Goal: Task Accomplishment & Management: Use online tool/utility

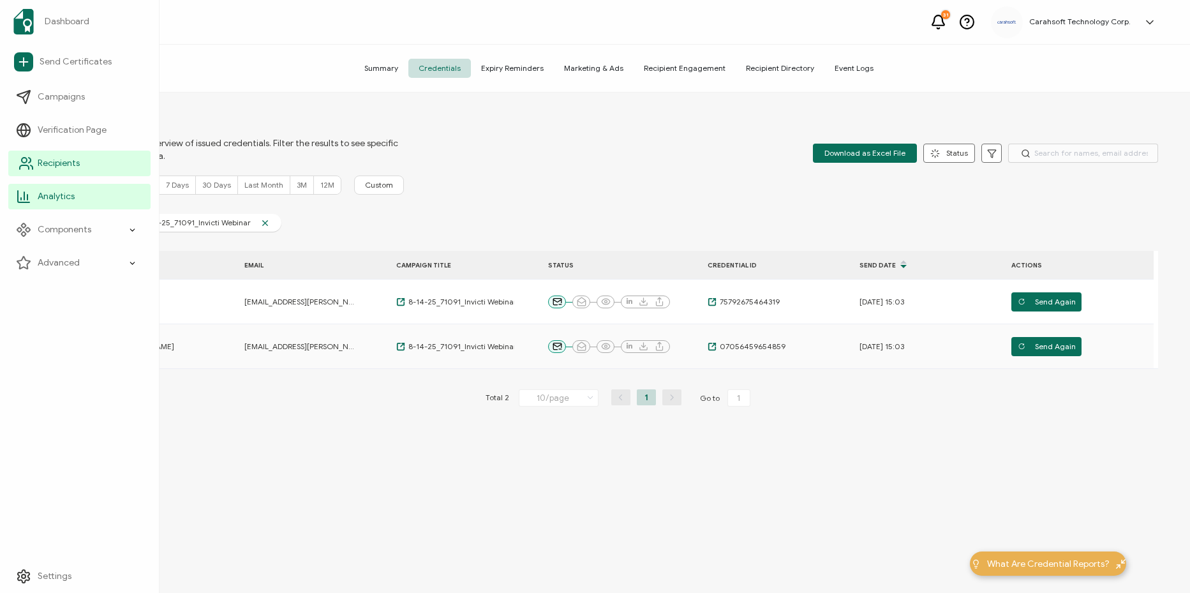
click at [68, 169] on span "Recipients" at bounding box center [59, 163] width 42 height 13
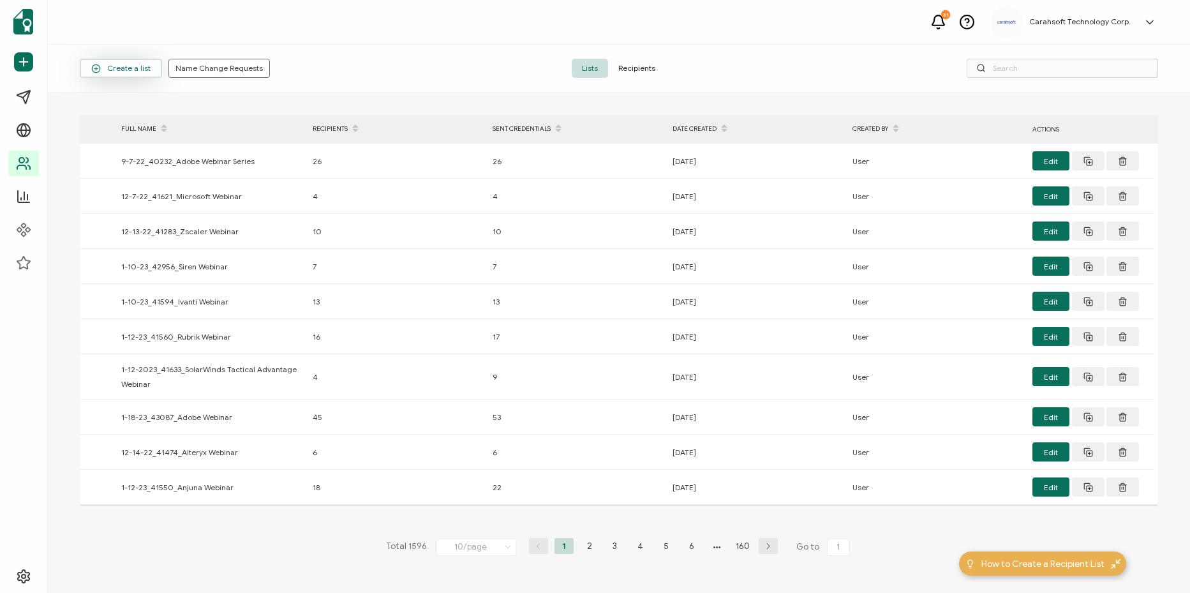
click at [142, 74] on button "Create a list" at bounding box center [121, 68] width 82 height 19
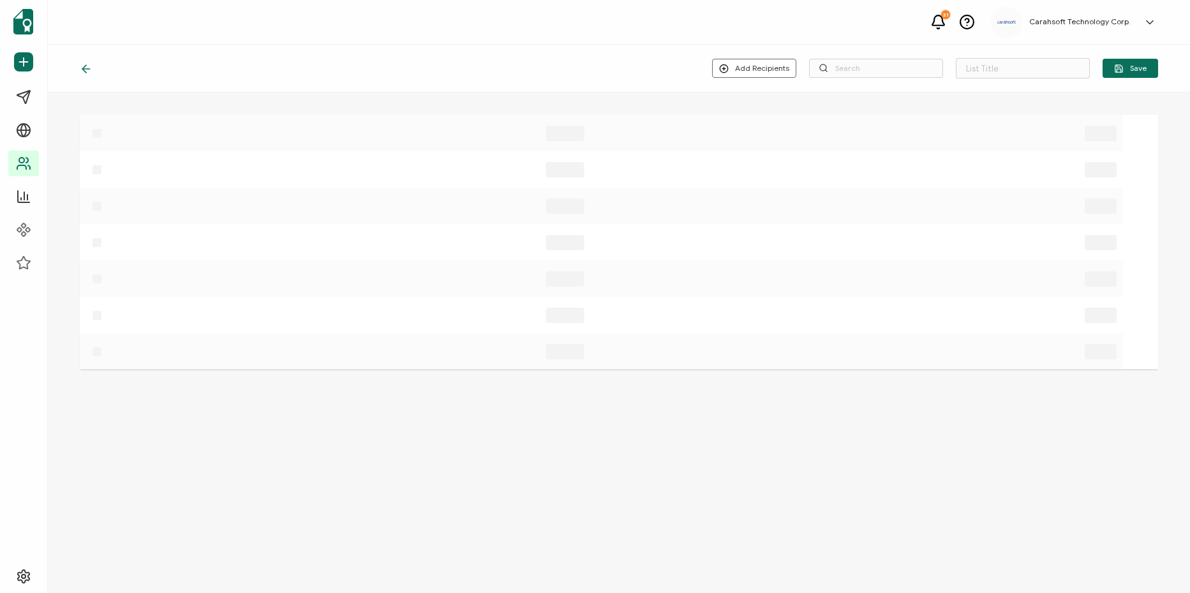
type input "List 1597"
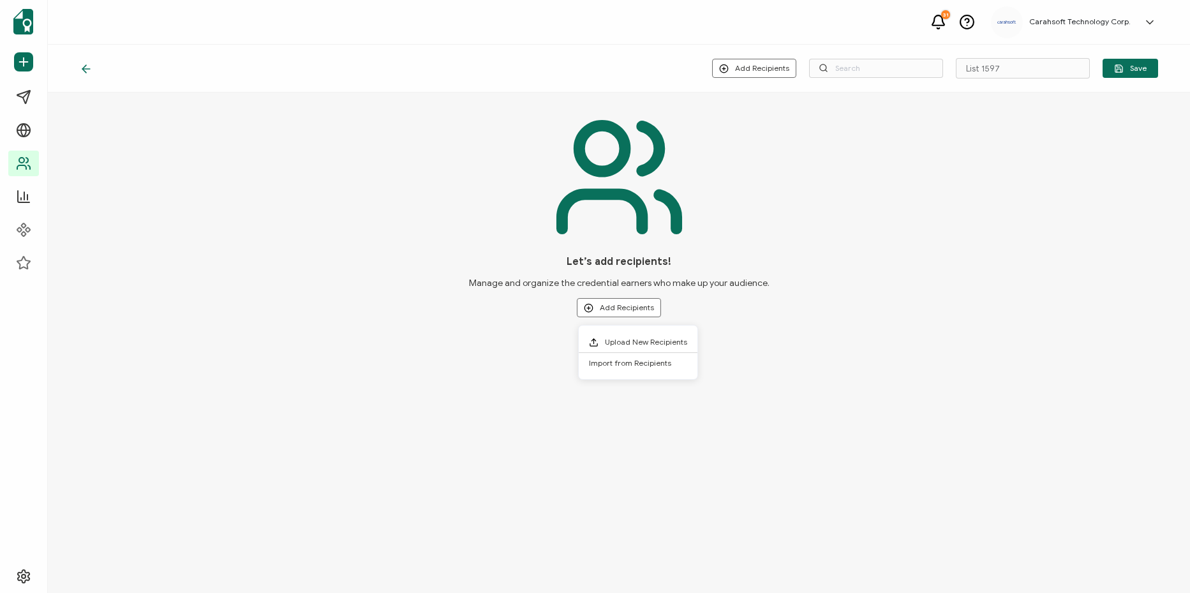
click at [822, 287] on div "Let’s add recipients! Manage and organize the credential earners who make up yo…" at bounding box center [619, 222] width 1078 height 229
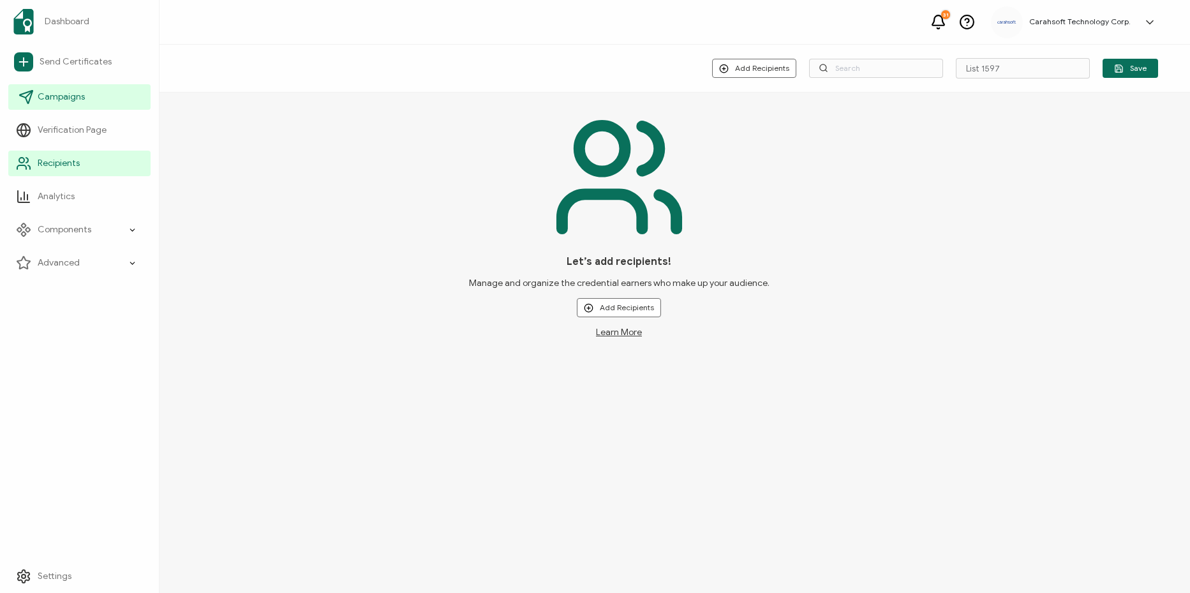
click at [52, 94] on span "Campaigns" at bounding box center [61, 97] width 47 height 13
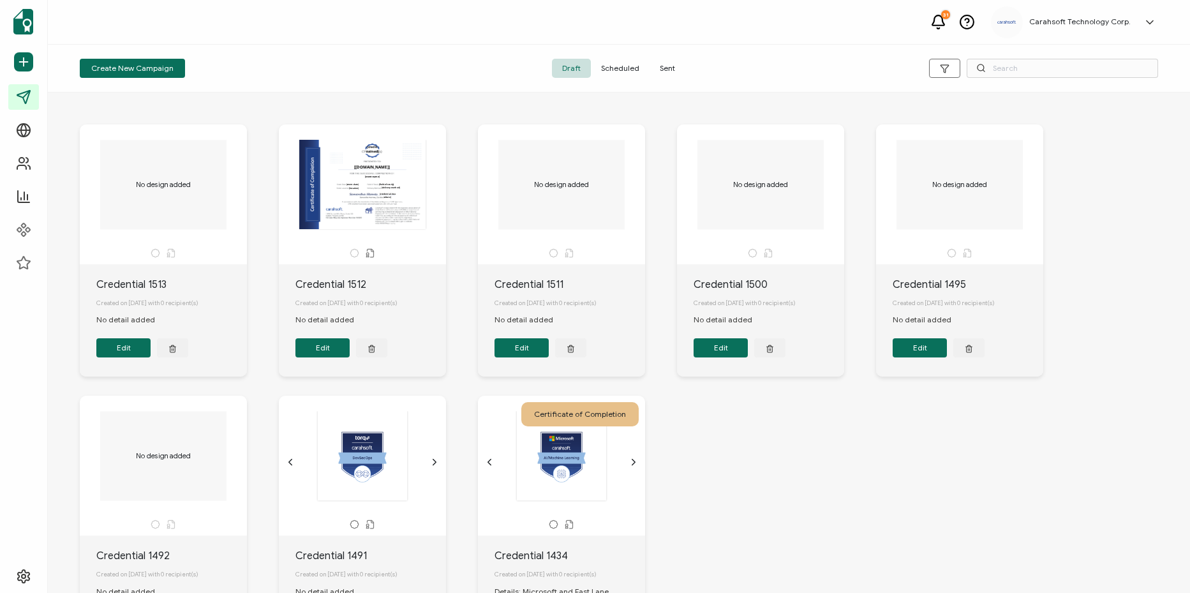
click at [661, 69] on span "Sent" at bounding box center [667, 68] width 36 height 19
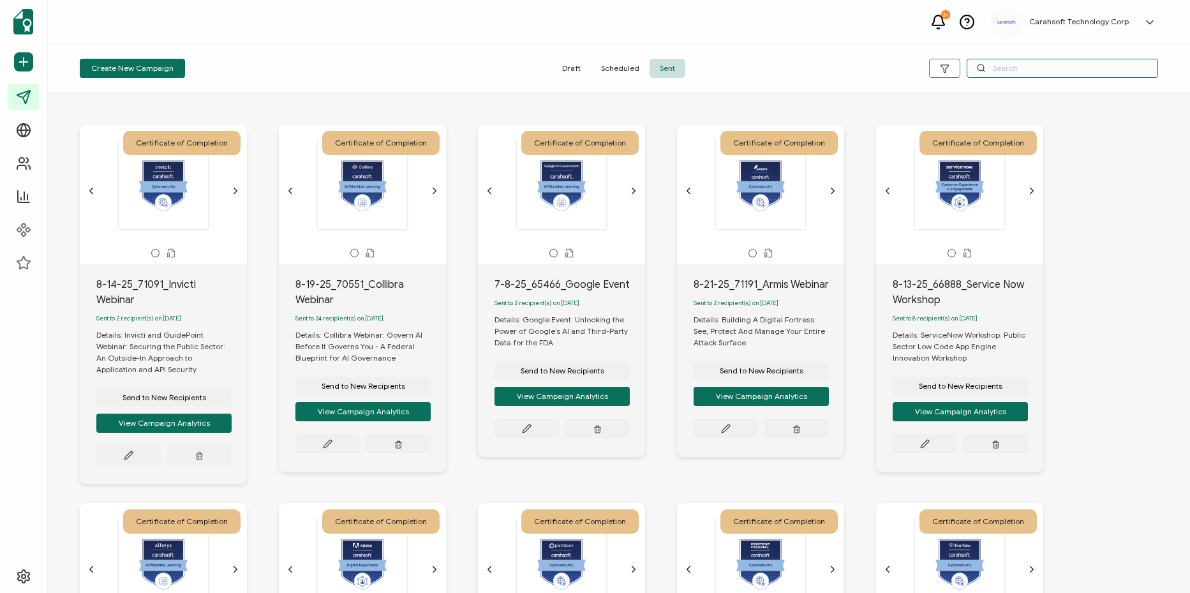
click at [1039, 65] on input "text" at bounding box center [1061, 68] width 191 height 19
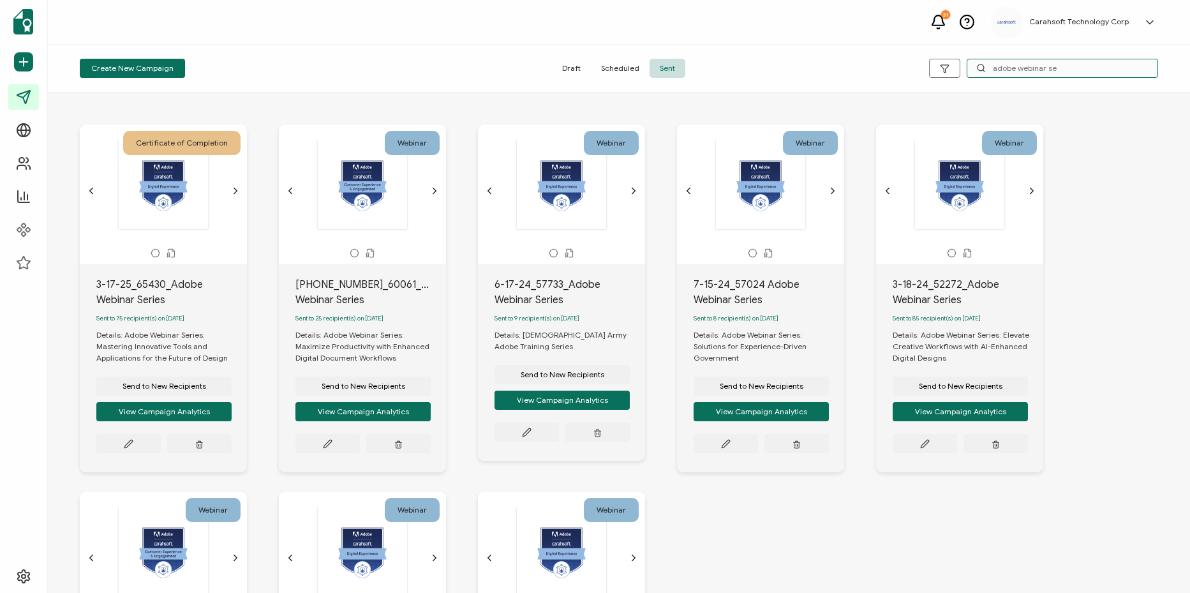
type input "adobe webinar se"
click at [236, 189] on icon "chevron forward outline" at bounding box center [235, 191] width 3 height 6
click at [182, 199] on div "The recipient’s full name, which will be automatically filled based on the info…" at bounding box center [163, 184] width 134 height 89
click at [144, 287] on div "3-17-25_65430_Adobe Webinar Series" at bounding box center [171, 292] width 151 height 31
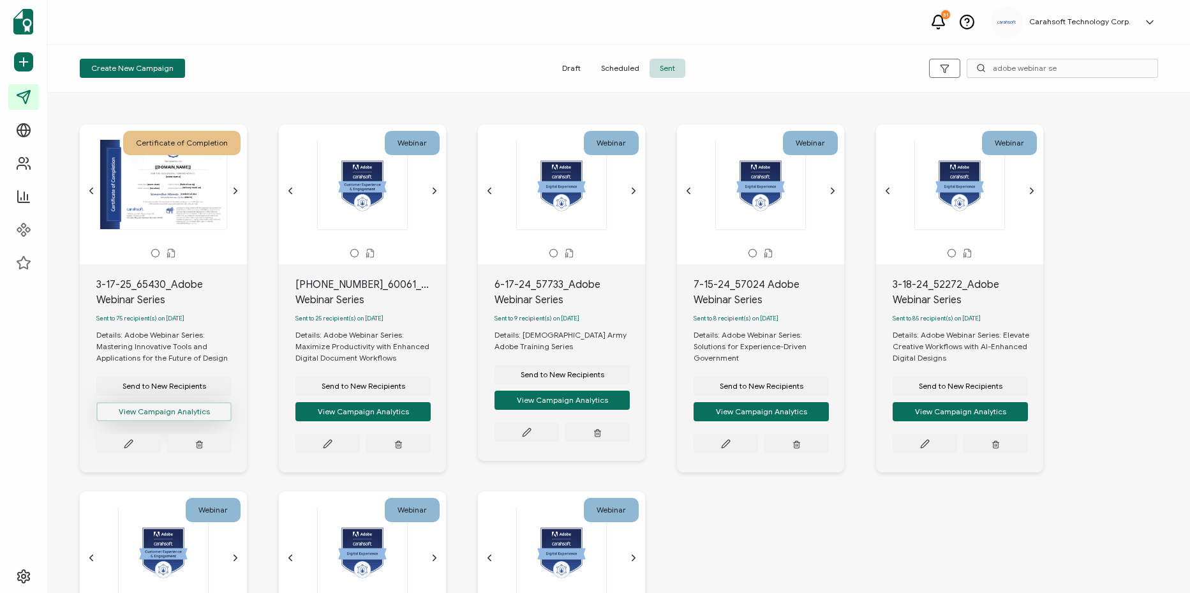
click at [179, 413] on button "View Campaign Analytics" at bounding box center [163, 411] width 135 height 19
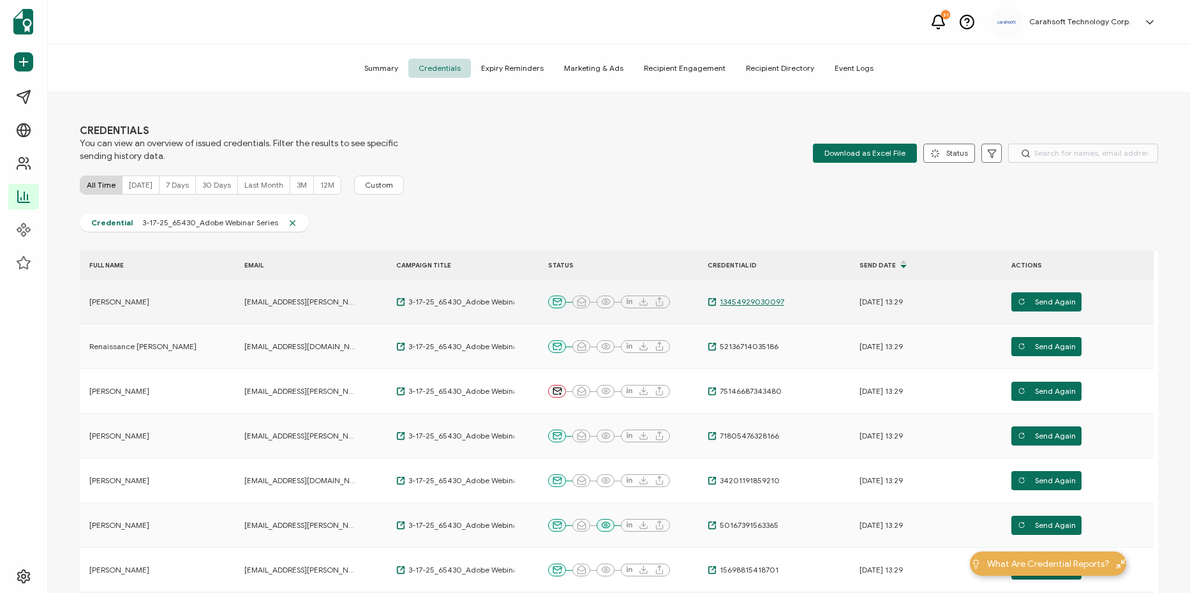
click at [735, 301] on span "13454929030097" at bounding box center [750, 302] width 68 height 10
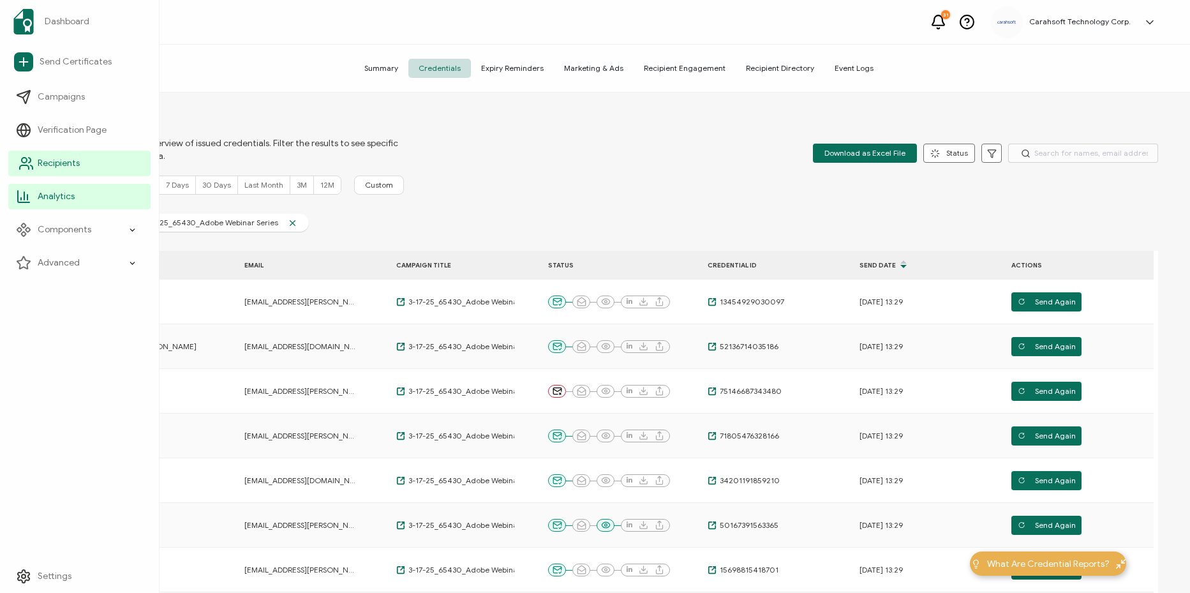
click at [56, 169] on span "Recipients" at bounding box center [59, 163] width 42 height 13
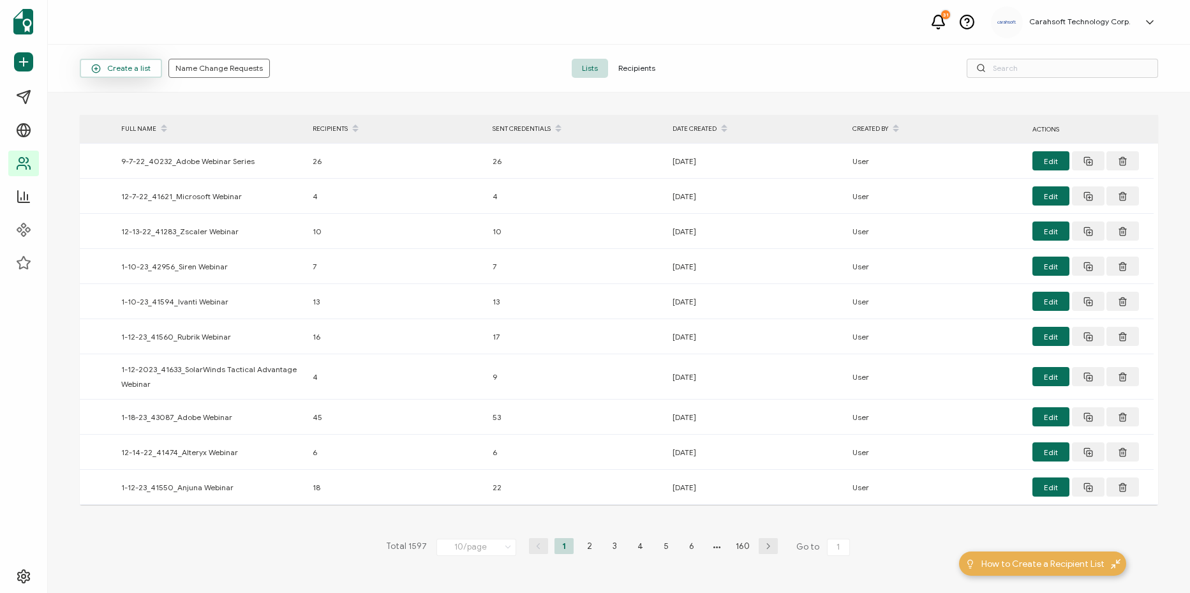
click at [113, 68] on span "Create a list" at bounding box center [120, 69] width 59 height 10
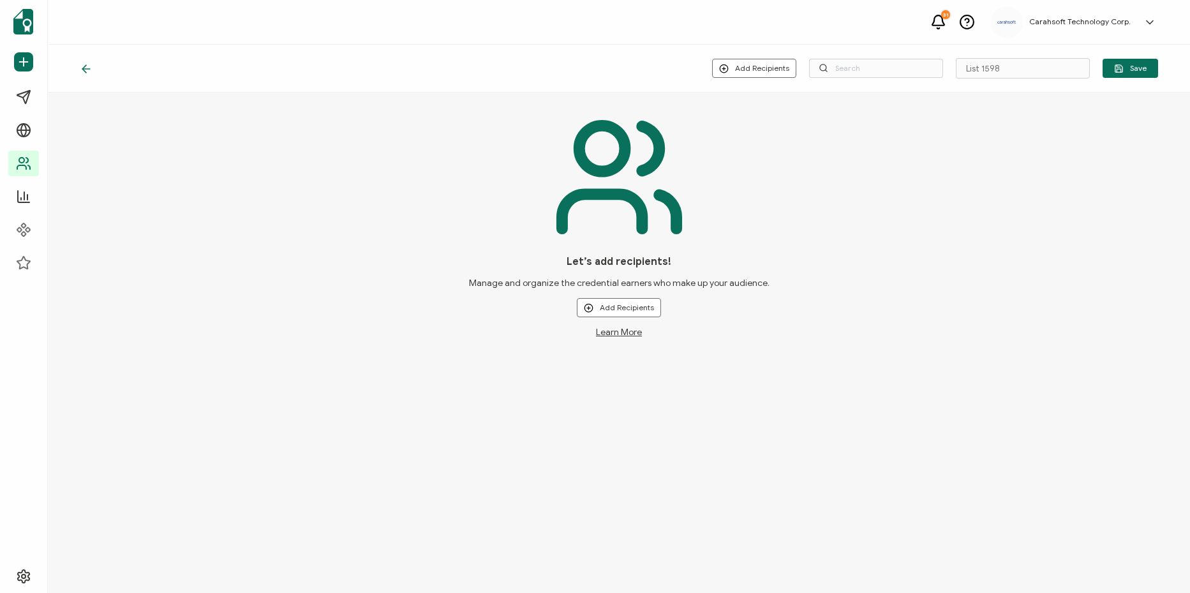
drag, startPoint x: 599, startPoint y: 395, endPoint x: 649, endPoint y: 348, distance: 69.0
click at [599, 395] on div "Add Recipients Upload New Recipients Import from Recipients List 1598 Save Let’…" at bounding box center [619, 319] width 1142 height 548
click at [1008, 74] on input "List 1598" at bounding box center [1023, 68] width 134 height 20
paste input "8-18-25_70350_Adobe Webinar Series"
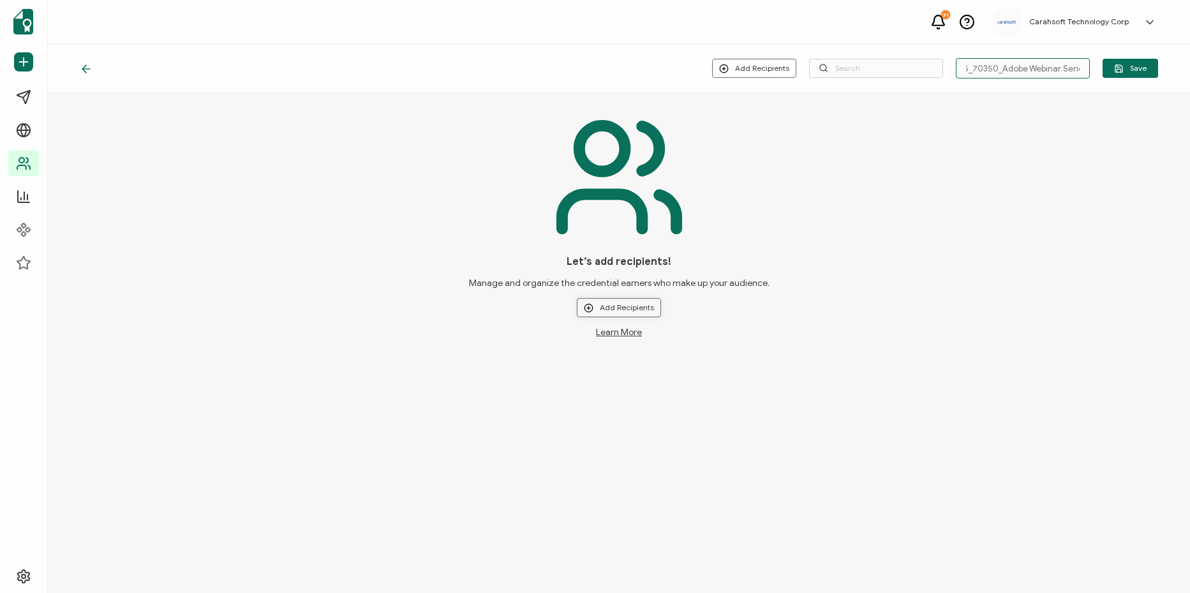
type input "8-18-25_70350_Adobe Webinar Series"
click at [633, 303] on button "Add Recipients" at bounding box center [619, 307] width 84 height 19
click at [655, 339] on span "Upload New Recipients" at bounding box center [646, 342] width 82 height 10
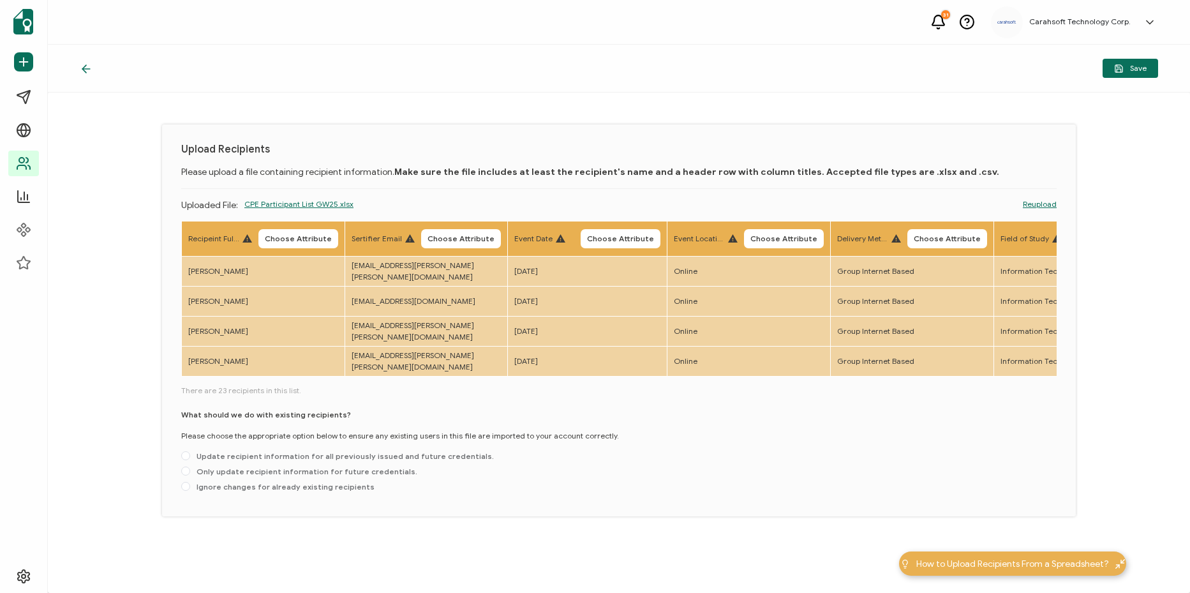
click at [306, 240] on span "Choose Attribute" at bounding box center [298, 239] width 67 height 8
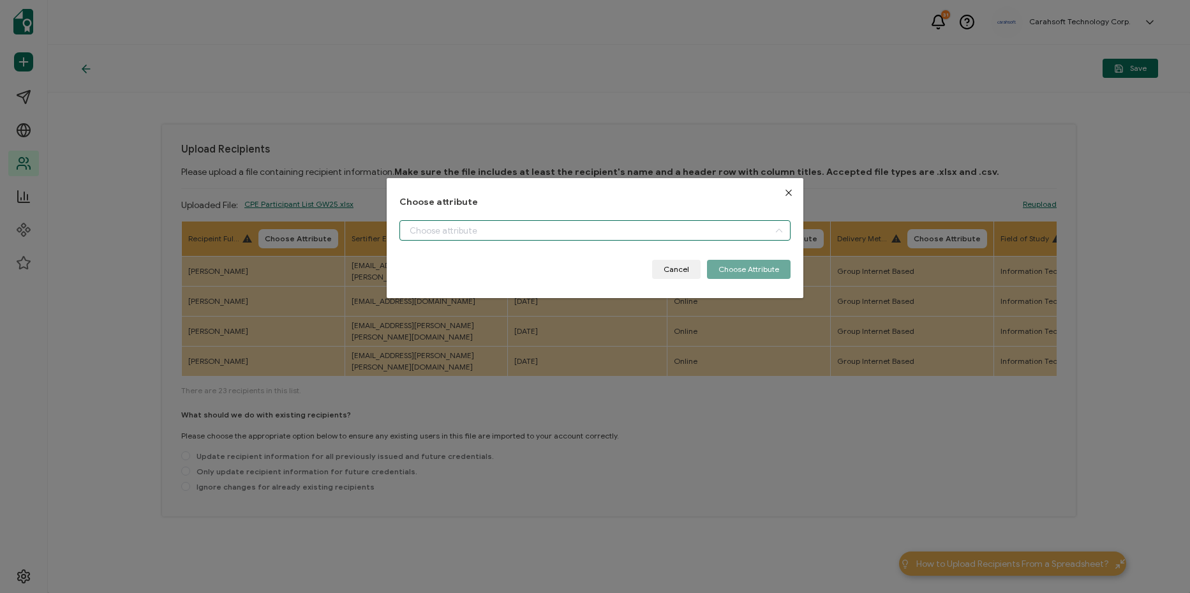
click at [441, 230] on input "dialog" at bounding box center [594, 230] width 391 height 20
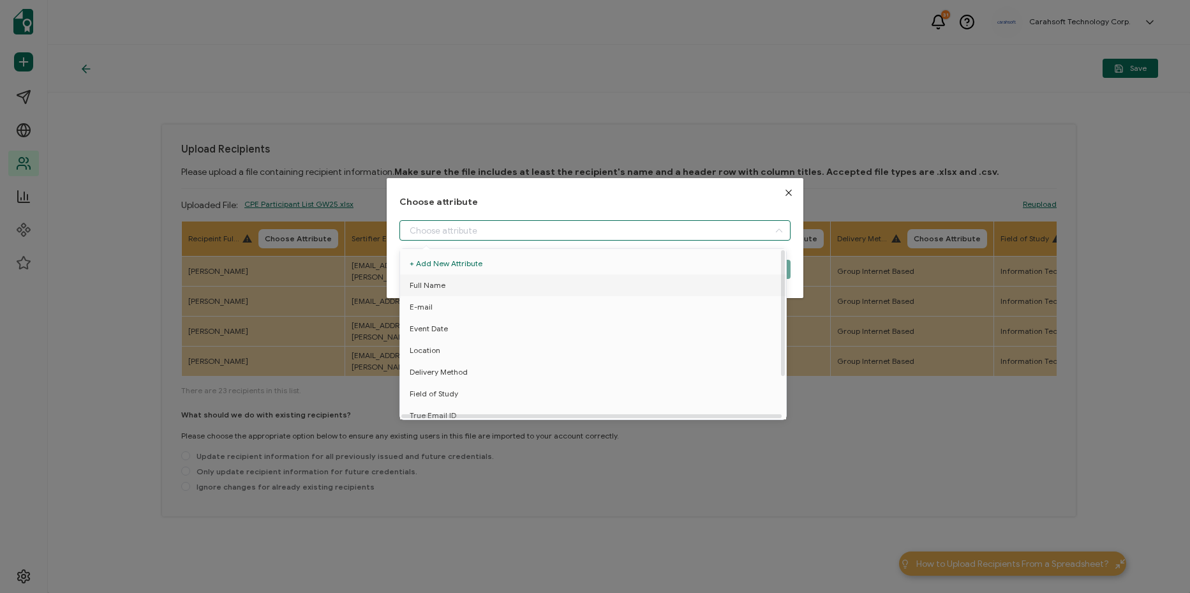
click at [454, 284] on li "Full Name" at bounding box center [595, 285] width 397 height 22
type input "Full Name"
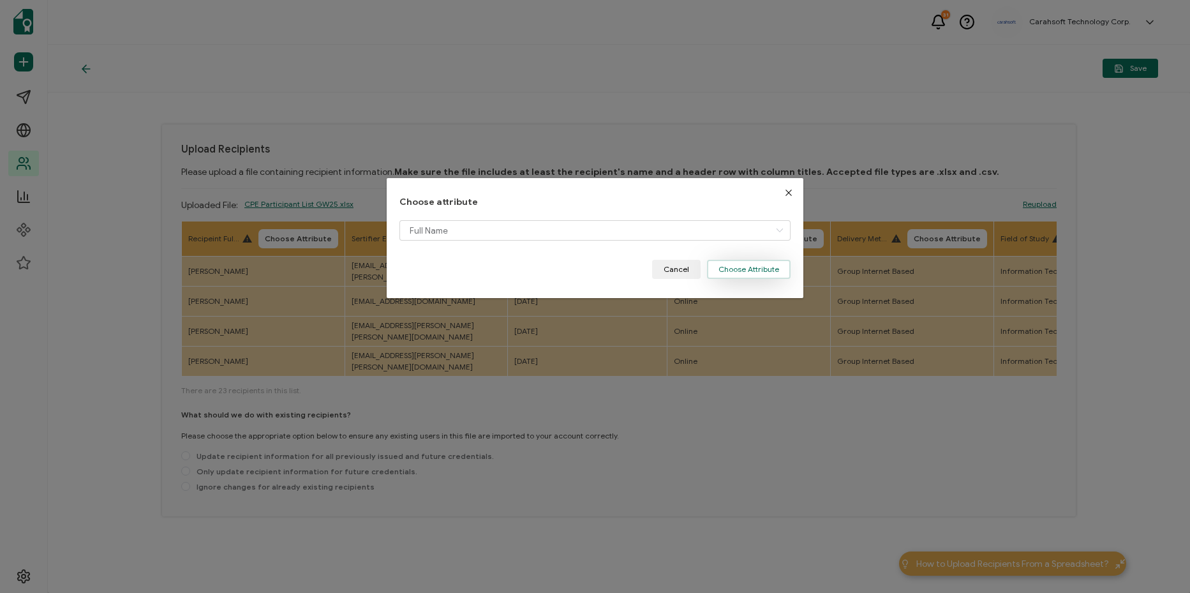
drag, startPoint x: 757, startPoint y: 264, endPoint x: 749, endPoint y: 264, distance: 8.3
click at [757, 264] on button "Choose Attribute" at bounding box center [749, 269] width 84 height 19
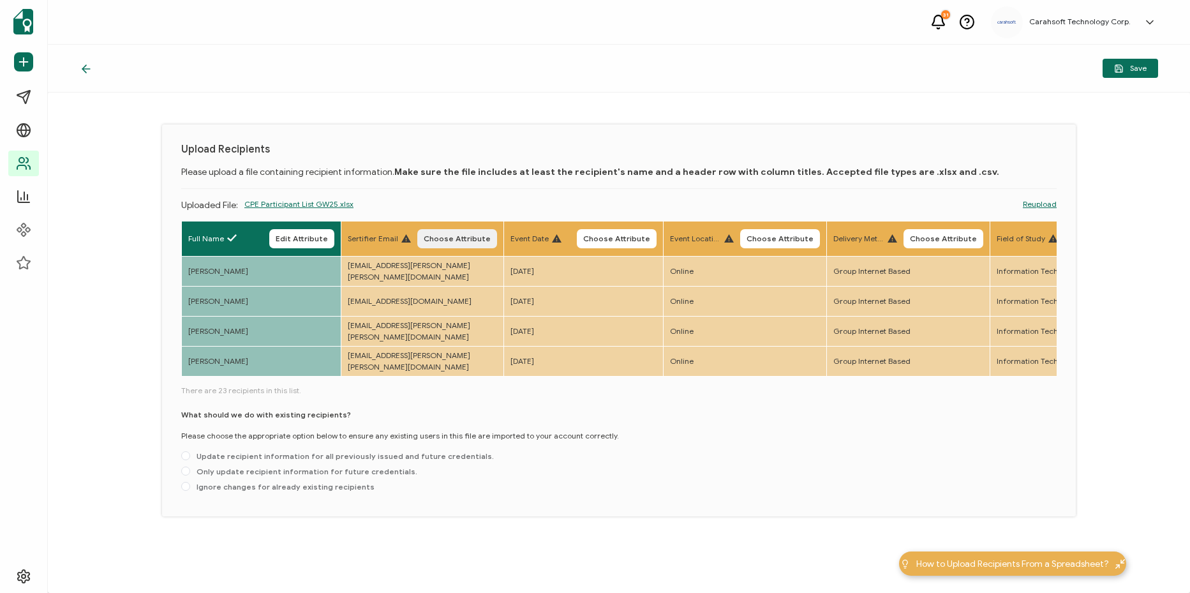
click at [450, 239] on span "Choose Attribute" at bounding box center [457, 239] width 67 height 8
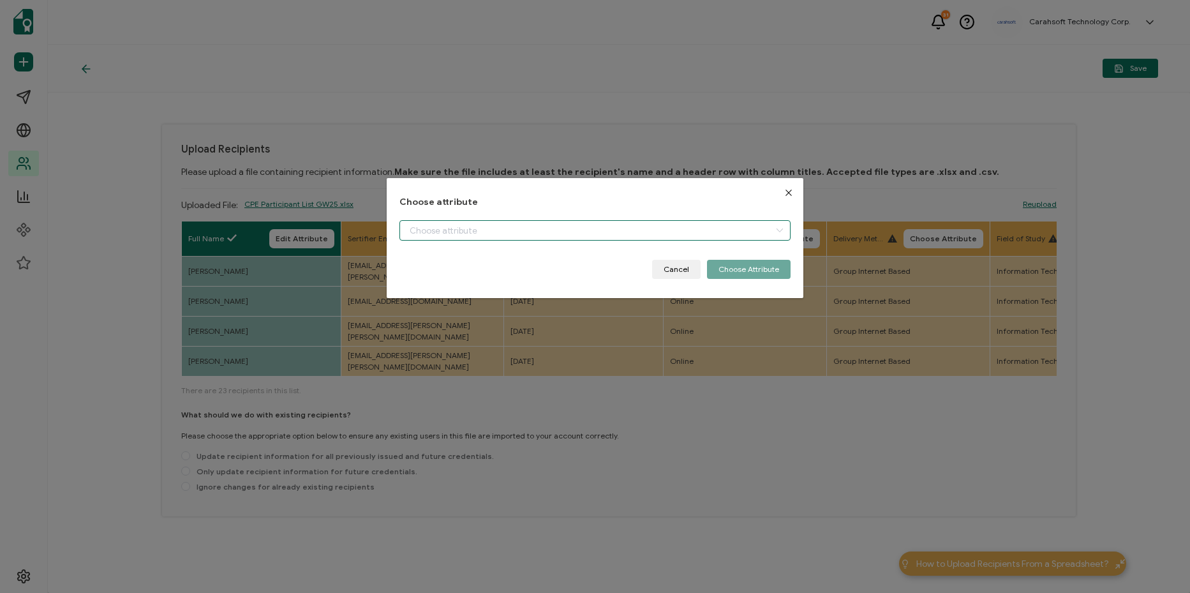
click at [497, 229] on input "dialog" at bounding box center [594, 230] width 391 height 20
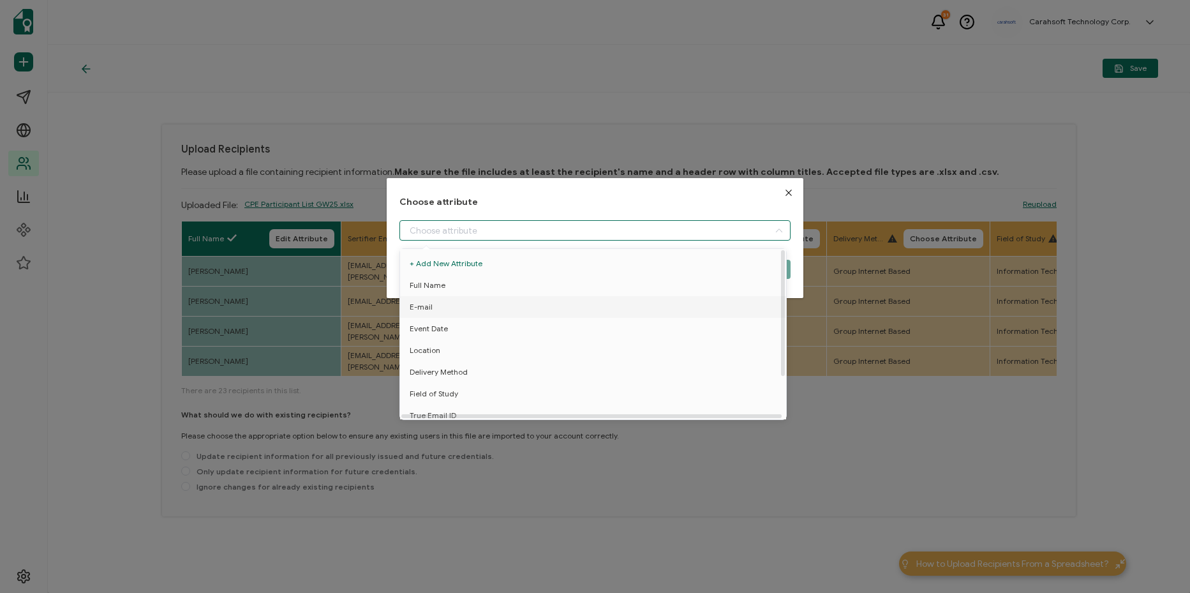
click at [511, 312] on li "E-mail" at bounding box center [595, 307] width 397 height 22
type input "E-mail"
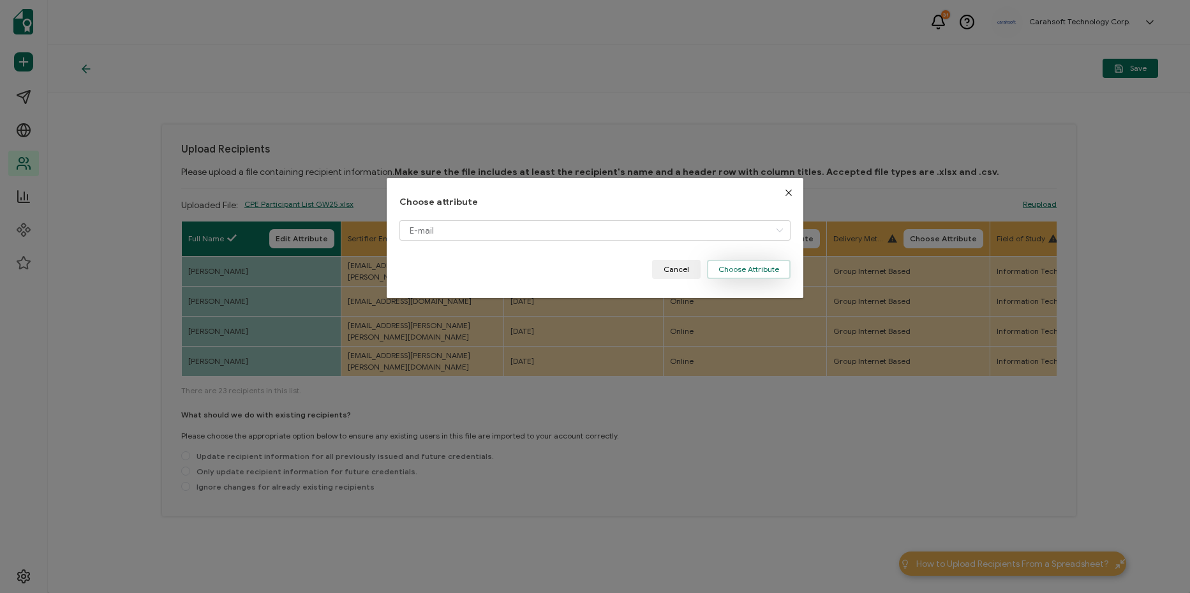
drag, startPoint x: 730, startPoint y: 266, endPoint x: 715, endPoint y: 270, distance: 15.8
click at [730, 266] on button "Choose Attribute" at bounding box center [749, 269] width 84 height 19
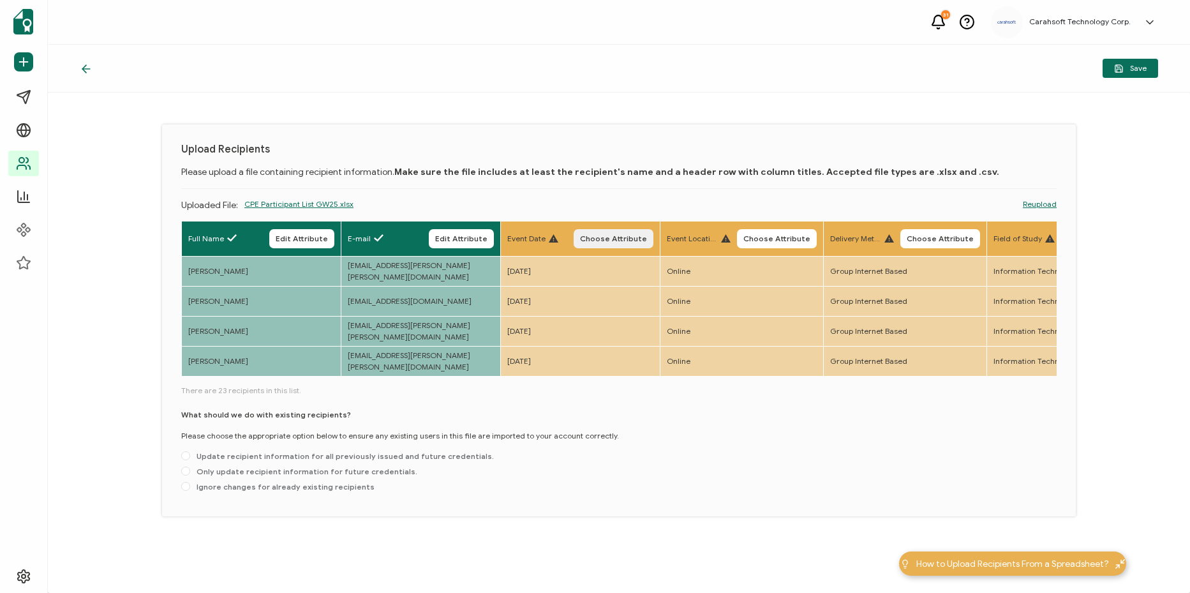
click at [627, 241] on span "Choose Attribute" at bounding box center [613, 239] width 67 height 8
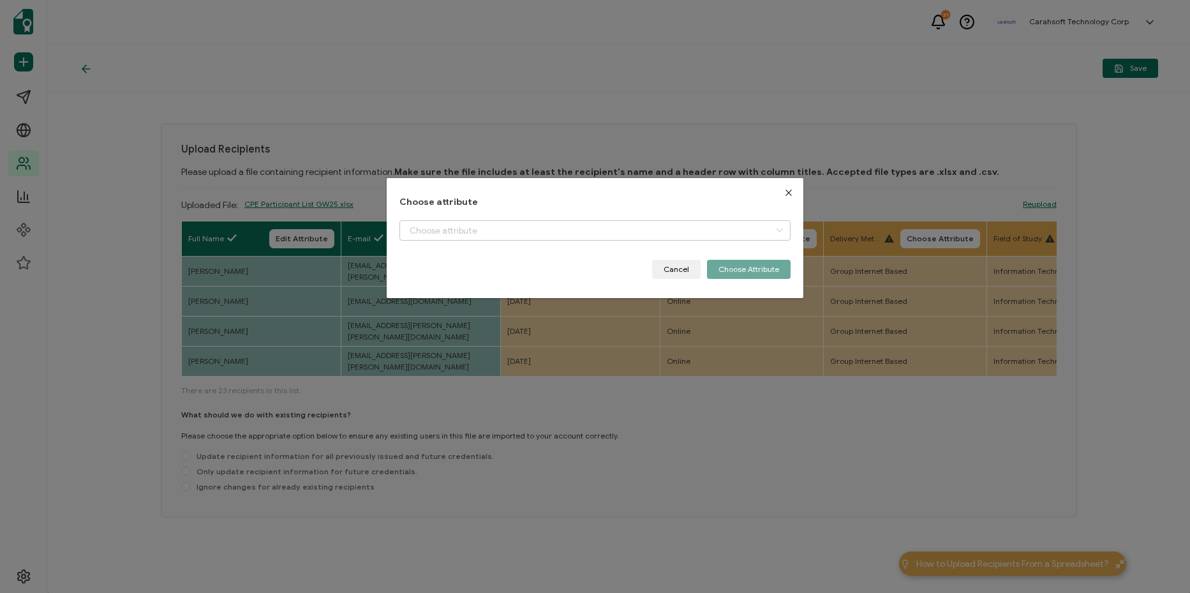
drag, startPoint x: 509, startPoint y: 244, endPoint x: 504, endPoint y: 235, distance: 9.7
click at [508, 244] on div "dialog" at bounding box center [594, 240] width 391 height 40
click at [505, 235] on input "dialog" at bounding box center [594, 230] width 391 height 20
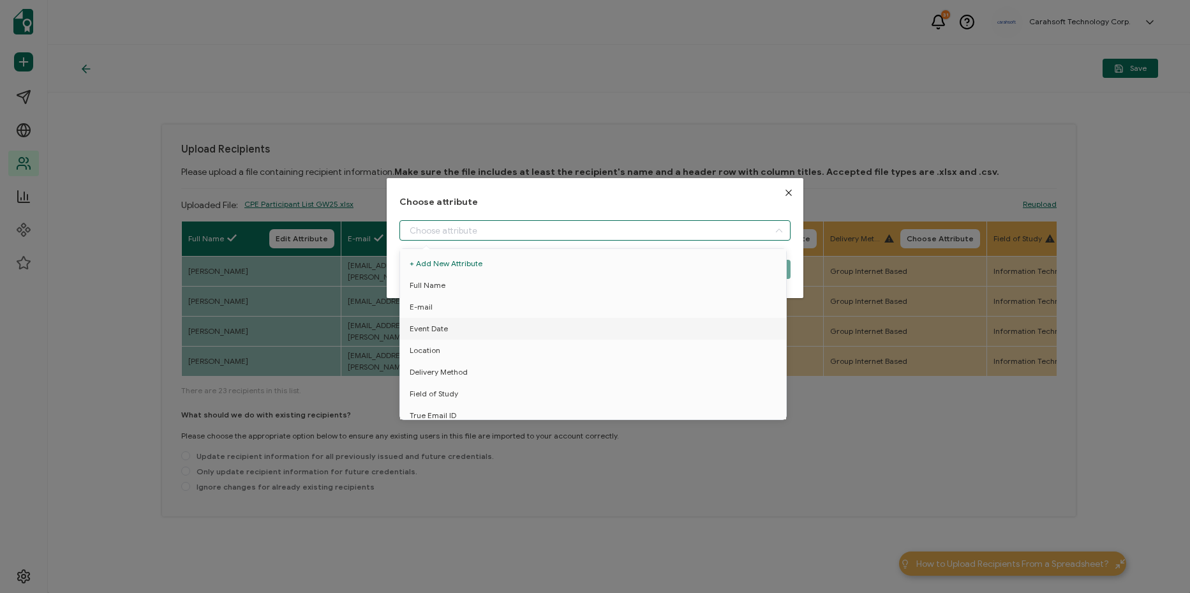
drag, startPoint x: 521, startPoint y: 338, endPoint x: 732, endPoint y: 292, distance: 215.6
click at [524, 333] on li "Event Date" at bounding box center [595, 329] width 397 height 22
type input "Event Date"
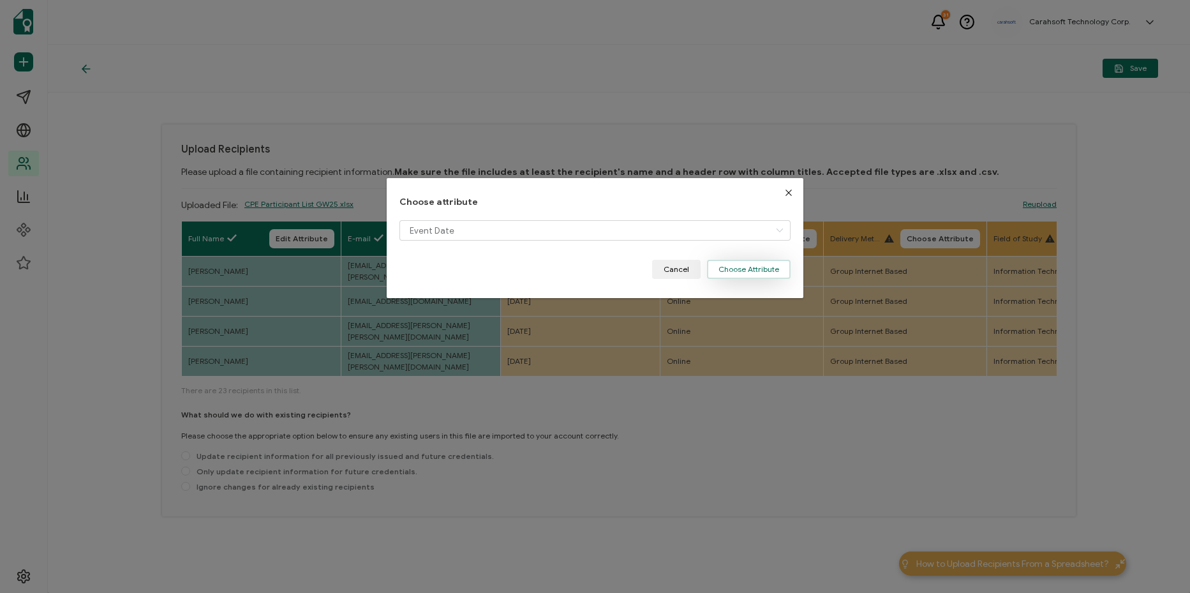
click at [762, 274] on button "Choose Attribute" at bounding box center [749, 269] width 84 height 19
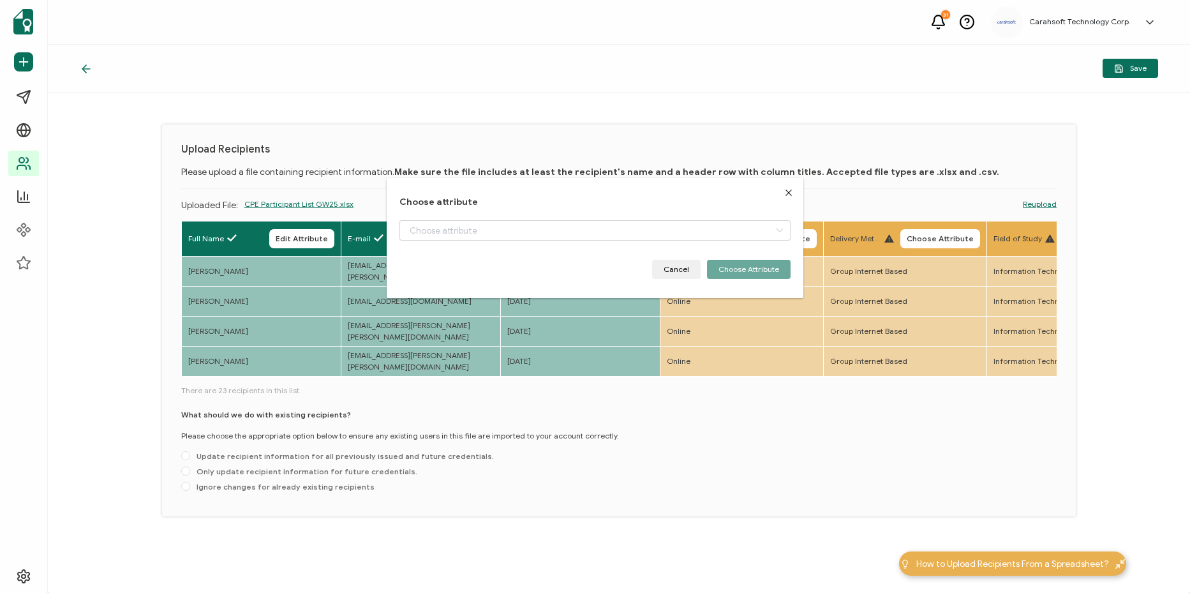
drag, startPoint x: 806, startPoint y: 237, endPoint x: 769, endPoint y: 244, distance: 37.7
click at [797, 240] on span "Choose Attribute" at bounding box center [776, 239] width 67 height 8
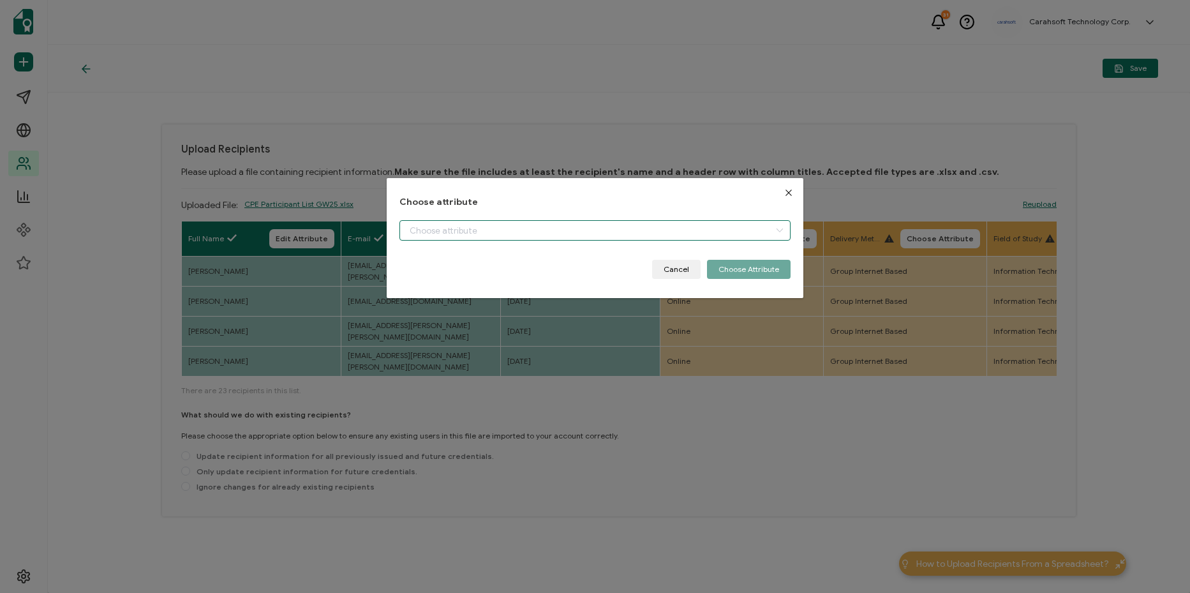
click at [596, 230] on input "dialog" at bounding box center [594, 230] width 391 height 20
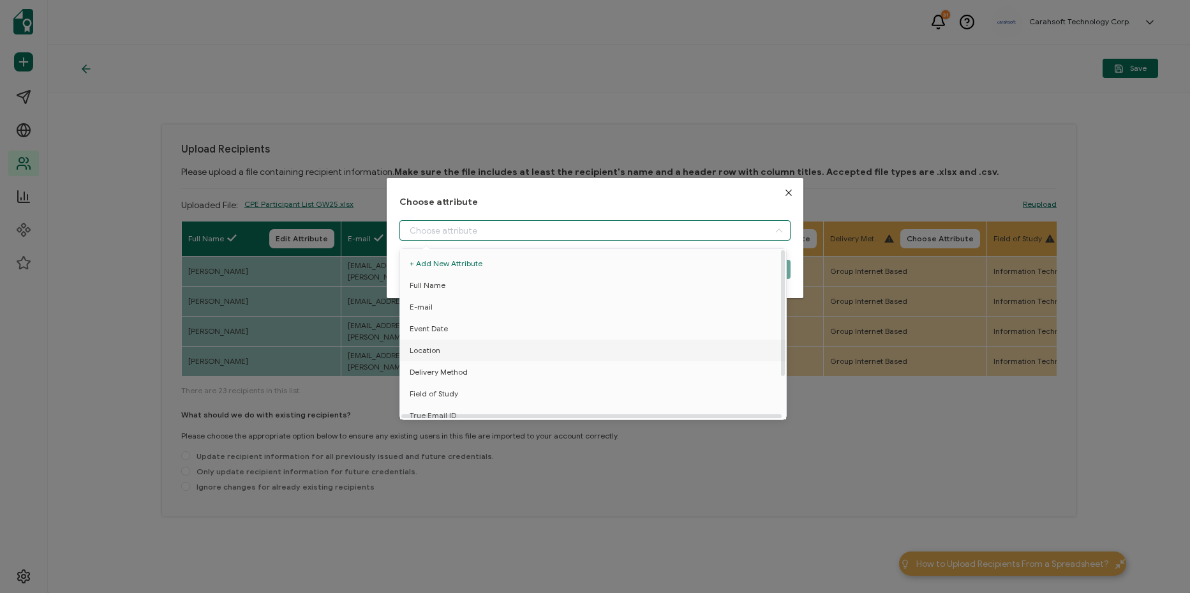
drag, startPoint x: 528, startPoint y: 355, endPoint x: 534, endPoint y: 351, distance: 7.3
click at [529, 355] on li "Location" at bounding box center [595, 350] width 397 height 22
type input "Location"
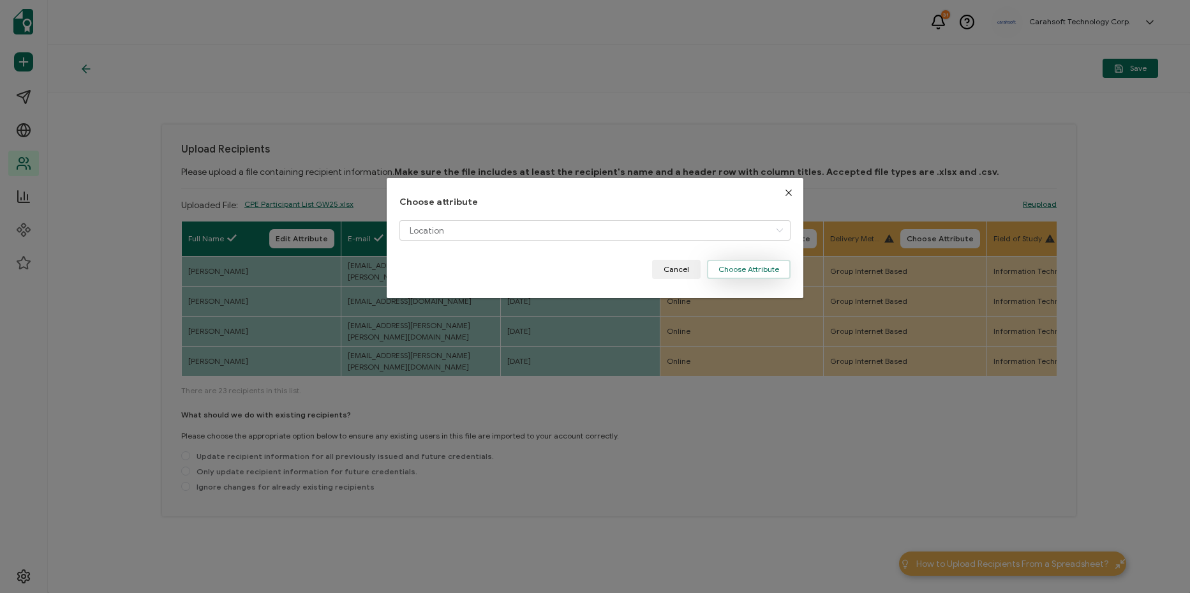
click at [767, 268] on button "Choose Attribute" at bounding box center [749, 269] width 84 height 19
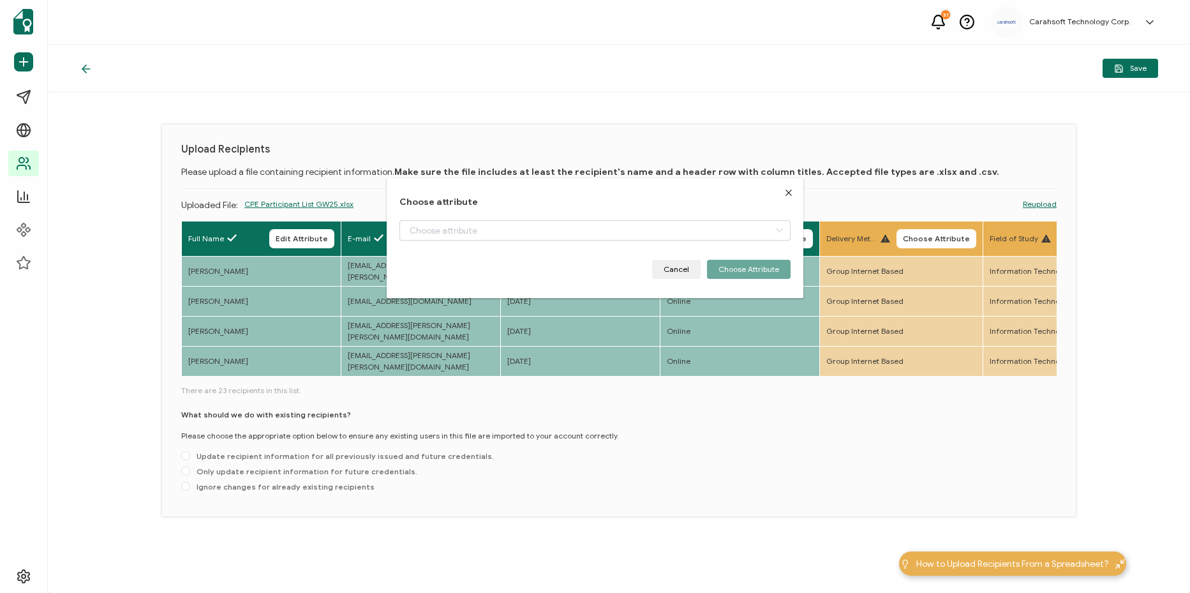
click at [968, 241] on span "Choose Attribute" at bounding box center [936, 239] width 67 height 8
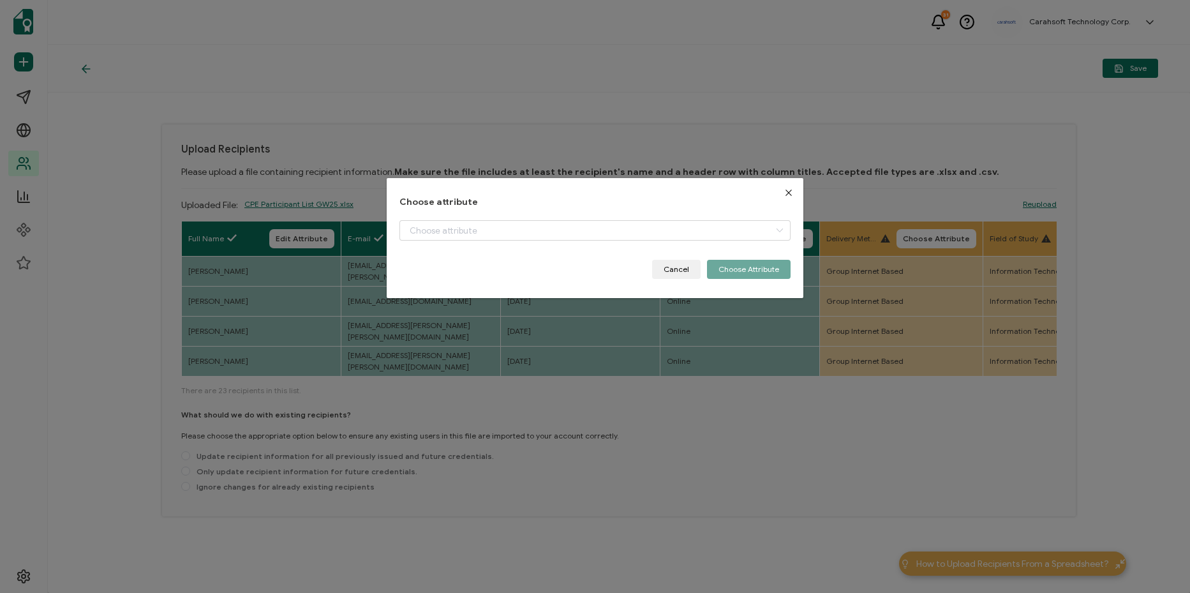
click at [606, 218] on div "Choose attribute Cancel Choose Attribute" at bounding box center [594, 238] width 391 height 82
click at [588, 241] on div "dialog" at bounding box center [594, 240] width 391 height 40
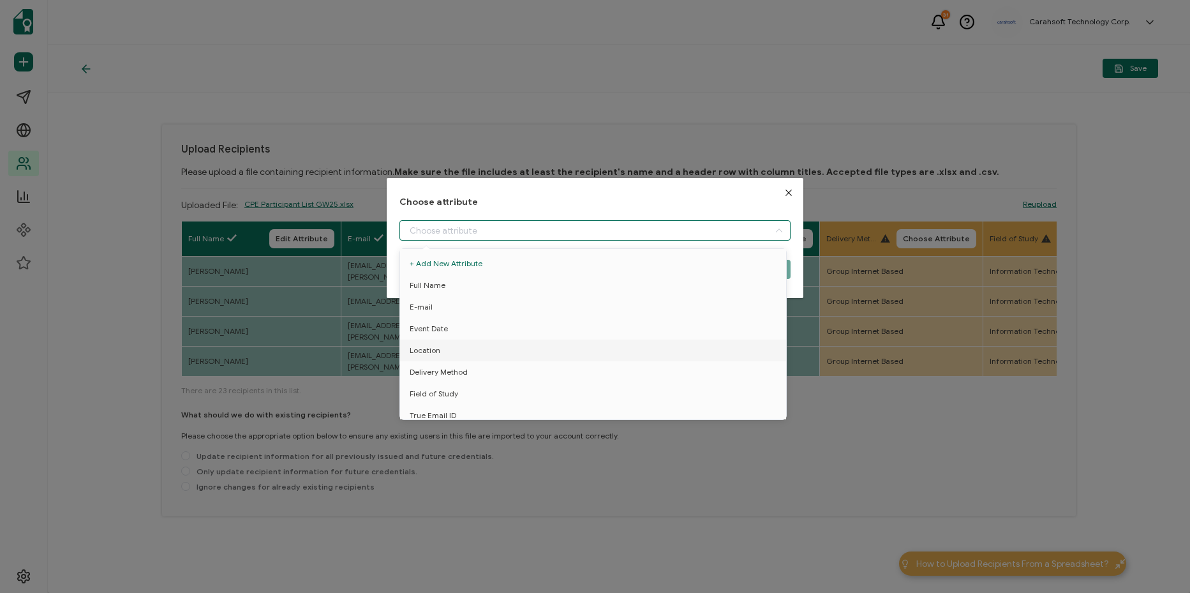
click at [588, 234] on input "dialog" at bounding box center [594, 230] width 391 height 20
click at [551, 371] on li "Delivery Method" at bounding box center [595, 372] width 397 height 22
type input "Delivery Method"
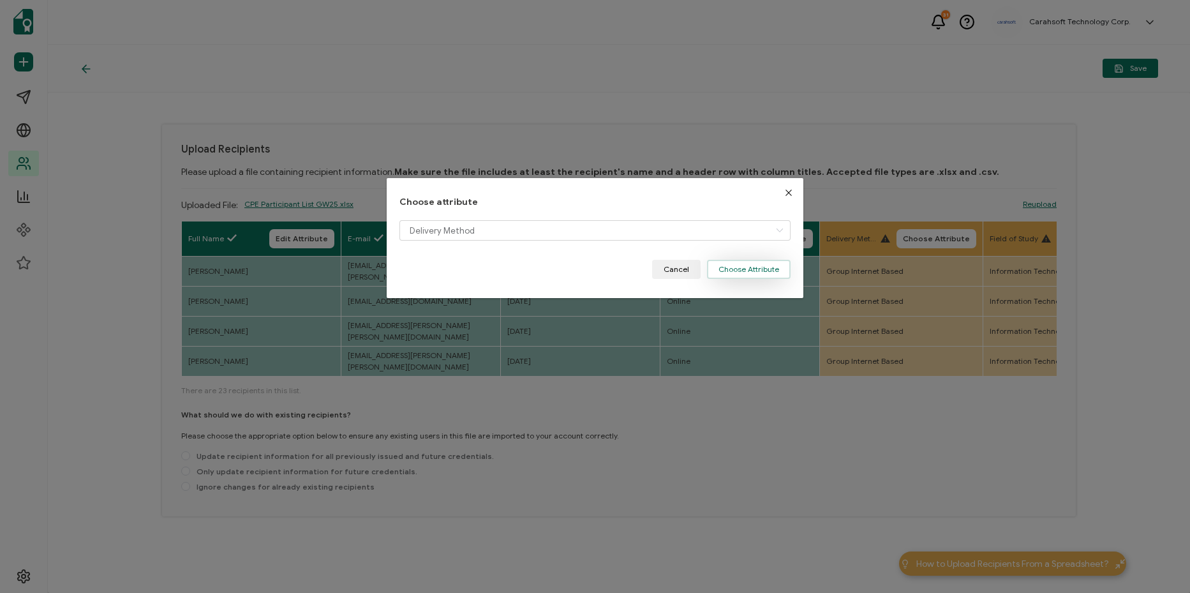
click at [755, 268] on div "Choose attribute Delivery Method Cancel Choose Attribute" at bounding box center [594, 238] width 391 height 82
click at [751, 264] on button "Choose Attribute" at bounding box center [749, 269] width 84 height 19
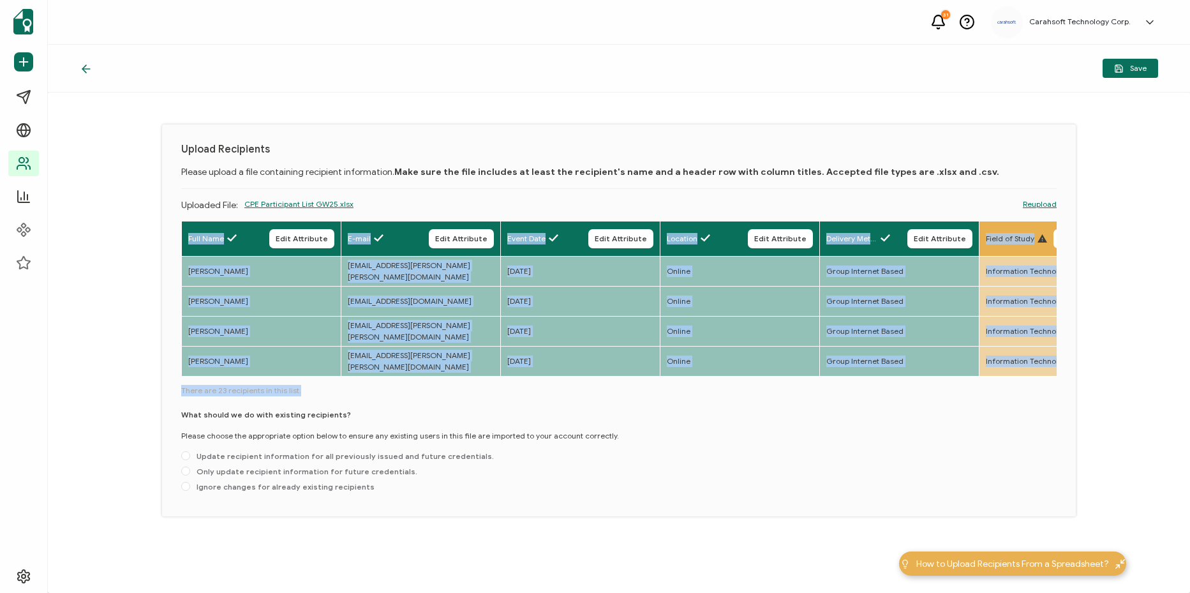
drag, startPoint x: 443, startPoint y: 382, endPoint x: 494, endPoint y: 380, distance: 51.1
click at [496, 380] on div "Full Name Edit Attribute E-mail Edit Attribute Event Date Edit Attribute Locati…" at bounding box center [618, 359] width 875 height 276
click at [496, 376] on td "[EMAIL_ADDRESS][PERSON_NAME][PERSON_NAME][DOMAIN_NAME]" at bounding box center [420, 361] width 159 height 30
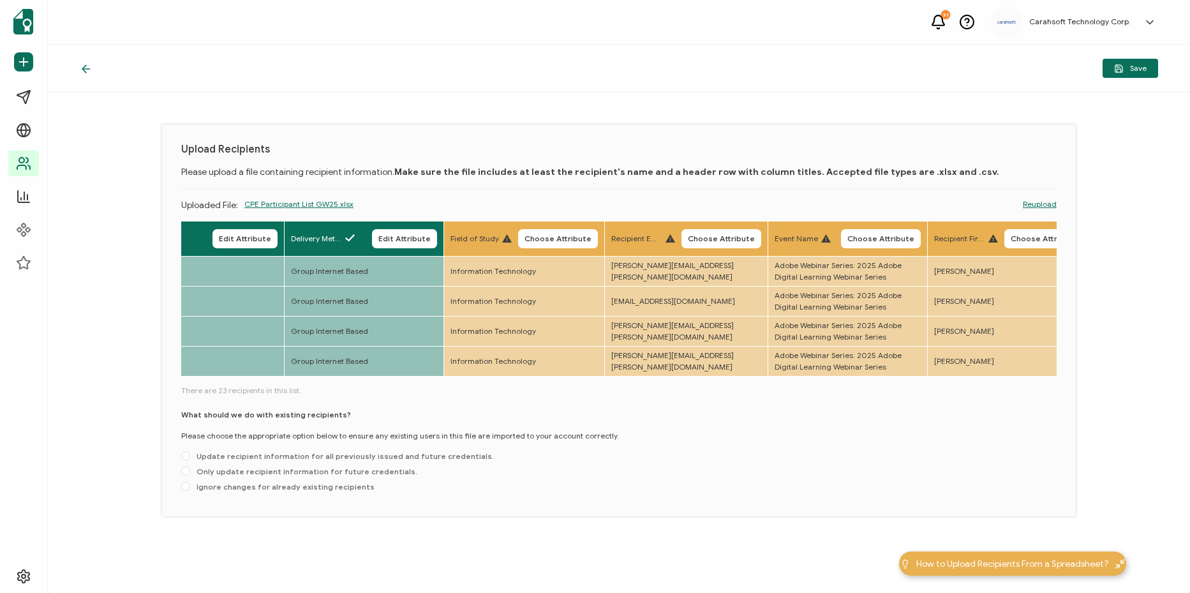
scroll to position [0, 611]
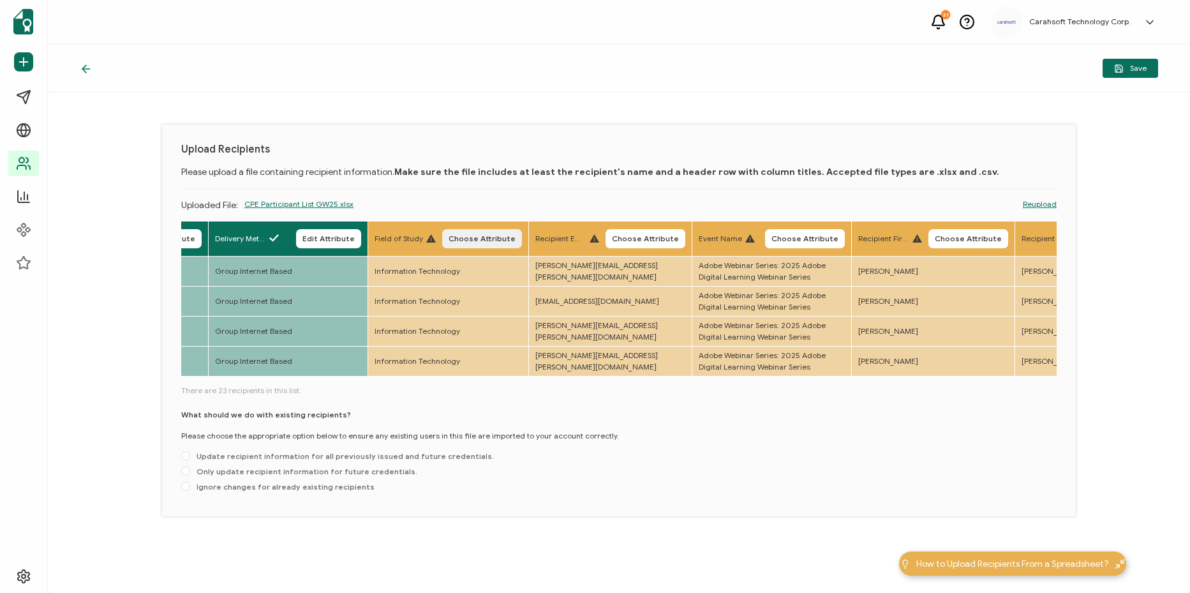
click at [498, 244] on button "Choose Attribute" at bounding box center [482, 238] width 80 height 19
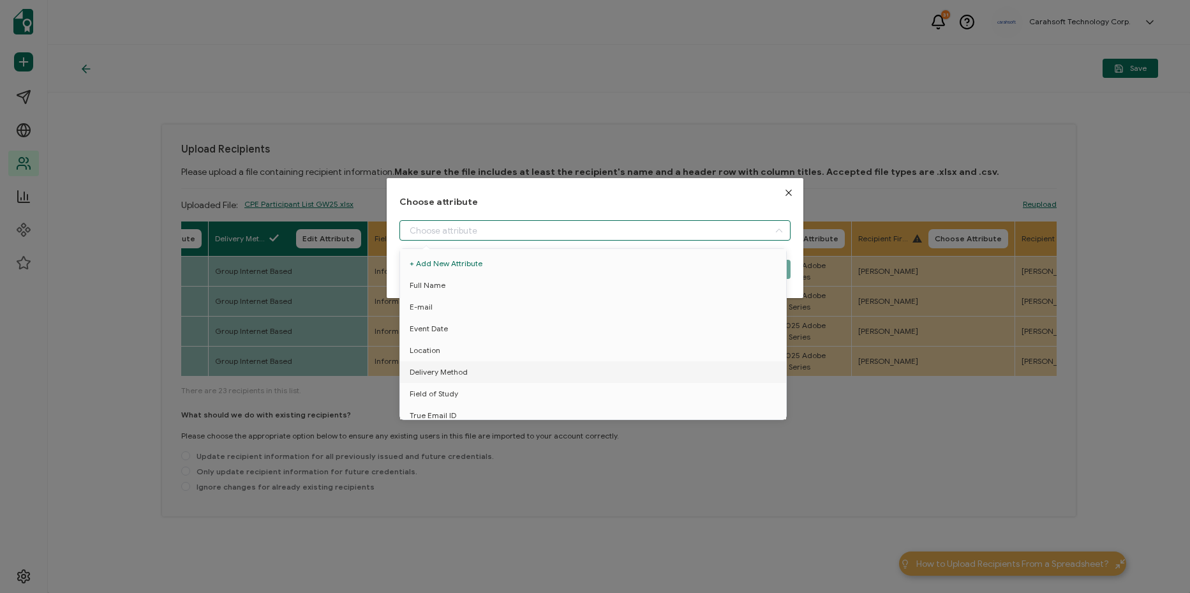
click at [517, 237] on input "dialog" at bounding box center [594, 230] width 391 height 20
drag, startPoint x: 492, startPoint y: 403, endPoint x: 519, endPoint y: 390, distance: 29.7
click at [493, 403] on li "Field of Study" at bounding box center [595, 394] width 397 height 22
type input "Field of Study"
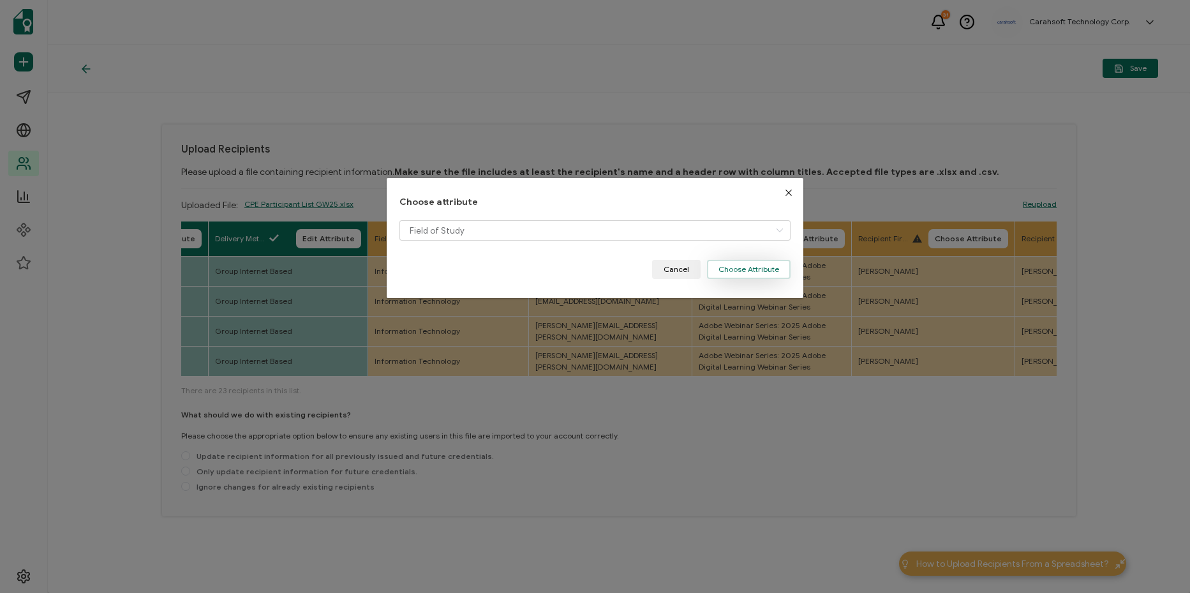
click at [742, 272] on button "Choose Attribute" at bounding box center [749, 269] width 84 height 19
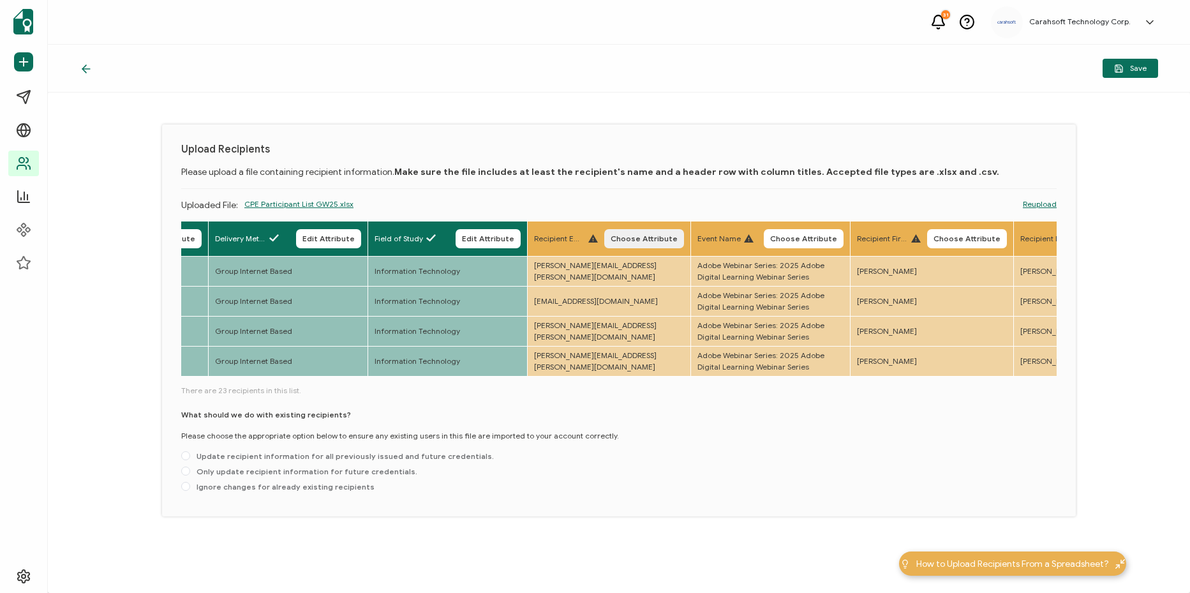
click at [667, 242] on span "Choose Attribute" at bounding box center [643, 239] width 67 height 8
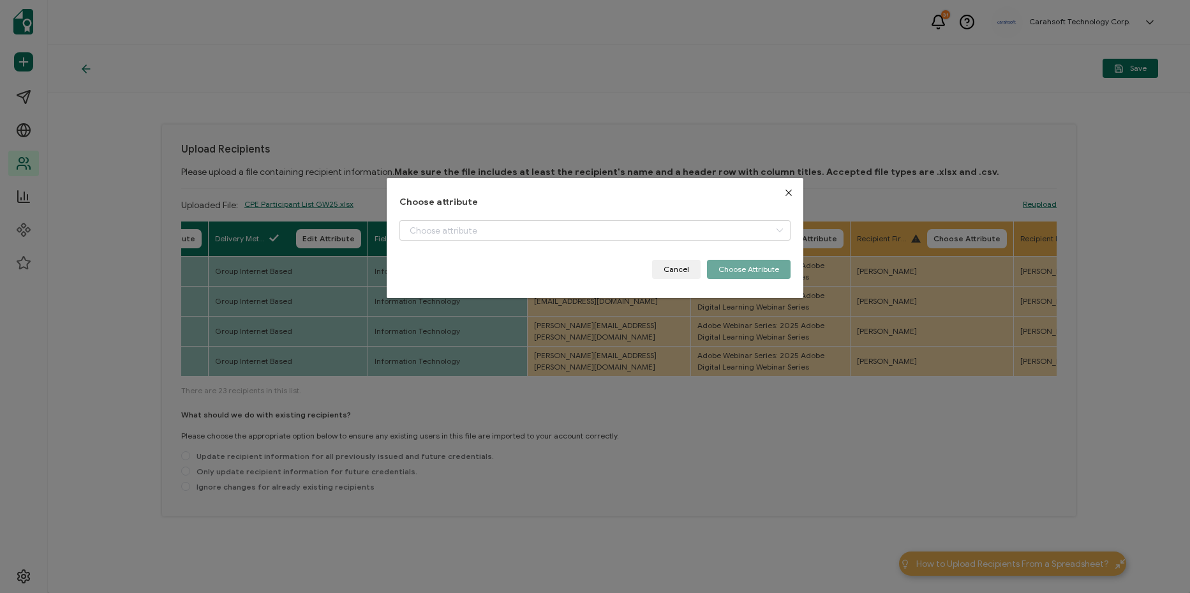
click at [605, 245] on div "dialog" at bounding box center [594, 240] width 391 height 40
click at [609, 236] on input "dialog" at bounding box center [594, 230] width 391 height 20
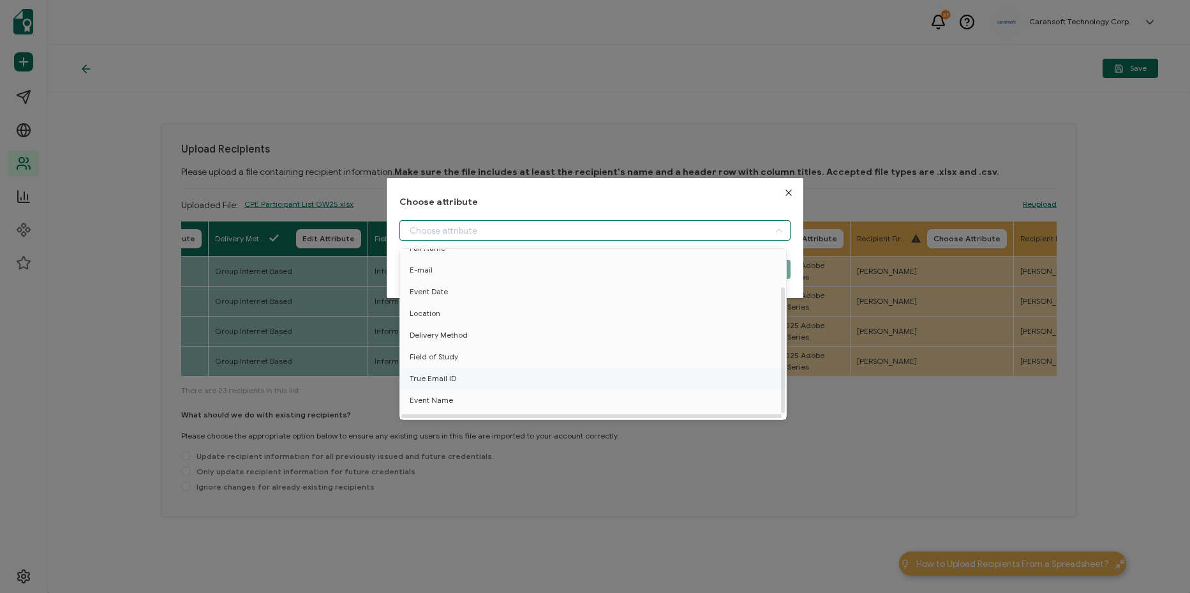
scroll to position [56, 0]
click at [558, 356] on li "True Email ID" at bounding box center [595, 366] width 397 height 22
type input "True Email ID"
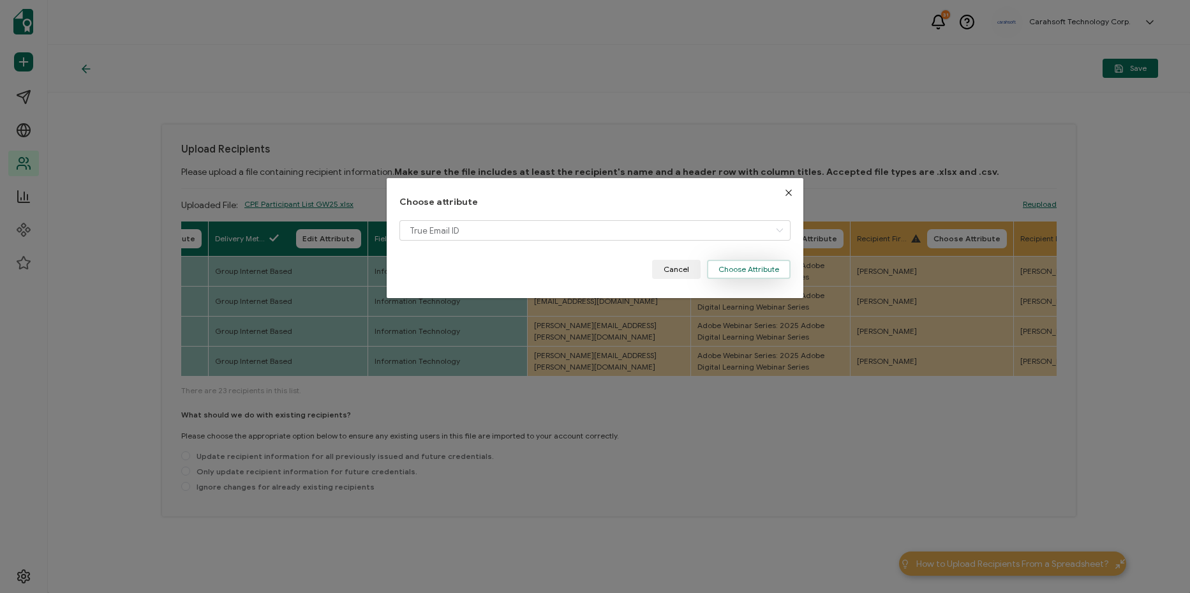
click at [748, 270] on button "Choose Attribute" at bounding box center [749, 269] width 84 height 19
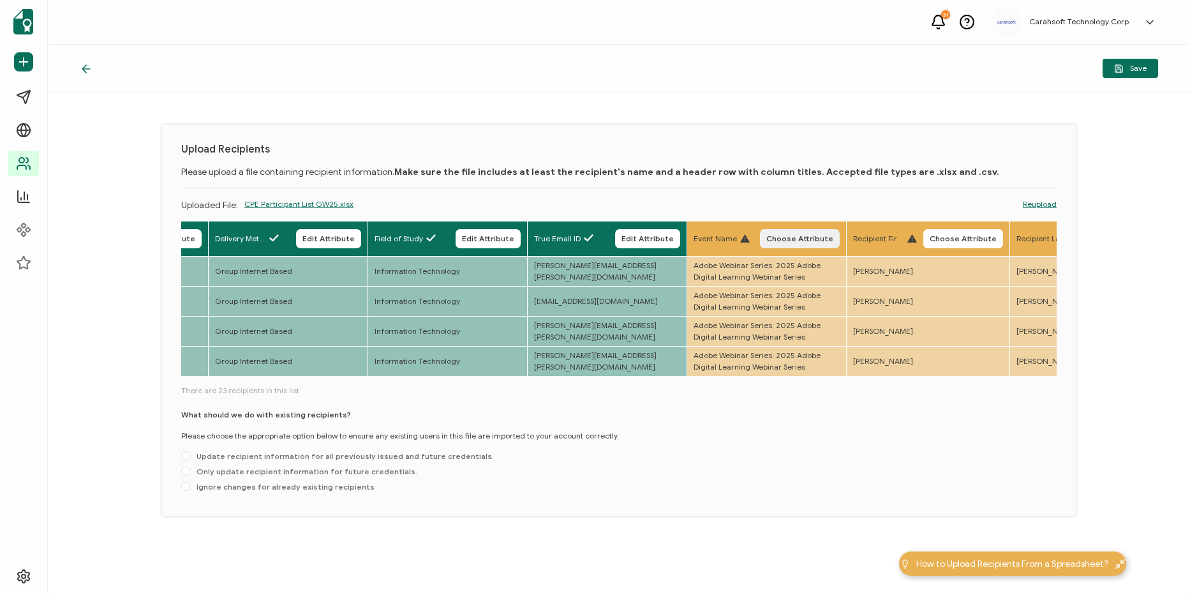
click at [833, 235] on span "Choose Attribute" at bounding box center [799, 239] width 67 height 8
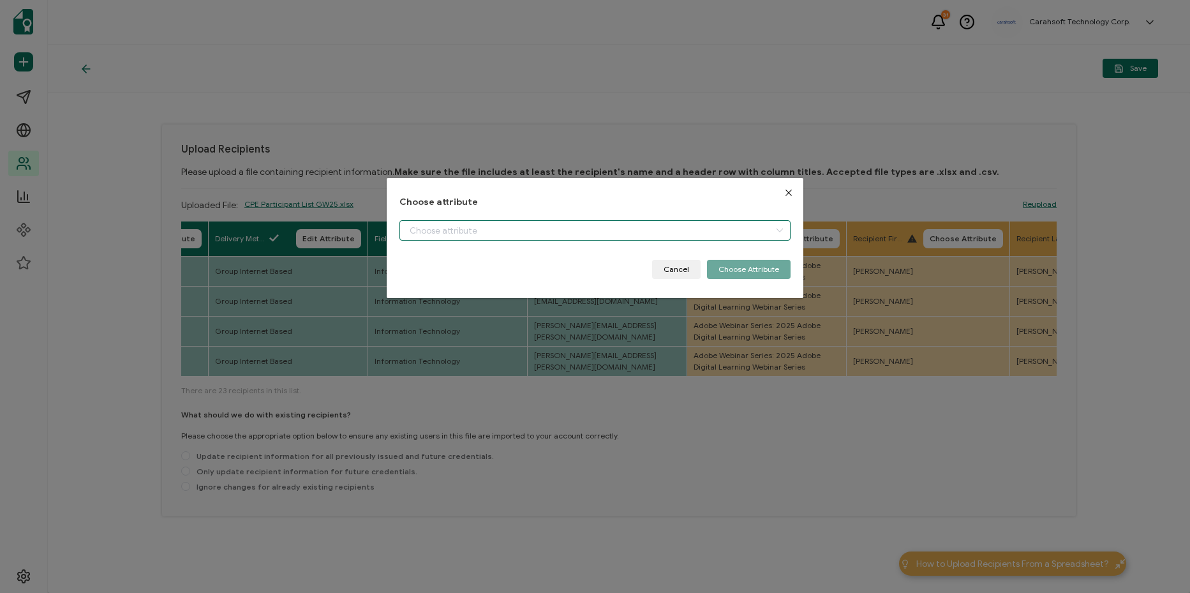
click at [635, 228] on input "dialog" at bounding box center [594, 230] width 391 height 20
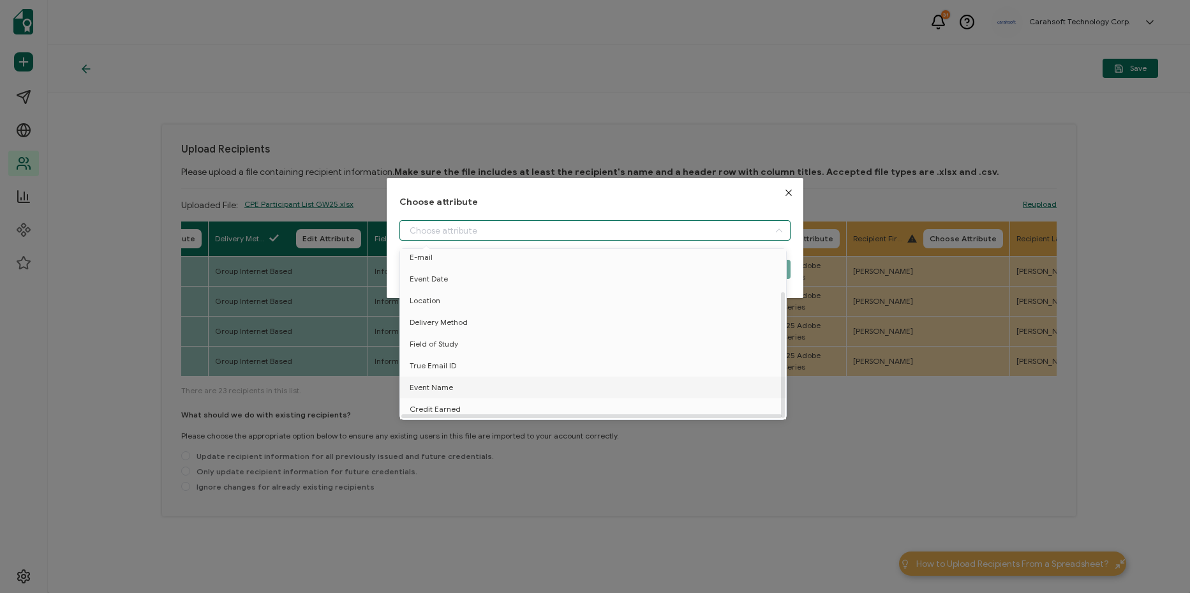
click at [555, 387] on li "Event Name" at bounding box center [595, 387] width 397 height 22
type input "Event Name"
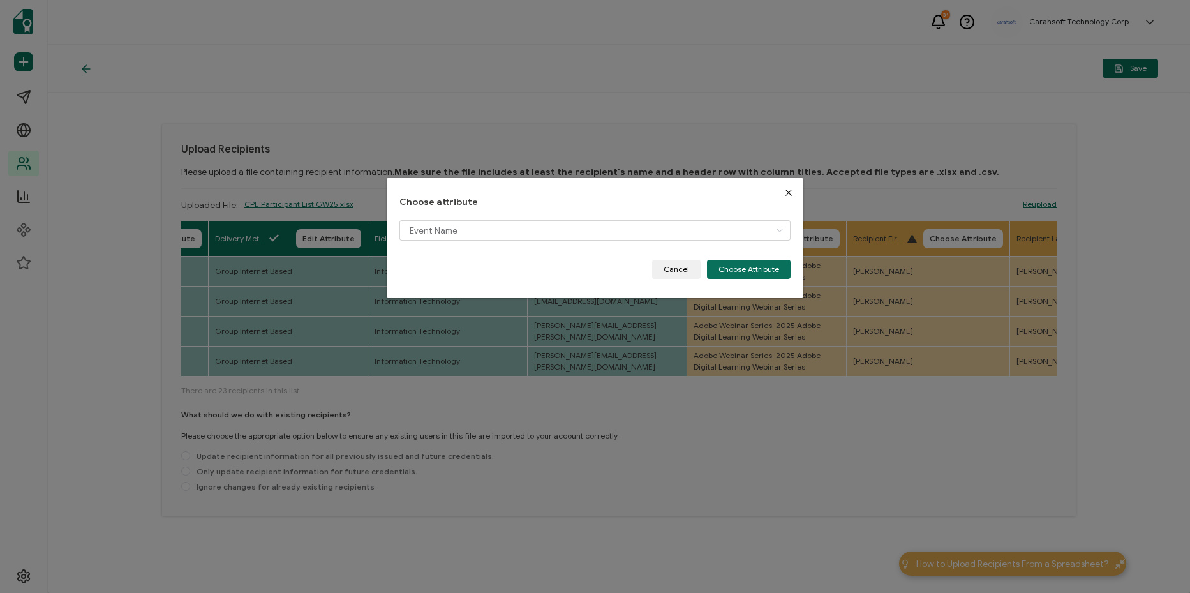
click at [750, 286] on div "Choose attribute Event Name Cancel Choose Attribute" at bounding box center [595, 238] width 417 height 121
click at [750, 275] on button "Choose Attribute" at bounding box center [749, 269] width 84 height 19
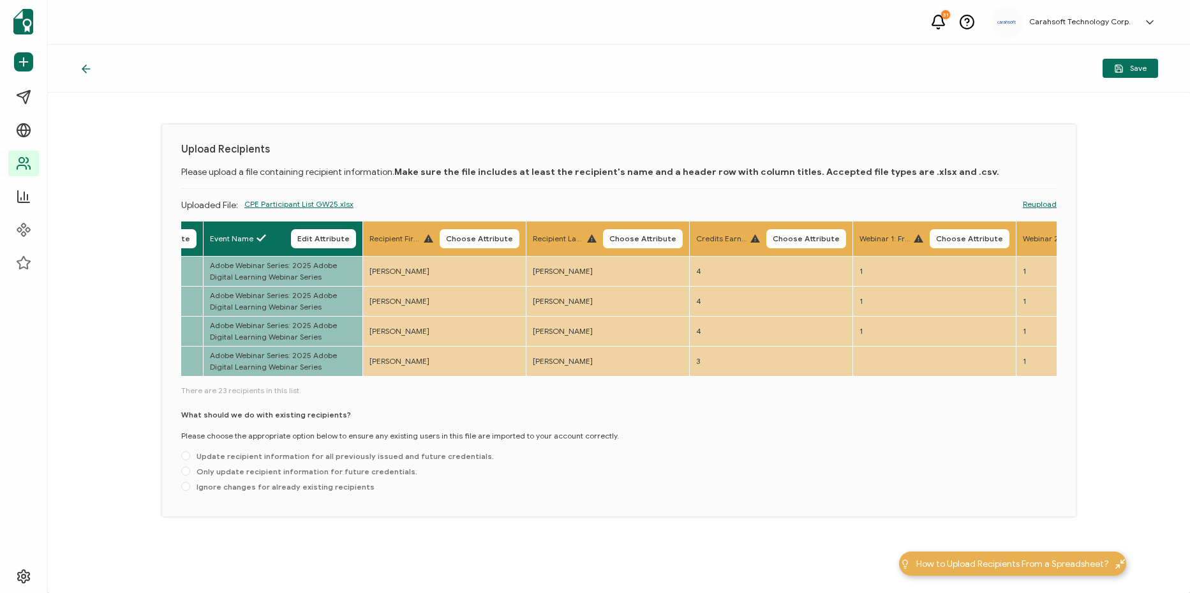
scroll to position [0, 1098]
click at [799, 240] on span "Choose Attribute" at bounding box center [802, 239] width 67 height 8
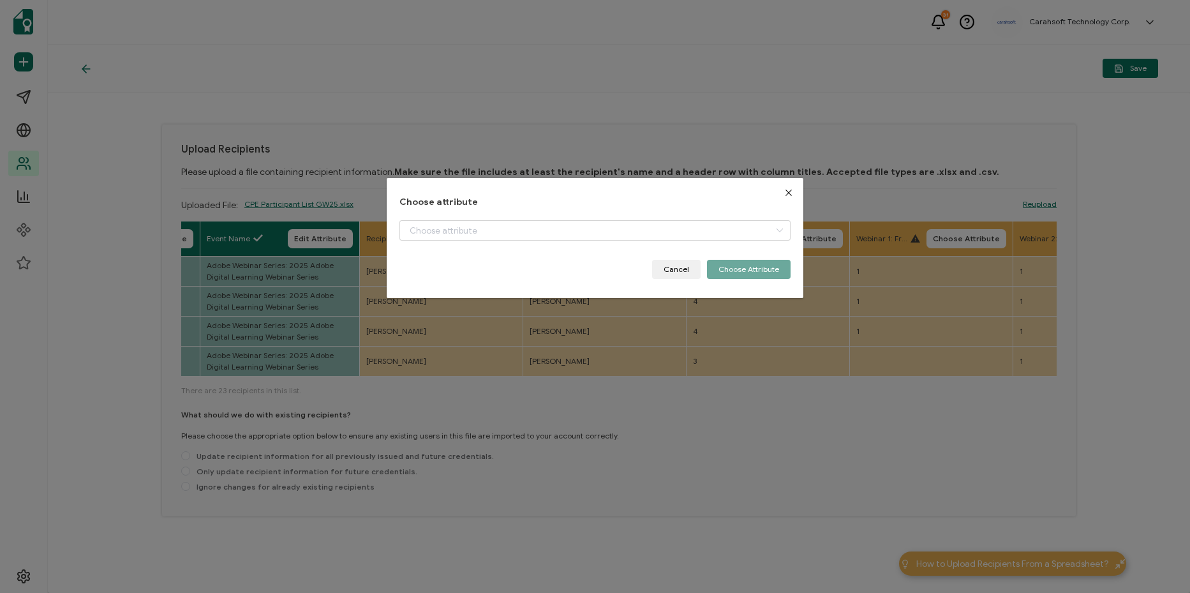
click at [702, 243] on div "dialog" at bounding box center [594, 240] width 391 height 40
click at [702, 235] on input "dialog" at bounding box center [594, 230] width 391 height 20
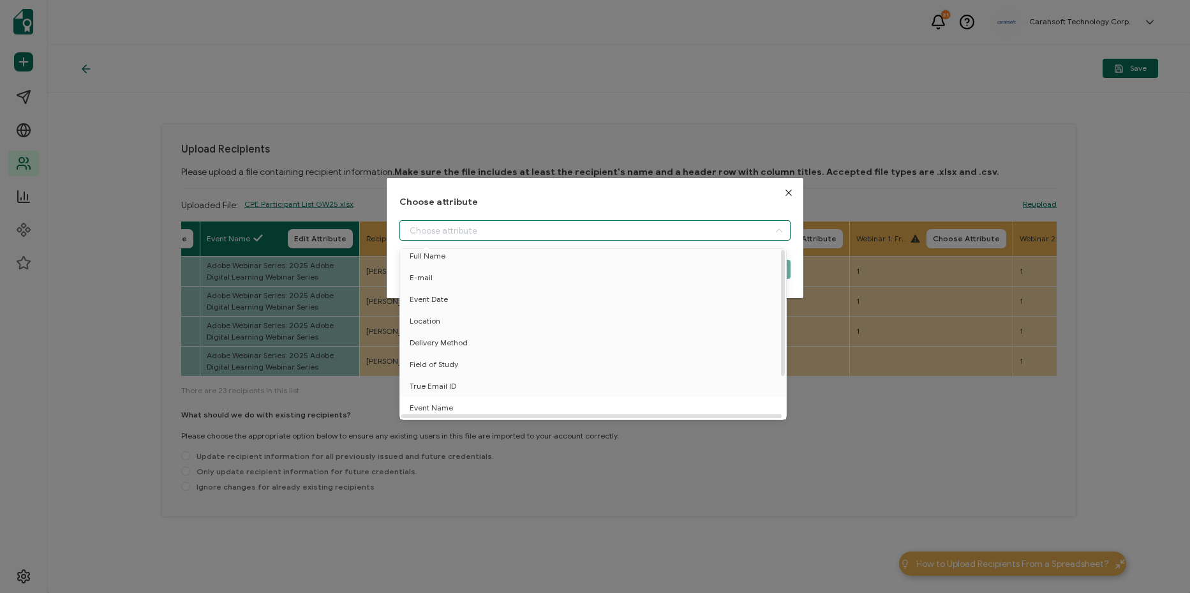
scroll to position [56, 0]
click at [586, 398] on li "Credit Earned" at bounding box center [595, 409] width 397 height 22
type input "Credit Earned"
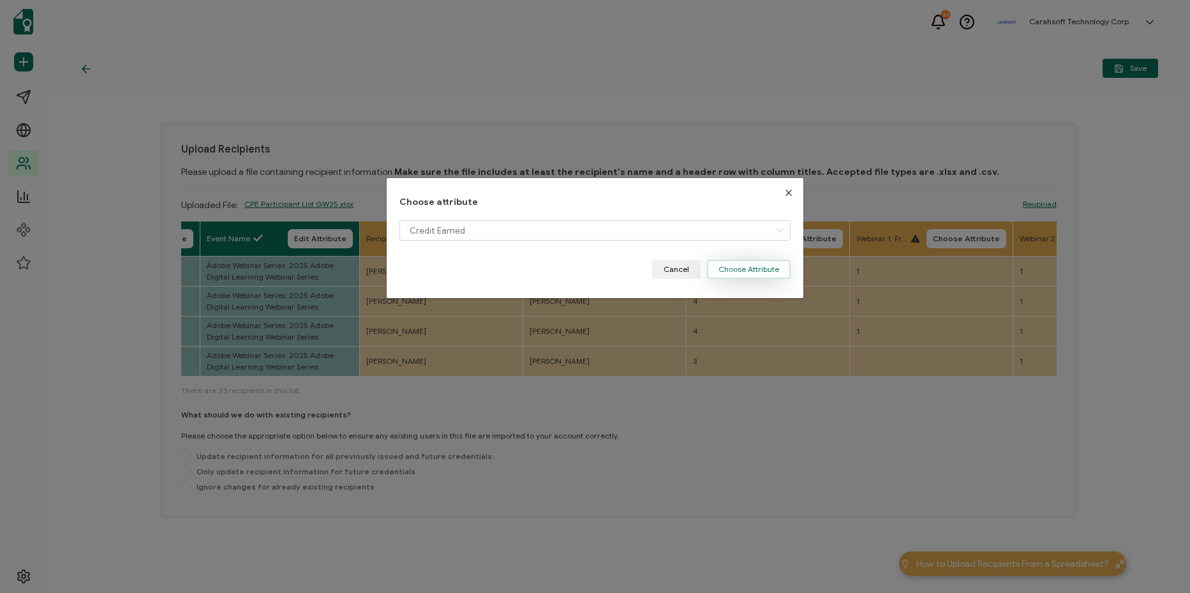
click at [737, 270] on button "Choose Attribute" at bounding box center [749, 269] width 84 height 19
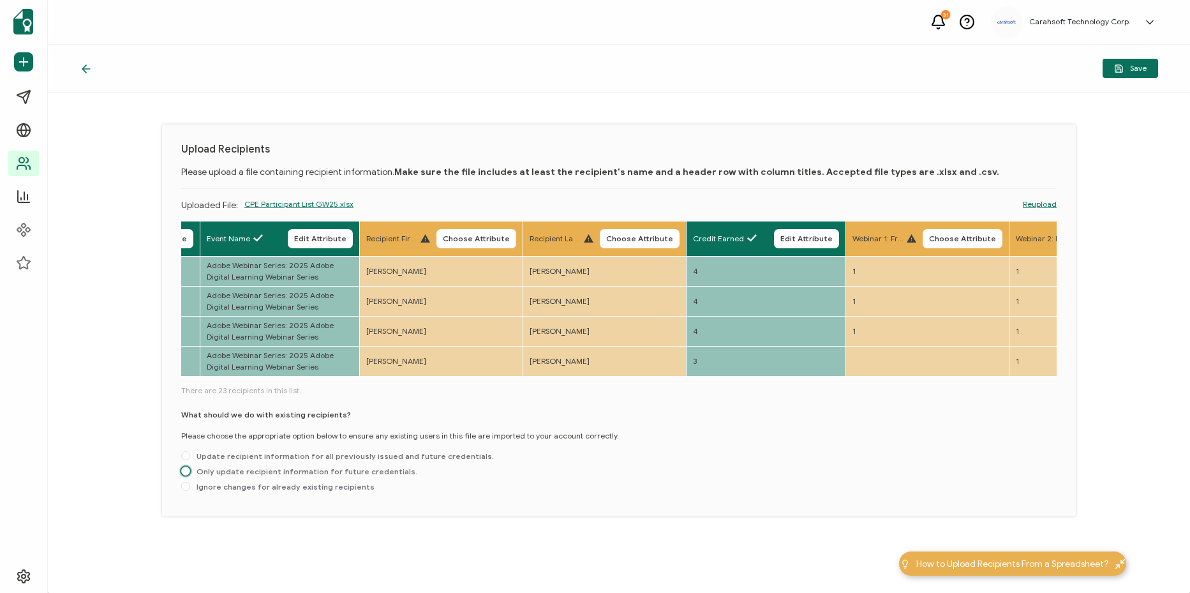
click at [264, 475] on span "Only update recipient information for future credentials." at bounding box center [303, 471] width 227 height 10
click at [190, 475] on input "Only update recipient information for future credentials." at bounding box center [185, 471] width 9 height 10
radio input "true"
click at [1125, 77] on button "Save" at bounding box center [1129, 68] width 55 height 19
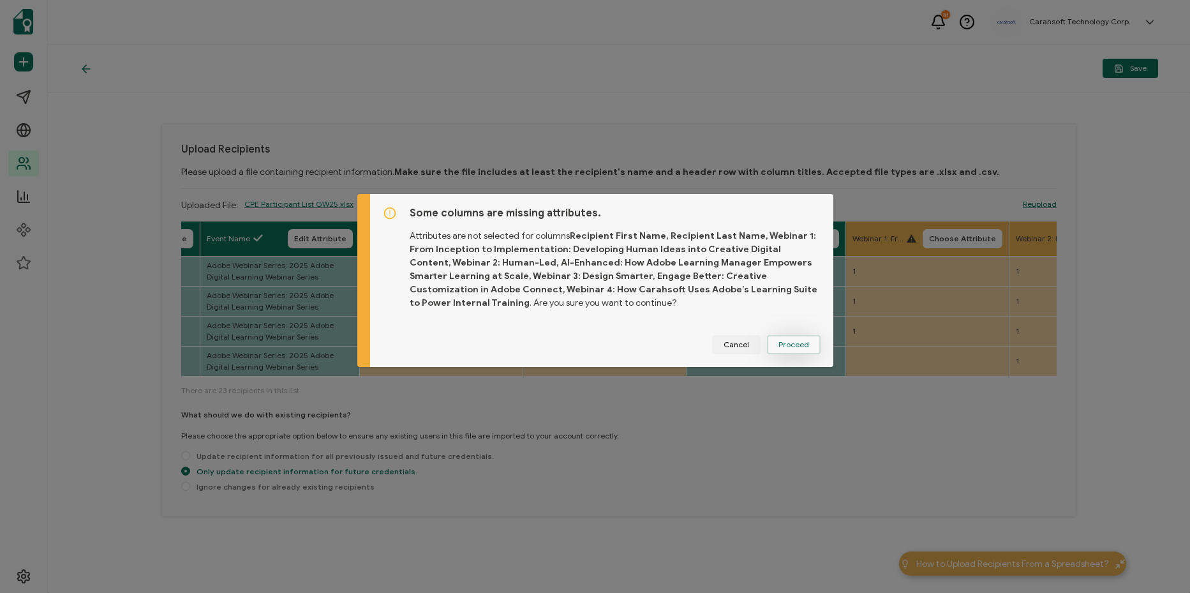
click at [805, 343] on button "Proceed" at bounding box center [794, 344] width 54 height 19
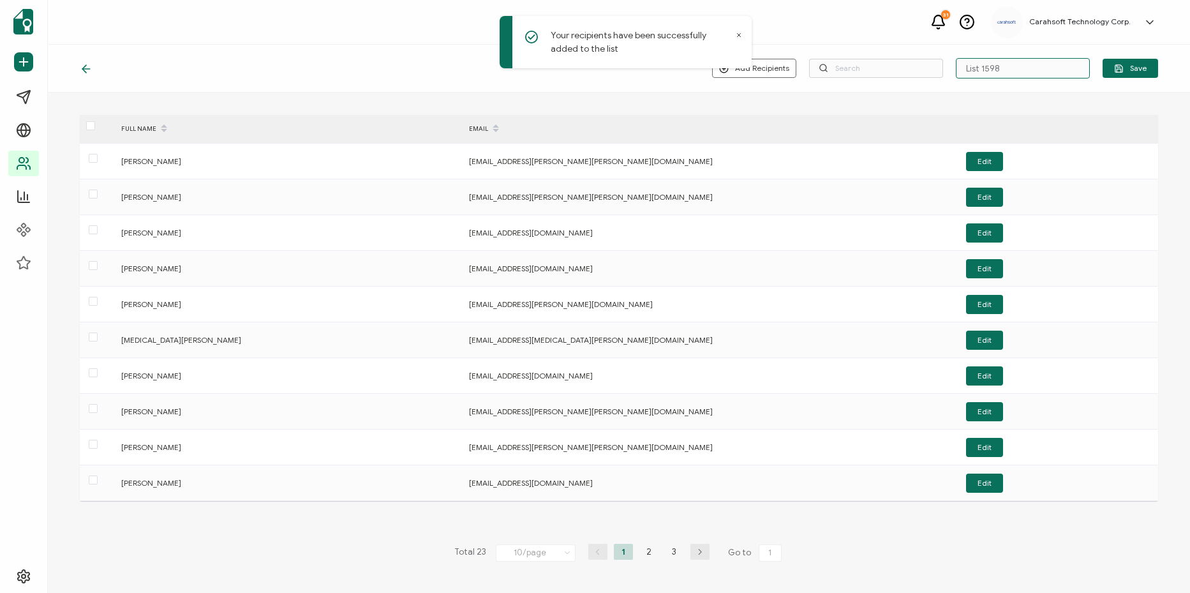
click at [1001, 70] on input "List 1598" at bounding box center [1023, 68] width 134 height 20
paste input "8-18-25_70350_Adobe Webinar Series"
type input "8-18-25_70350_Adobe Webinar Series"
click at [1138, 70] on span "Save" at bounding box center [1130, 69] width 33 height 10
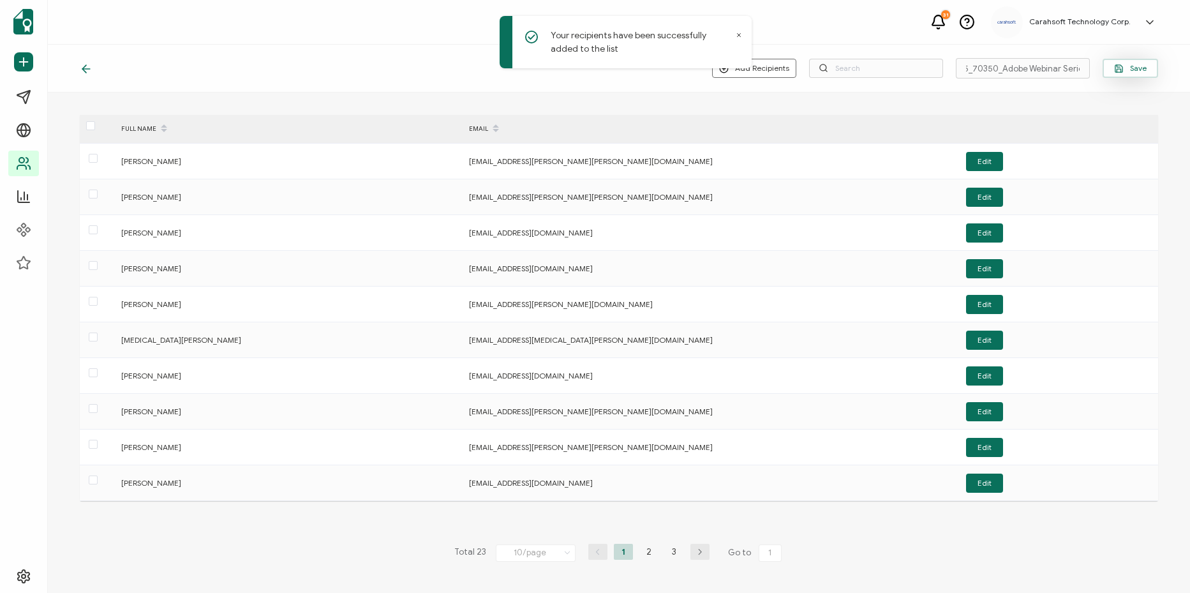
scroll to position [0, 0]
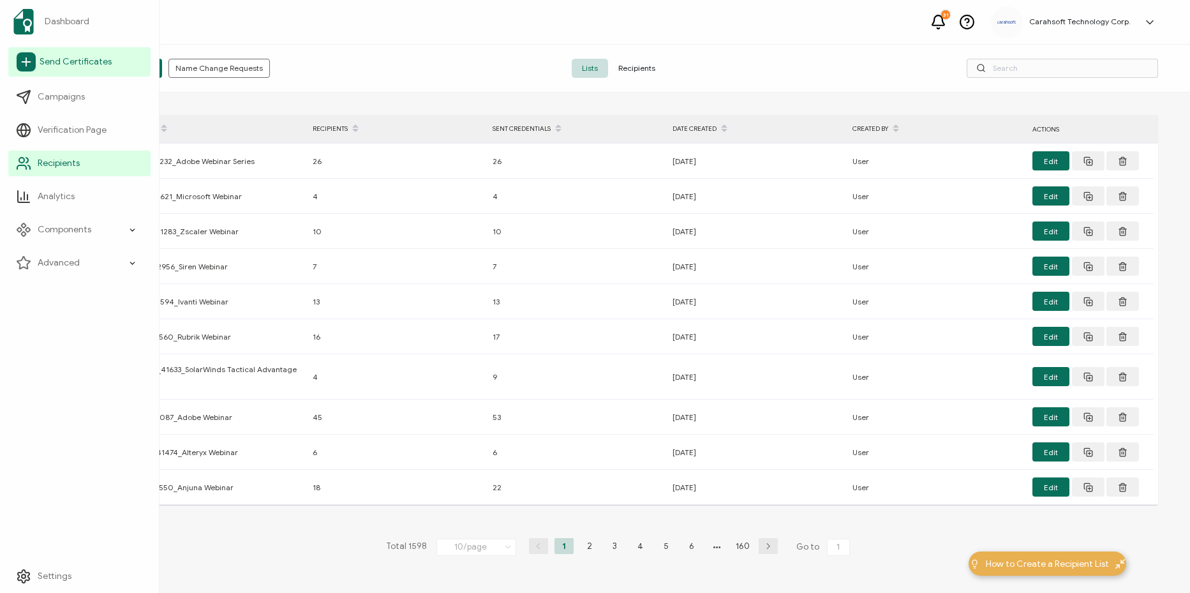
click at [41, 64] on span "Send Certificates" at bounding box center [76, 61] width 72 height 13
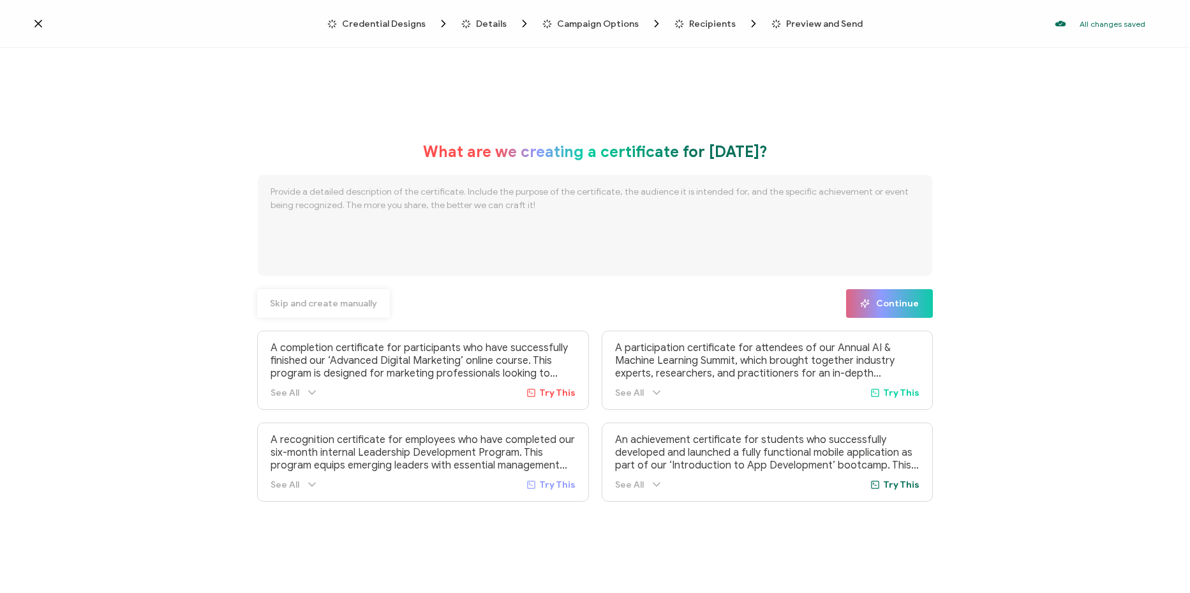
click at [325, 302] on span "Skip and create manually" at bounding box center [323, 303] width 107 height 9
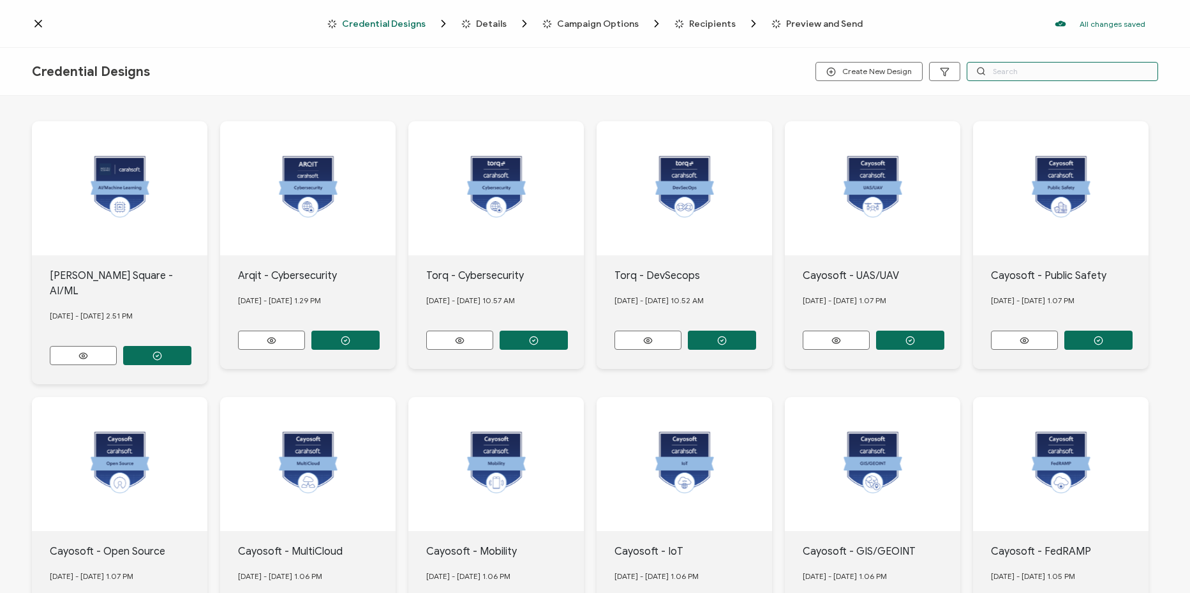
click at [1010, 63] on input "text" at bounding box center [1061, 71] width 191 height 19
type input "cpe"
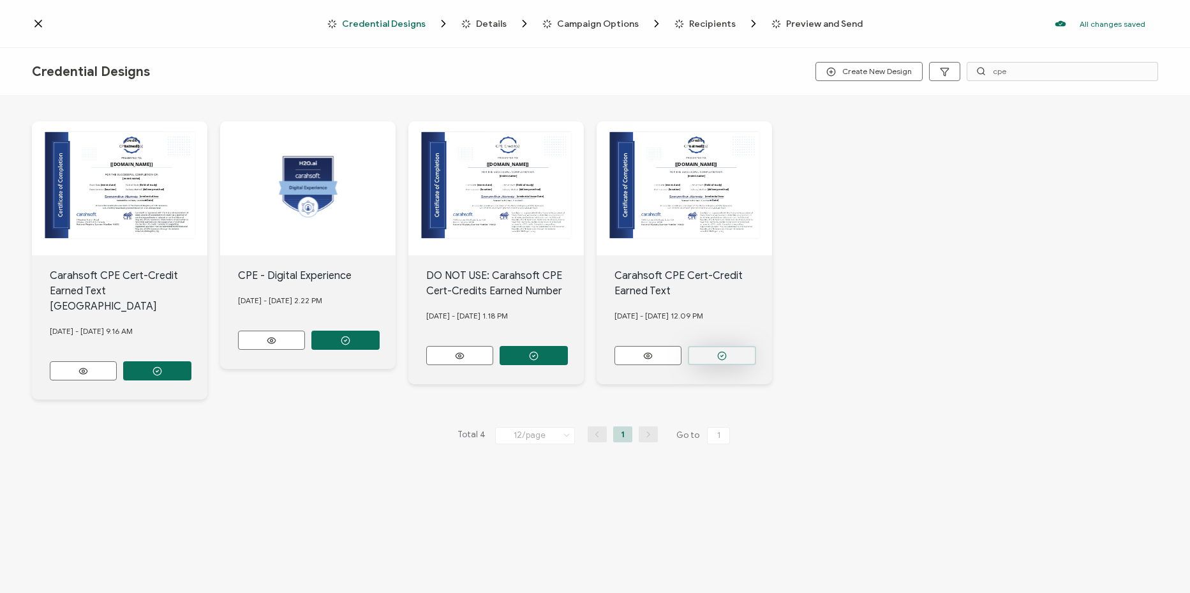
click at [723, 353] on icon "button" at bounding box center [722, 356] width 10 height 10
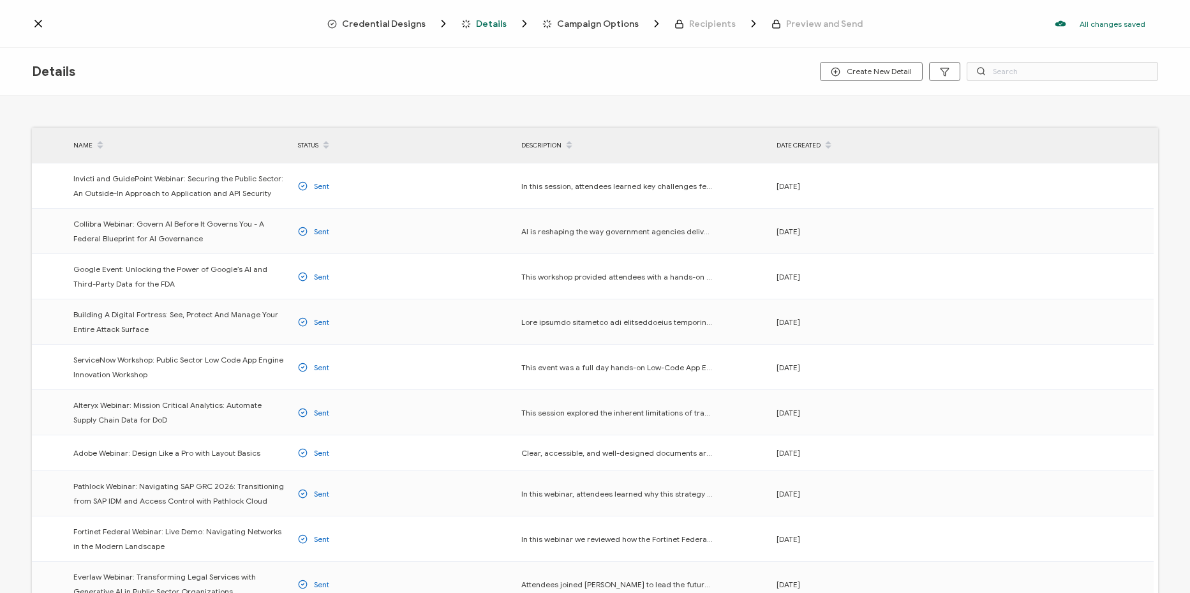
click at [411, 22] on span "Credential Designs" at bounding box center [384, 24] width 84 height 10
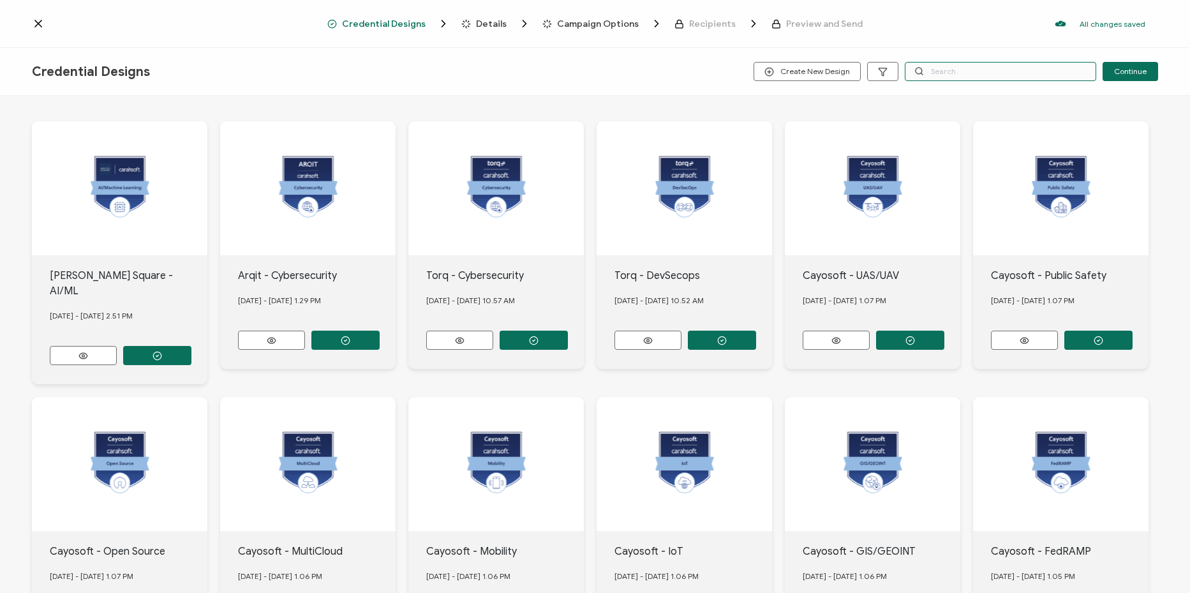
click at [1023, 68] on input "text" at bounding box center [1000, 71] width 191 height 19
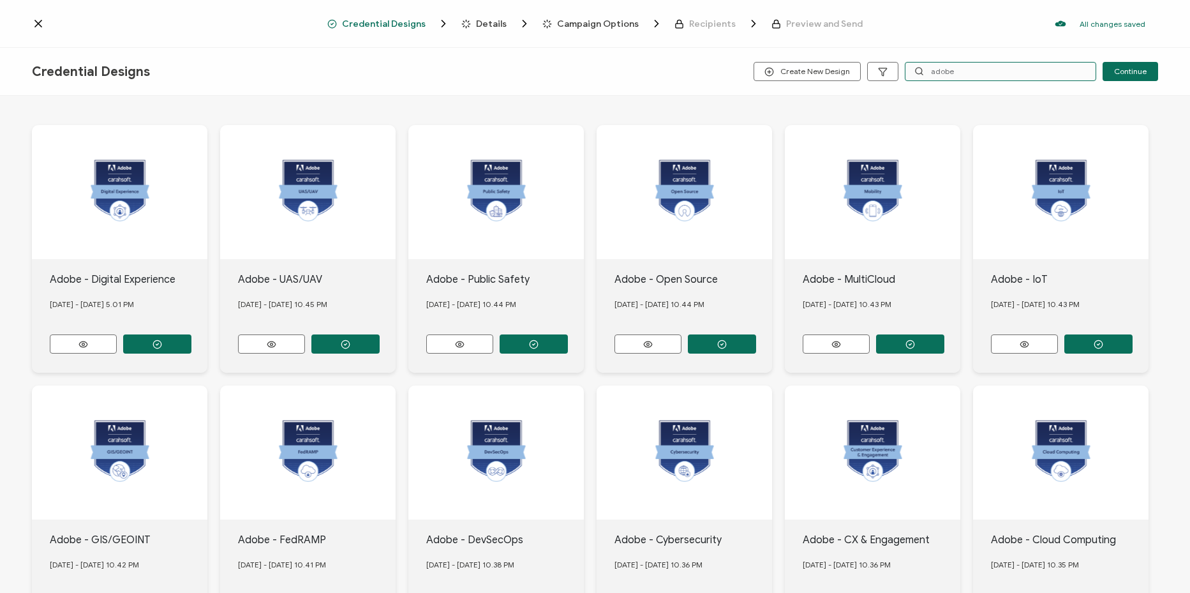
scroll to position [181, 0]
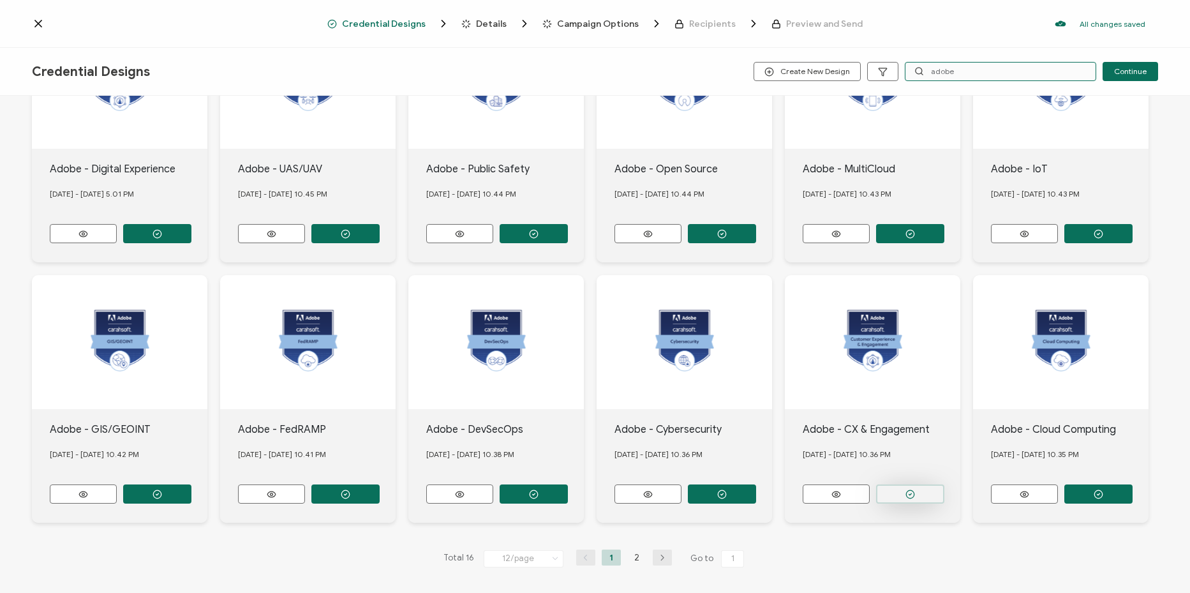
type input "adobe"
click at [899, 484] on button "button" at bounding box center [910, 493] width 68 height 19
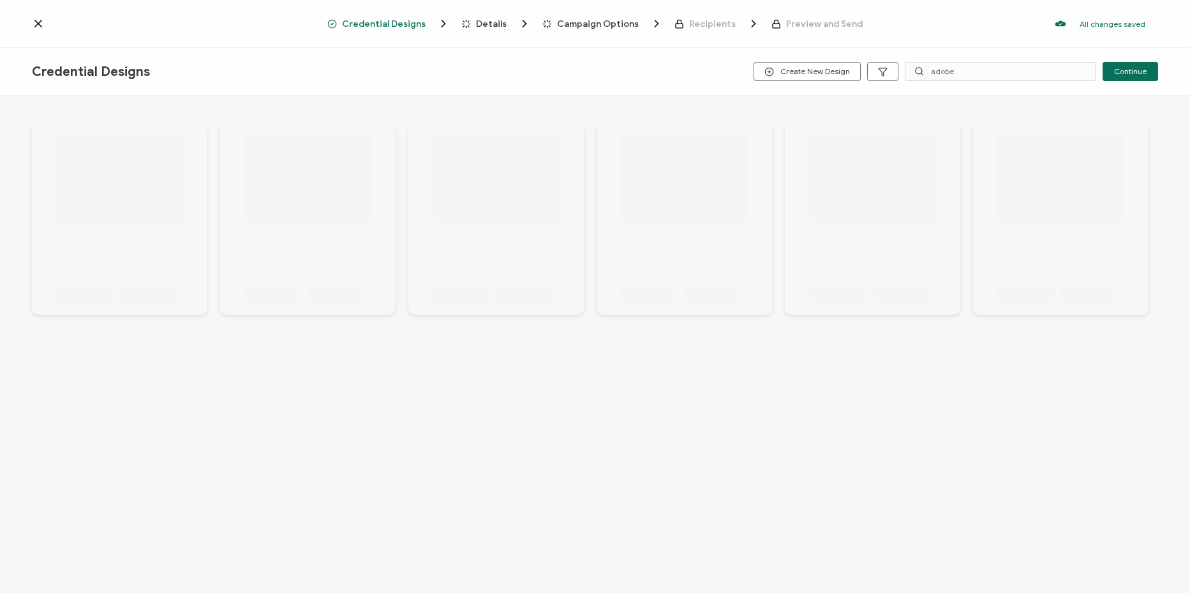
scroll to position [0, 0]
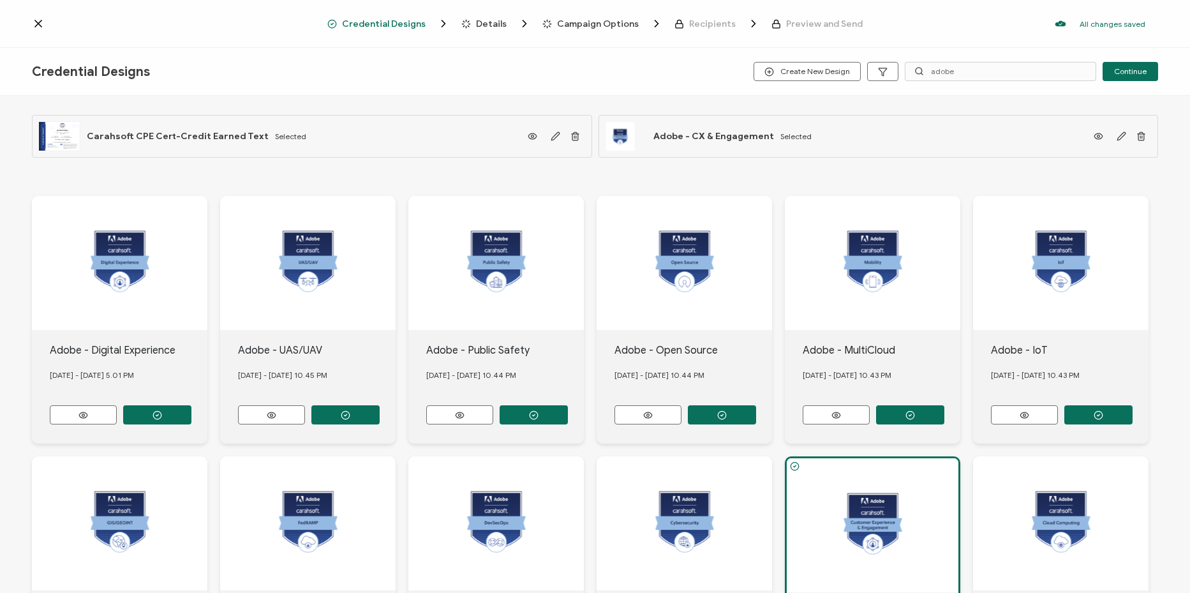
click at [506, 26] on span "Details" at bounding box center [491, 24] width 31 height 10
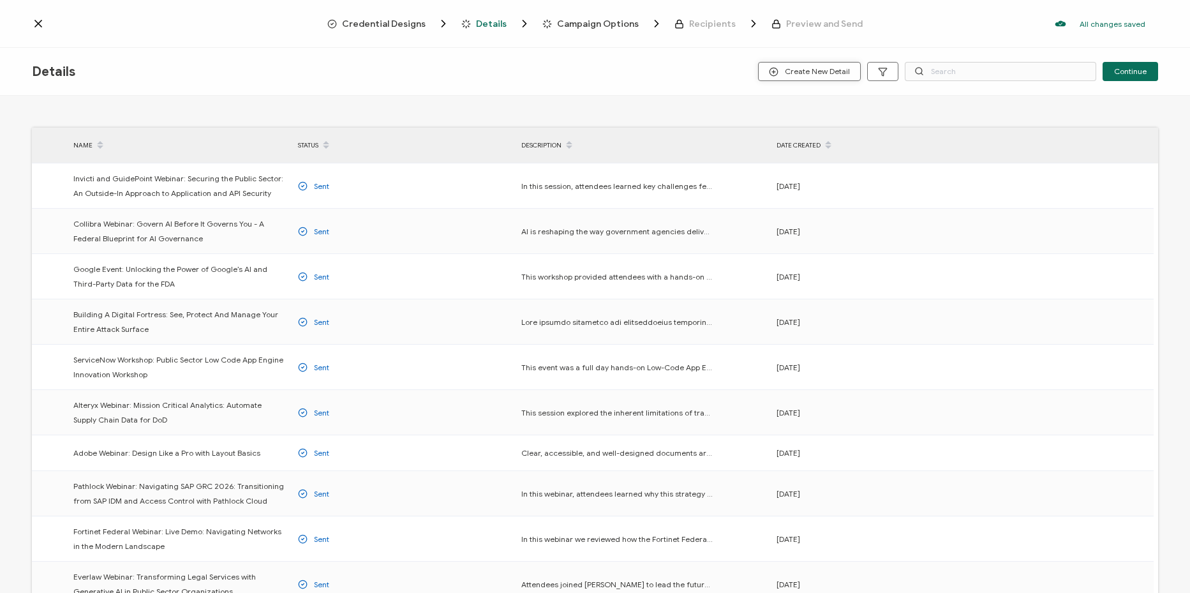
click at [825, 74] on span "Create New Detail" at bounding box center [809, 72] width 81 height 10
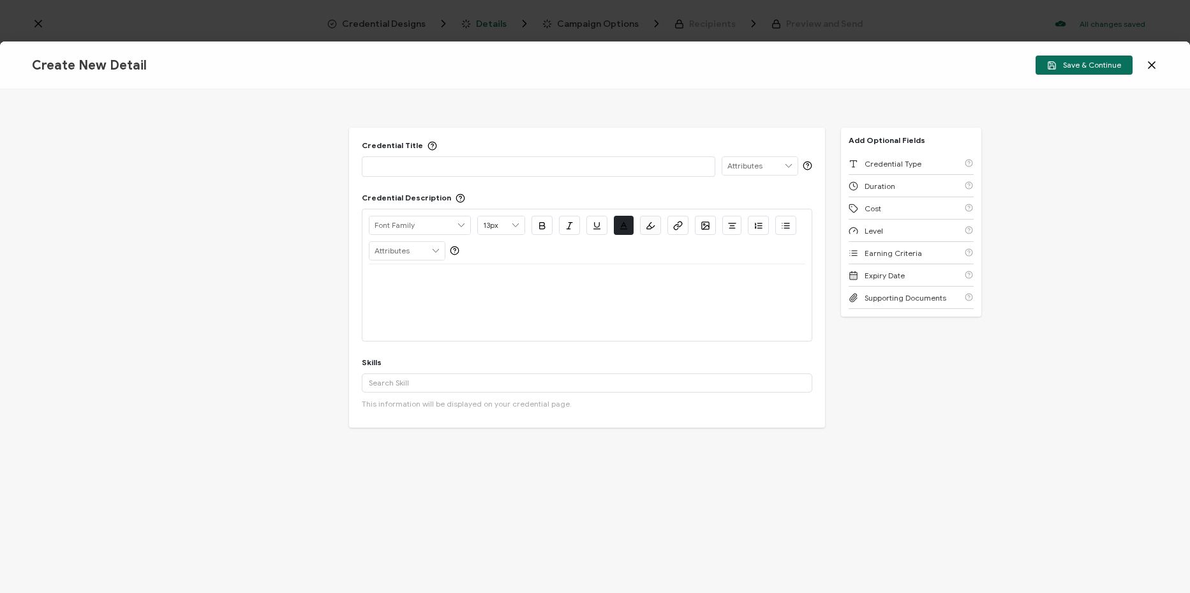
click at [432, 156] on div "Credential Title ISSUER Issuer Name" at bounding box center [587, 158] width 450 height 36
click at [431, 157] on div at bounding box center [538, 166] width 339 height 18
click at [484, 296] on div at bounding box center [587, 302] width 436 height 77
click at [528, 290] on div at bounding box center [587, 279] width 436 height 31
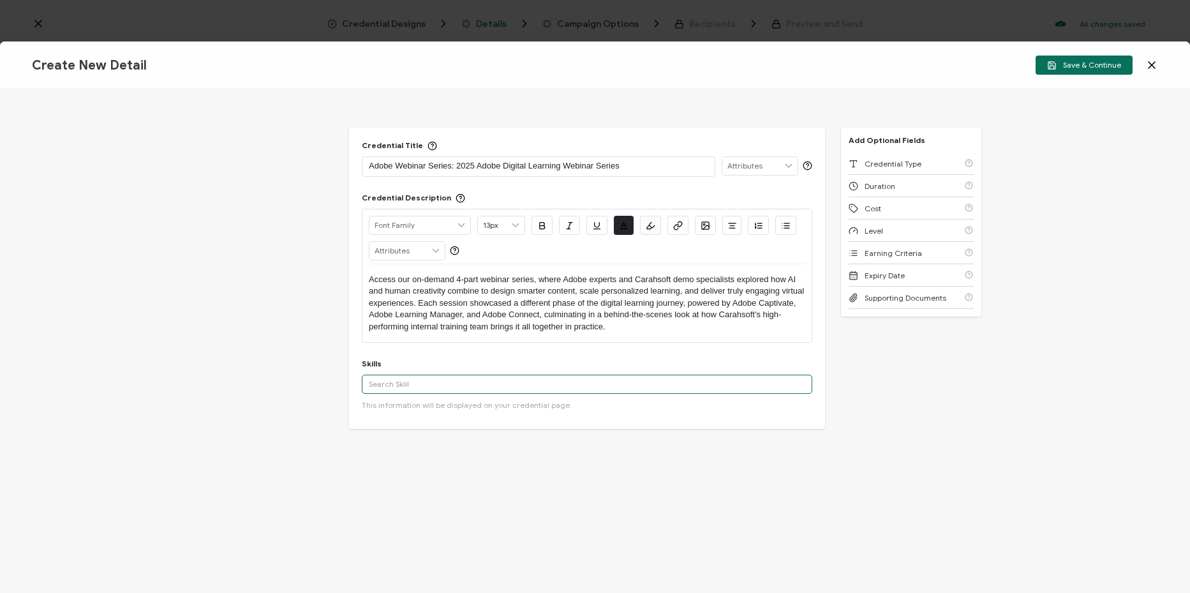
click at [504, 378] on input "text" at bounding box center [587, 383] width 450 height 19
paste input "Customer Experience, Emerging Technology"
type input "Customer Experience, Emerging Technology"
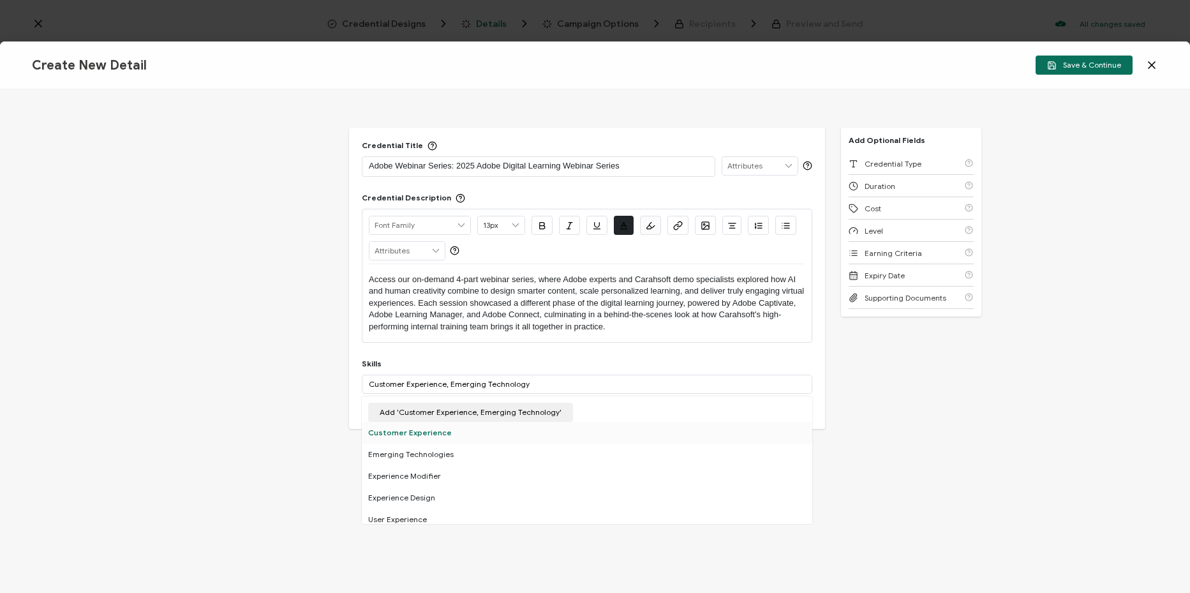
click at [428, 431] on div "Customer Experience" at bounding box center [587, 433] width 450 height 22
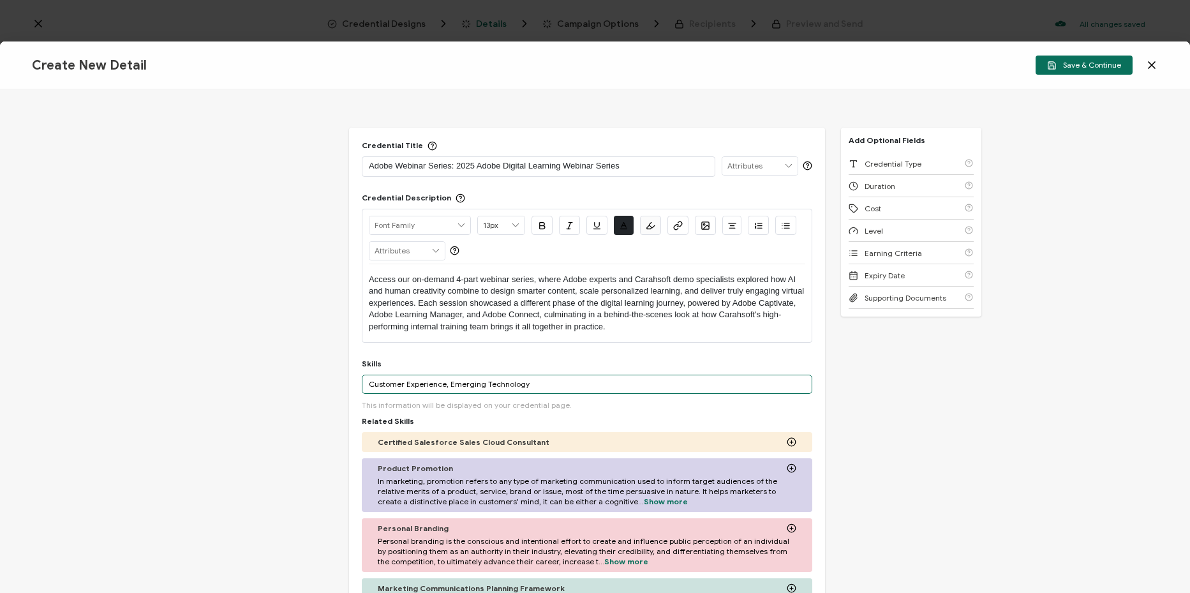
click at [446, 385] on input "Customer Experience, Emerging Technology" at bounding box center [587, 383] width 450 height 19
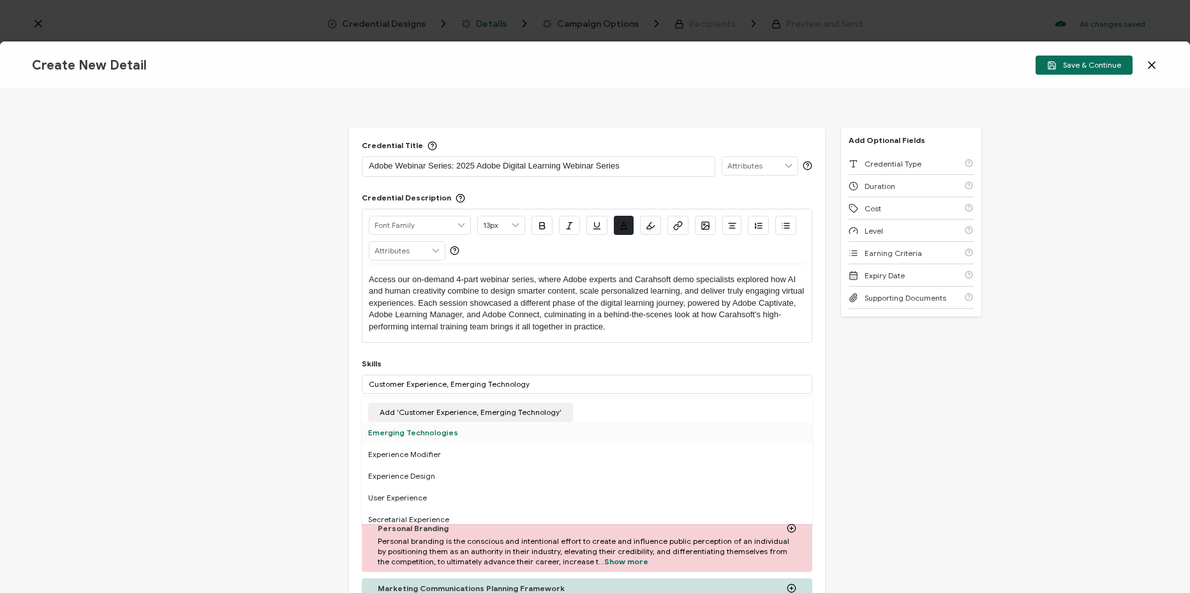
click at [432, 434] on div "Emerging Technologies" at bounding box center [587, 433] width 450 height 22
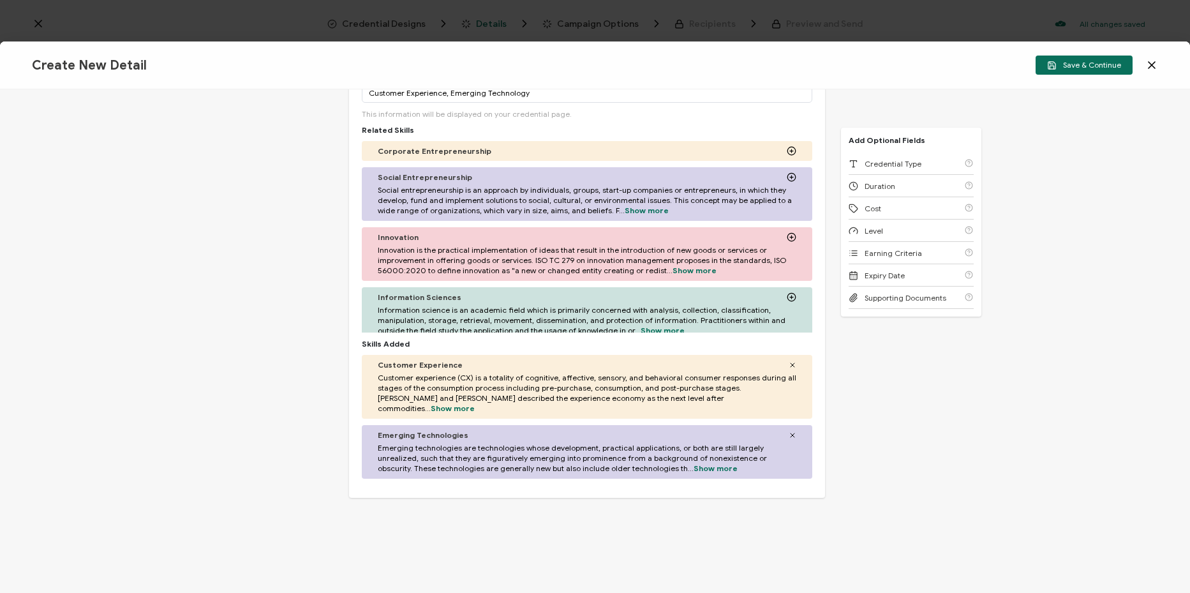
scroll to position [339, 0]
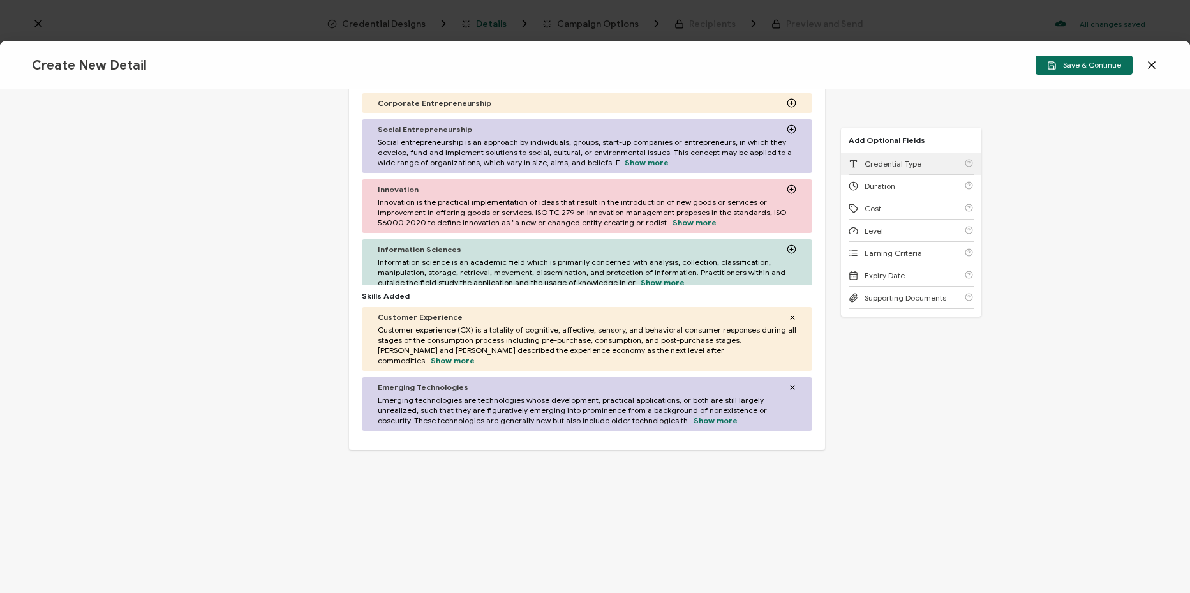
click at [888, 161] on span "Credential Type" at bounding box center [892, 164] width 57 height 10
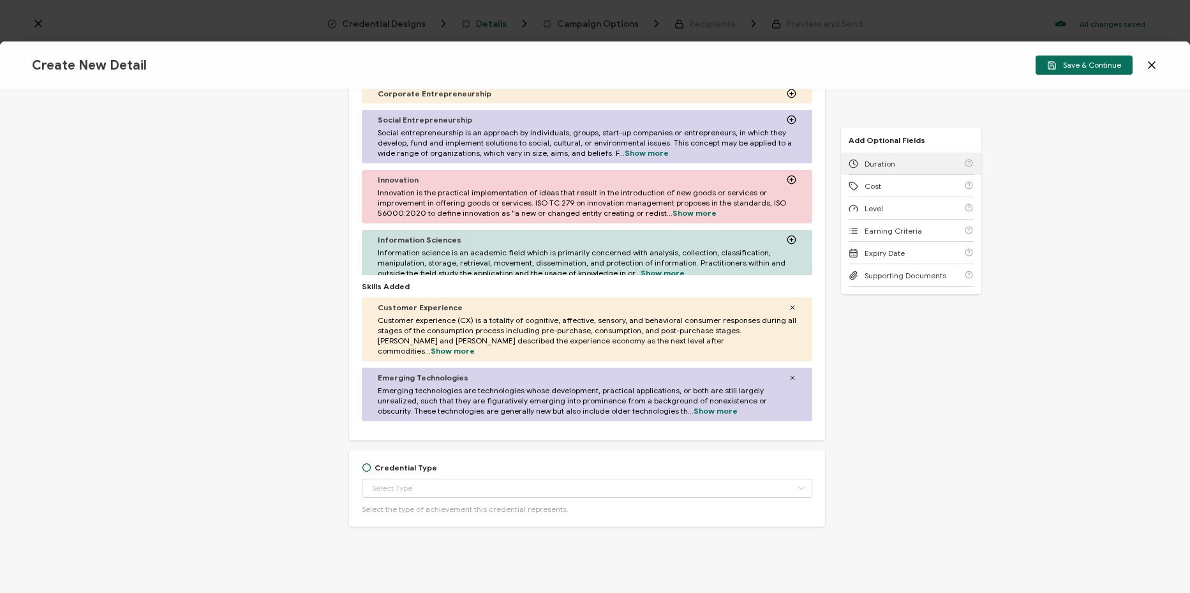
click at [888, 161] on span "Duration" at bounding box center [879, 164] width 31 height 10
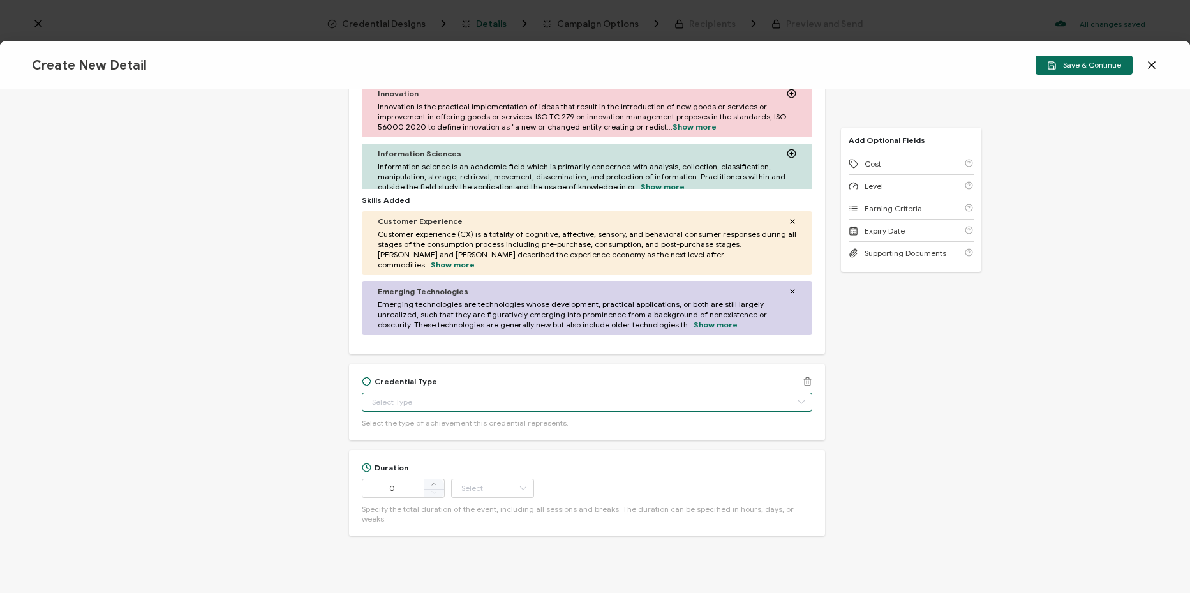
click at [474, 392] on input "text" at bounding box center [587, 401] width 450 height 19
click at [459, 552] on span "Certificate of Completion" at bounding box center [420, 554] width 92 height 10
type input "Certificate of Completion"
click at [402, 482] on input "0" at bounding box center [403, 487] width 83 height 19
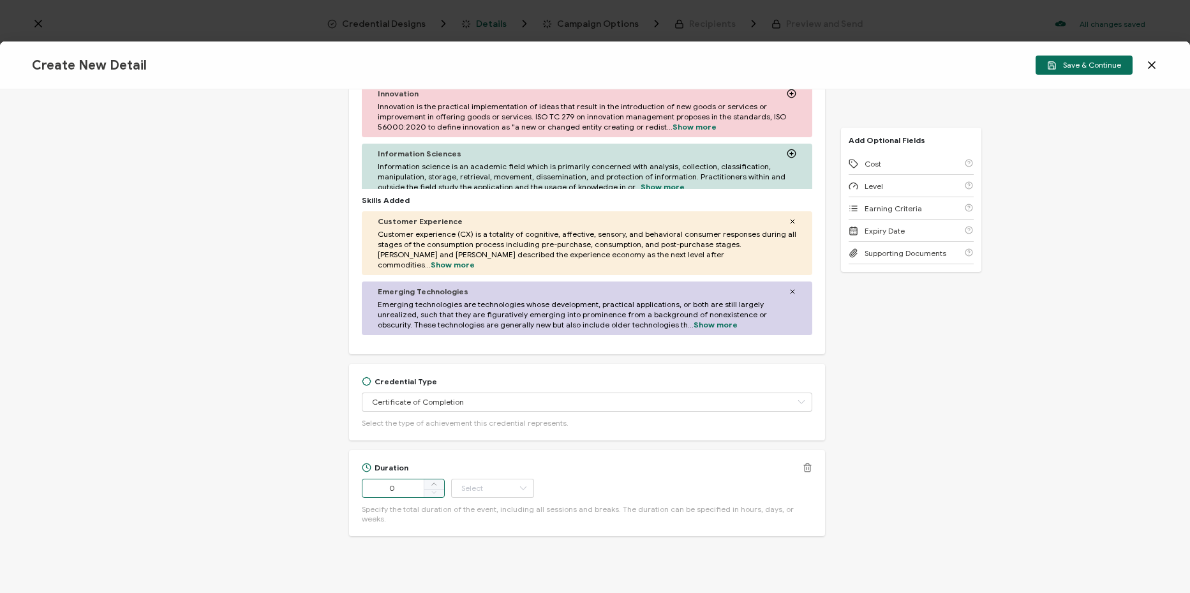
drag, startPoint x: 415, startPoint y: 478, endPoint x: 382, endPoint y: 477, distance: 32.5
click at [382, 478] on input "0" at bounding box center [403, 487] width 83 height 19
type input "226"
click at [487, 479] on input "text" at bounding box center [492, 487] width 83 height 19
click at [487, 438] on li "Minute" at bounding box center [493, 443] width 86 height 22
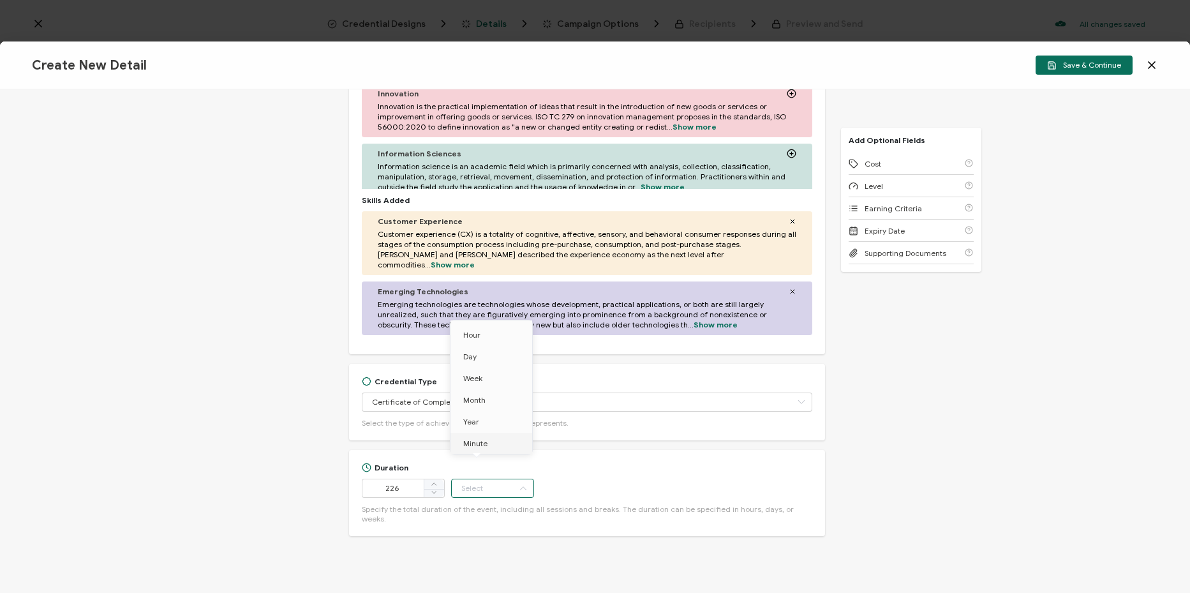
type input "Minute"
click at [920, 206] on div "Earning Criteria" at bounding box center [910, 208] width 125 height 22
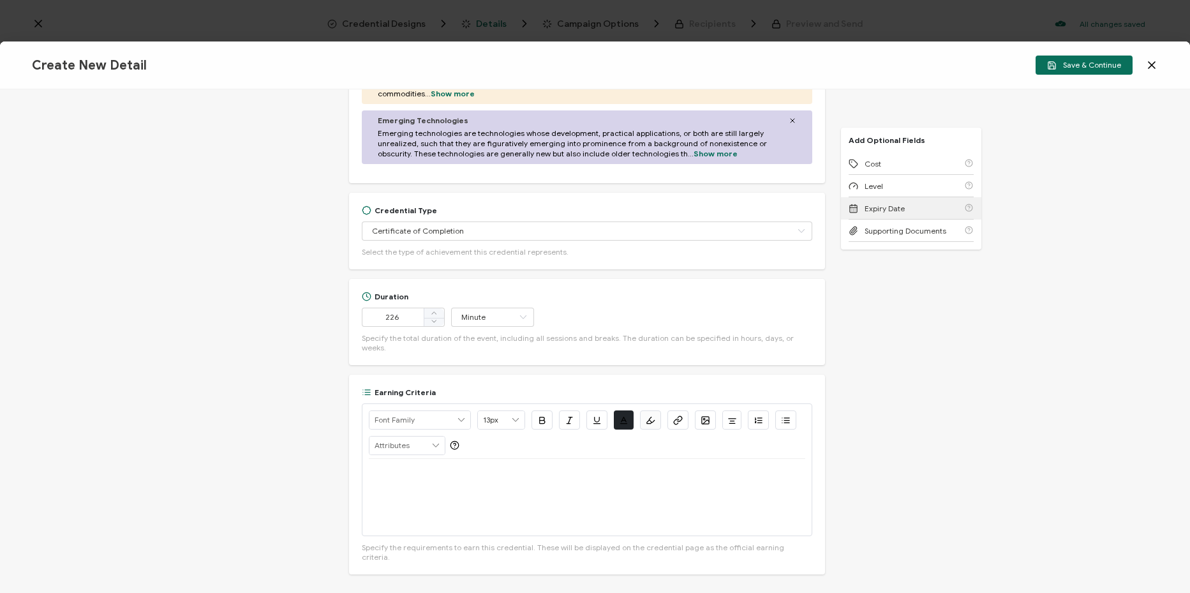
scroll to position [634, 0]
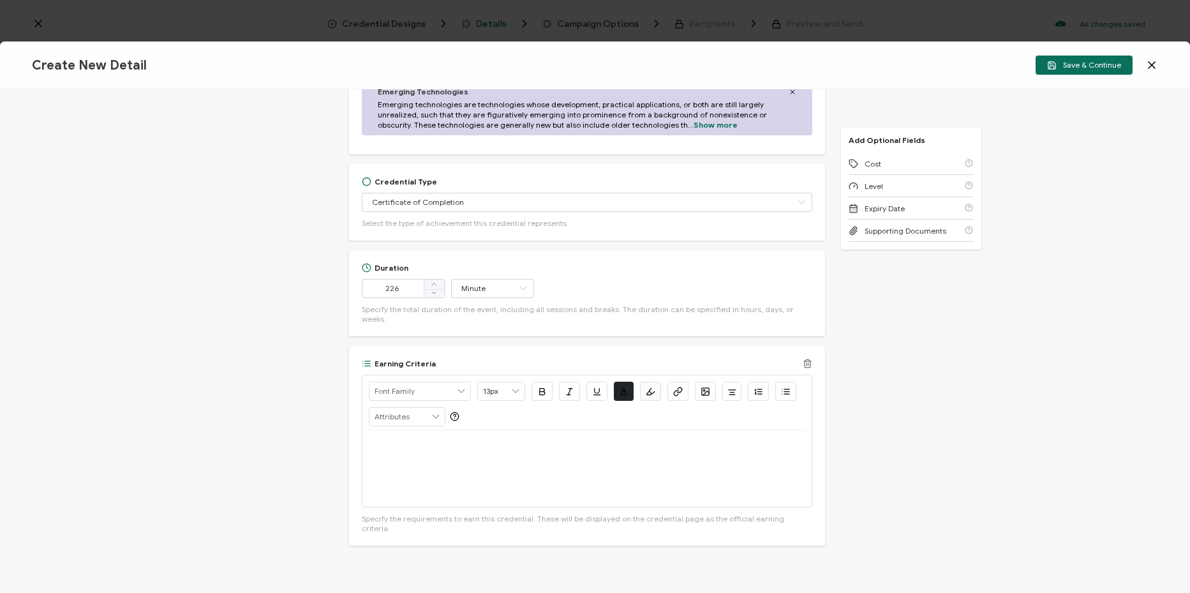
click at [538, 444] on div at bounding box center [587, 468] width 436 height 77
click at [437, 448] on div "View On-Demand >" at bounding box center [587, 468] width 436 height 77
click at [676, 381] on button "button" at bounding box center [677, 390] width 21 height 19
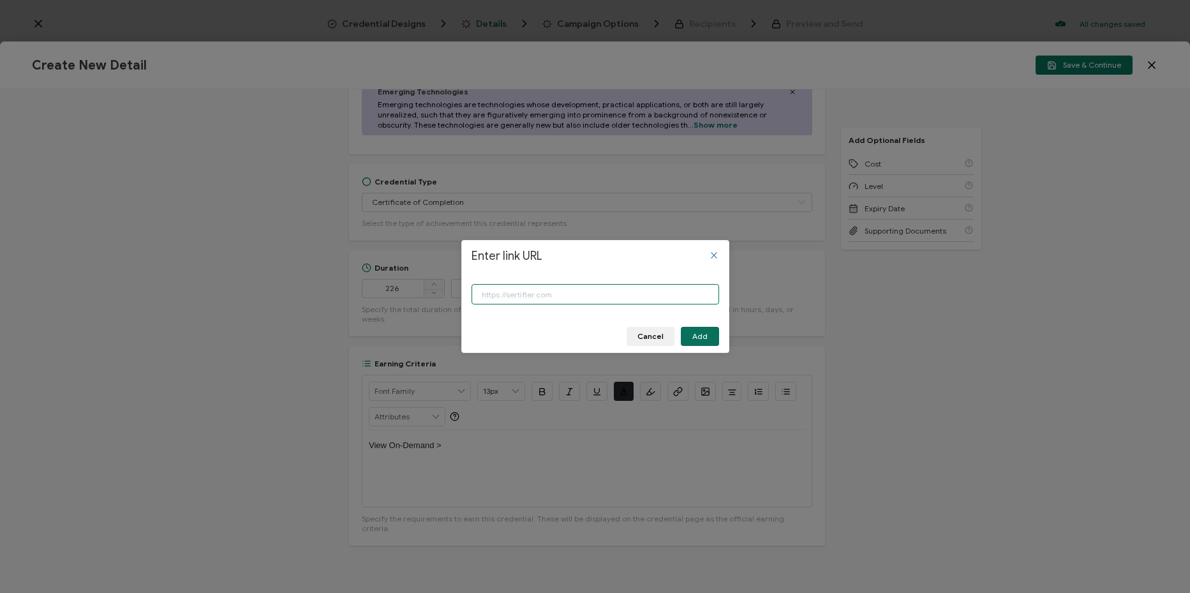
click at [660, 298] on input "Enter link URL" at bounding box center [594, 294] width 247 height 20
click at [674, 298] on input "Enter link URL" at bounding box center [594, 294] width 247 height 20
paste input "[URL][DOMAIN_NAME]"
type input "[URL][DOMAIN_NAME]"
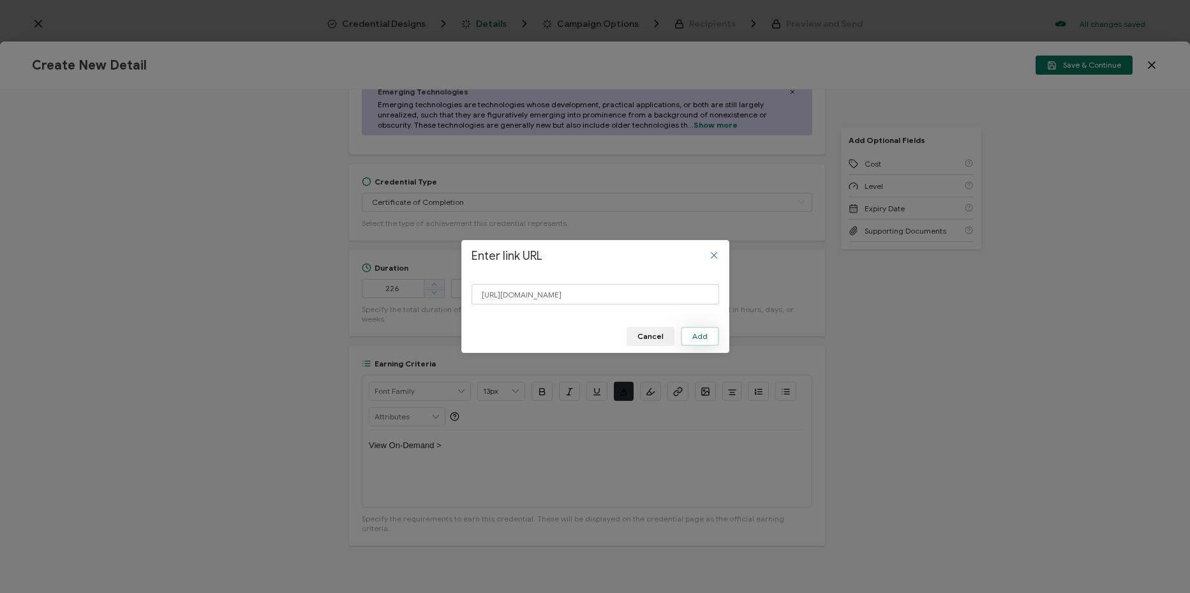
click at [710, 334] on button "Add" at bounding box center [700, 336] width 38 height 19
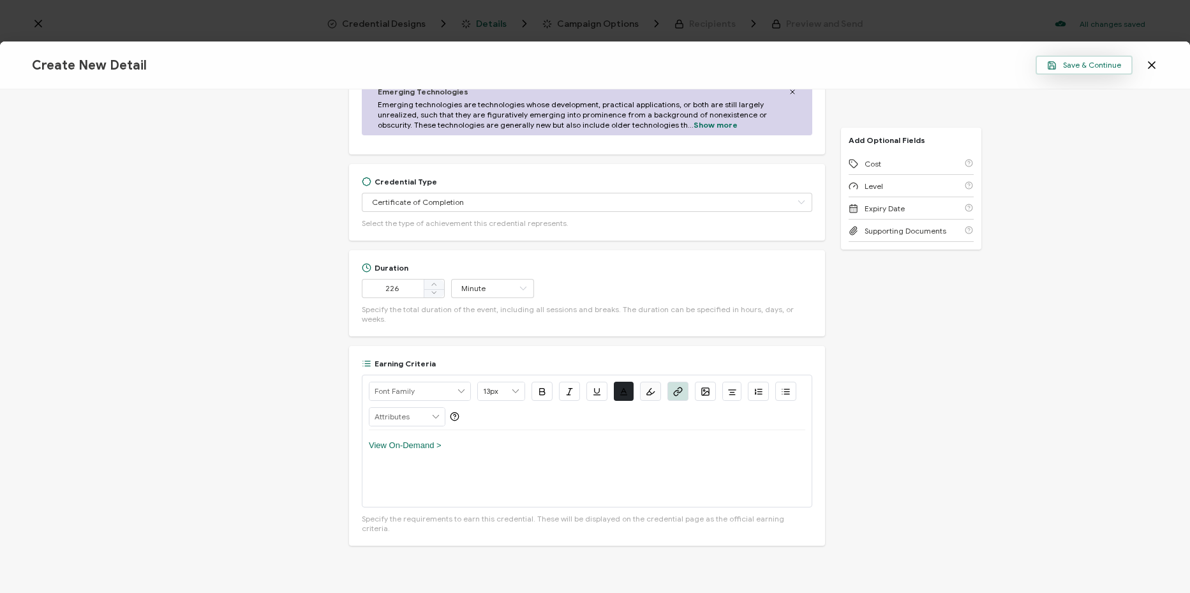
click at [1072, 64] on span "Save & Continue" at bounding box center [1084, 66] width 74 height 10
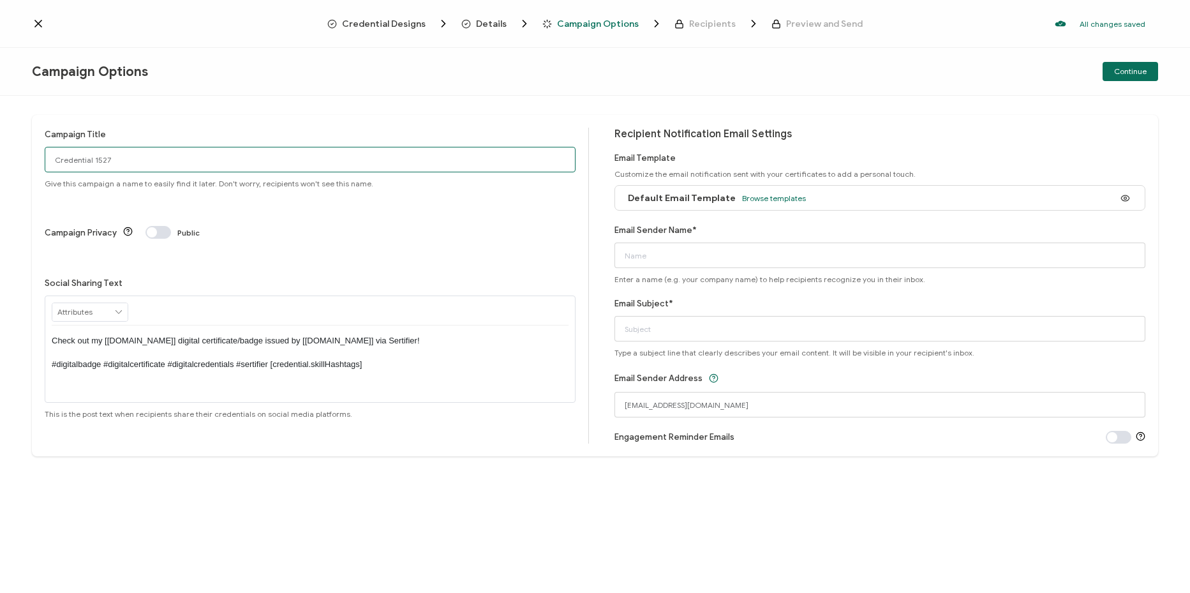
click at [154, 166] on input "Credential 1527" at bounding box center [310, 160] width 531 height 26
paste input "8-18-25_70350_Adobe Webinar Series"
type input "8-18-25_70350_Adobe Webinar Series"
click at [748, 255] on input "Email Sender Name*" at bounding box center [879, 255] width 531 height 26
click at [686, 253] on input "Email Sender Name*" at bounding box center [879, 255] width 531 height 26
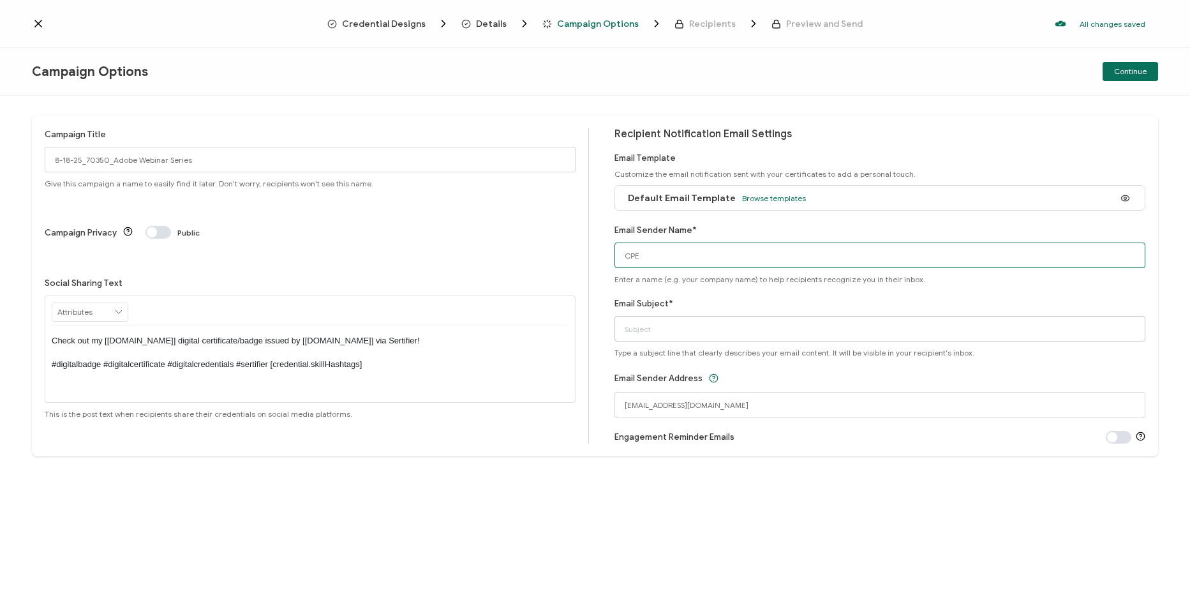
type input "CPE"
click at [875, 328] on input "Email Subject*" at bounding box center [879, 329] width 531 height 26
paste input "Adobe Webinar Series: 2025 Adobe Digital Learning Webinar Series"
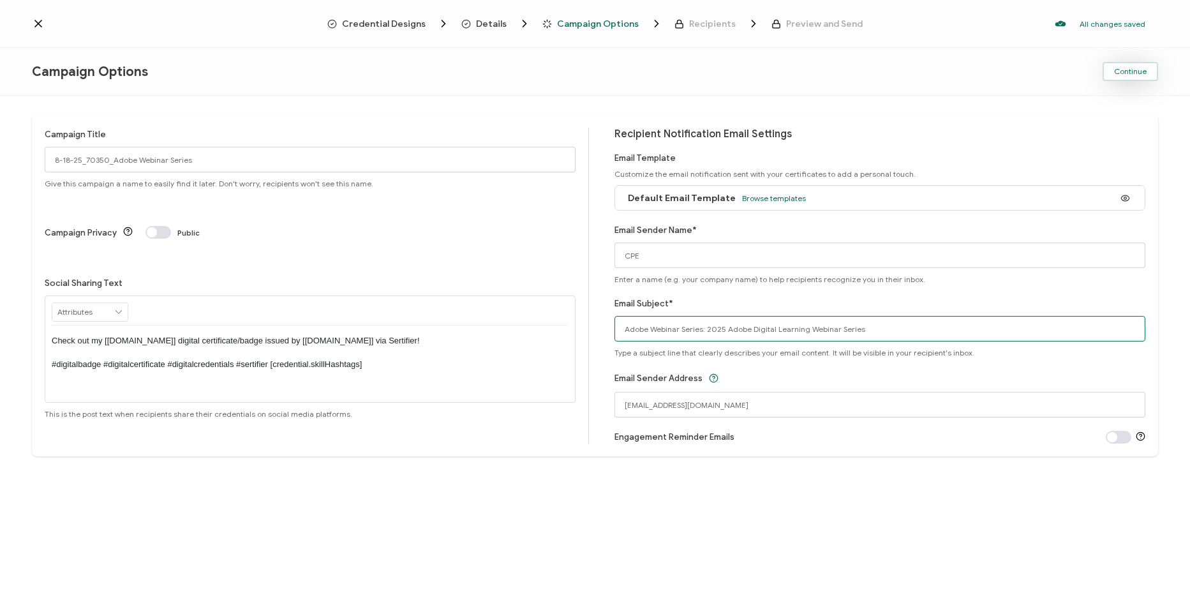
type input "Adobe Webinar Series: 2025 Adobe Digital Learning Webinar Series"
click at [1141, 63] on button "Continue" at bounding box center [1129, 71] width 55 height 19
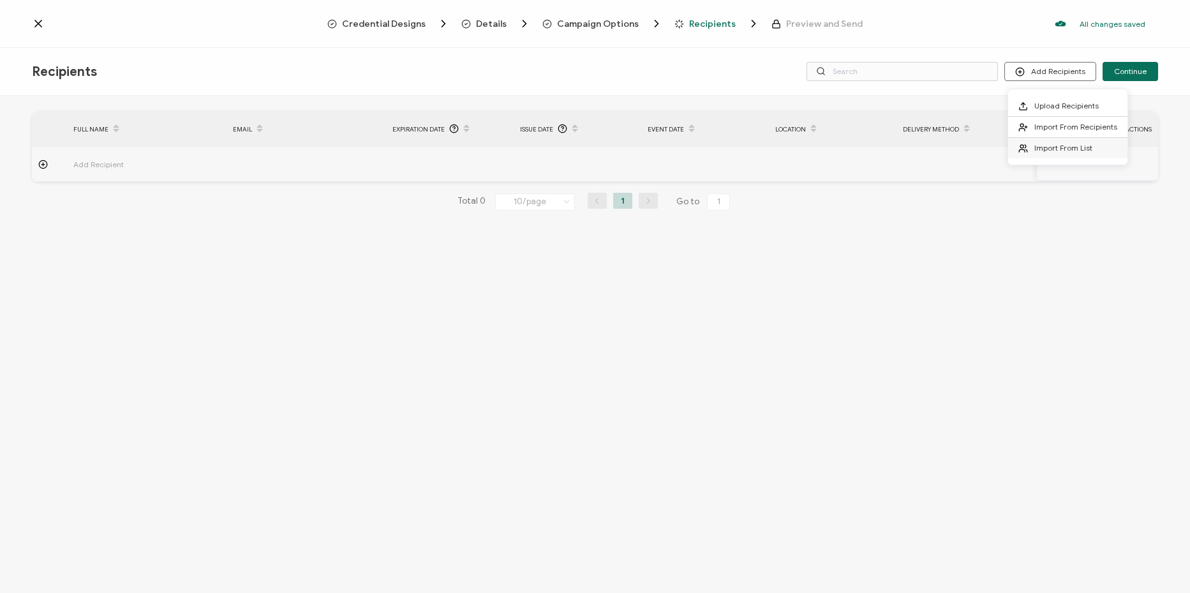
click at [1060, 143] on span "Import From List" at bounding box center [1063, 148] width 58 height 10
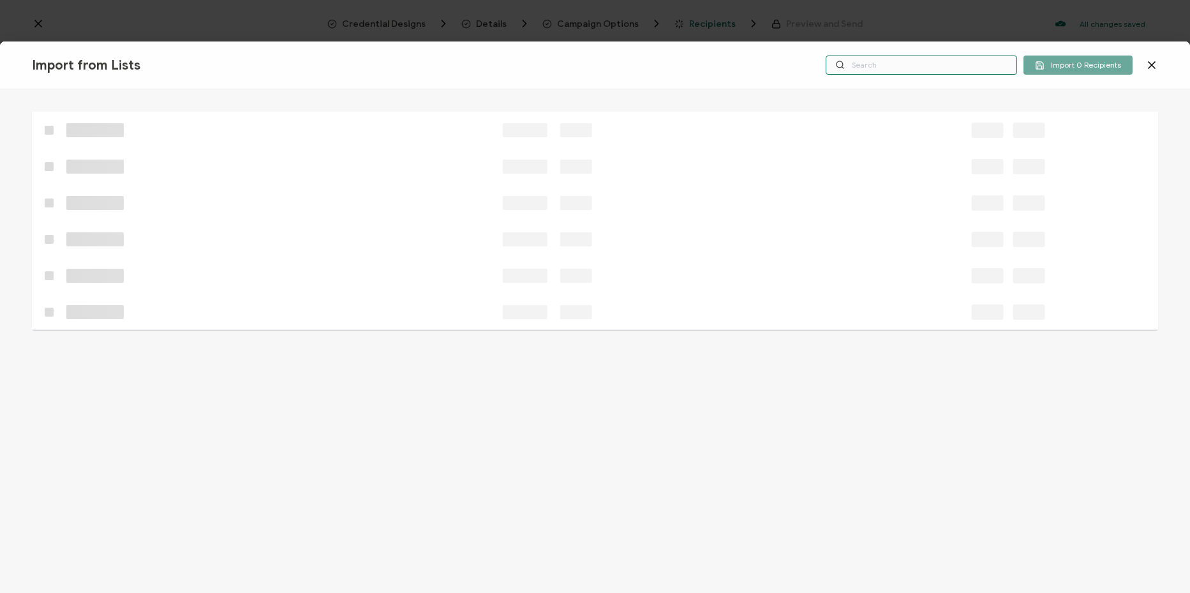
click at [898, 66] on input "text" at bounding box center [920, 64] width 191 height 19
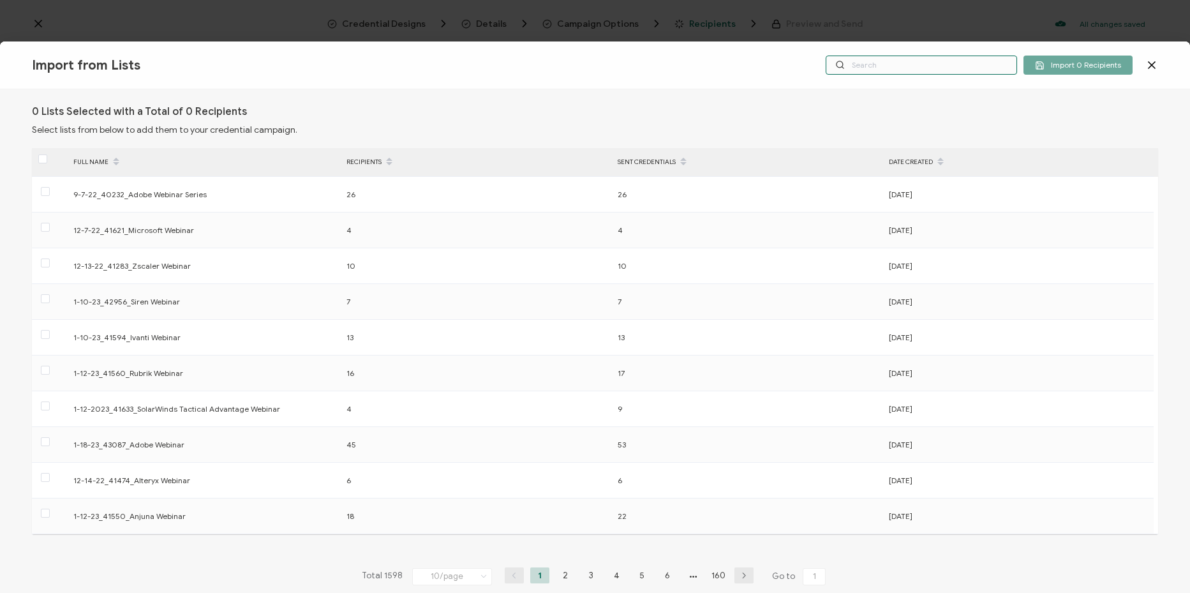
paste input "8-18-25_70350_Adobe Webinar Series"
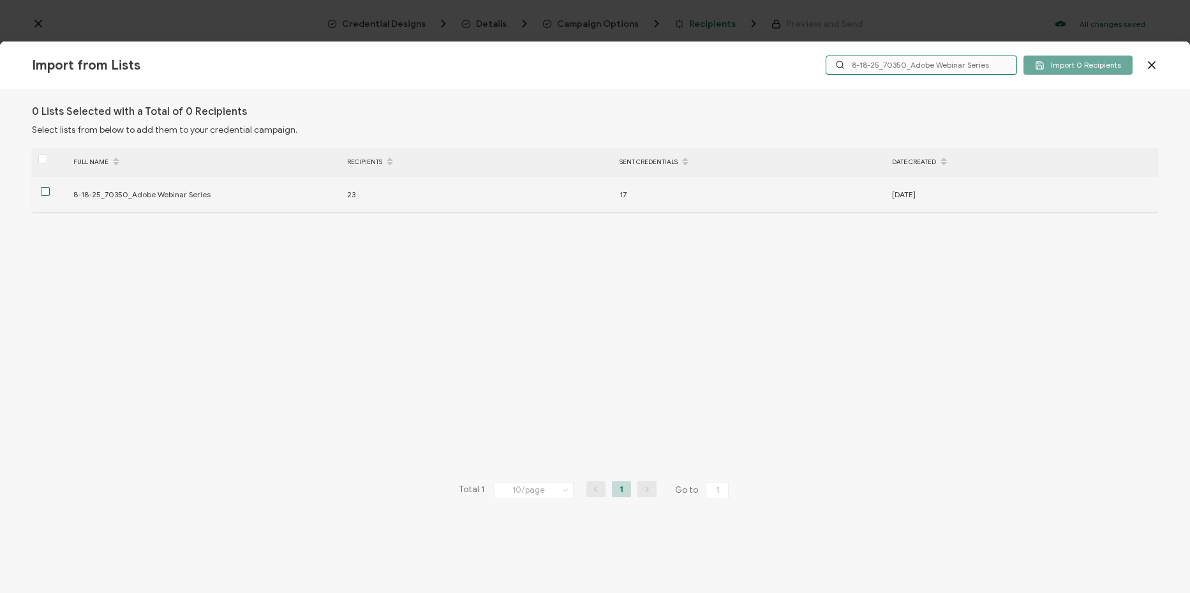
type input "8-18-25_70350_Adobe Webinar Series"
click at [49, 194] on span at bounding box center [45, 191] width 9 height 9
click at [50, 187] on input "checkbox" at bounding box center [50, 187] width 0 height 0
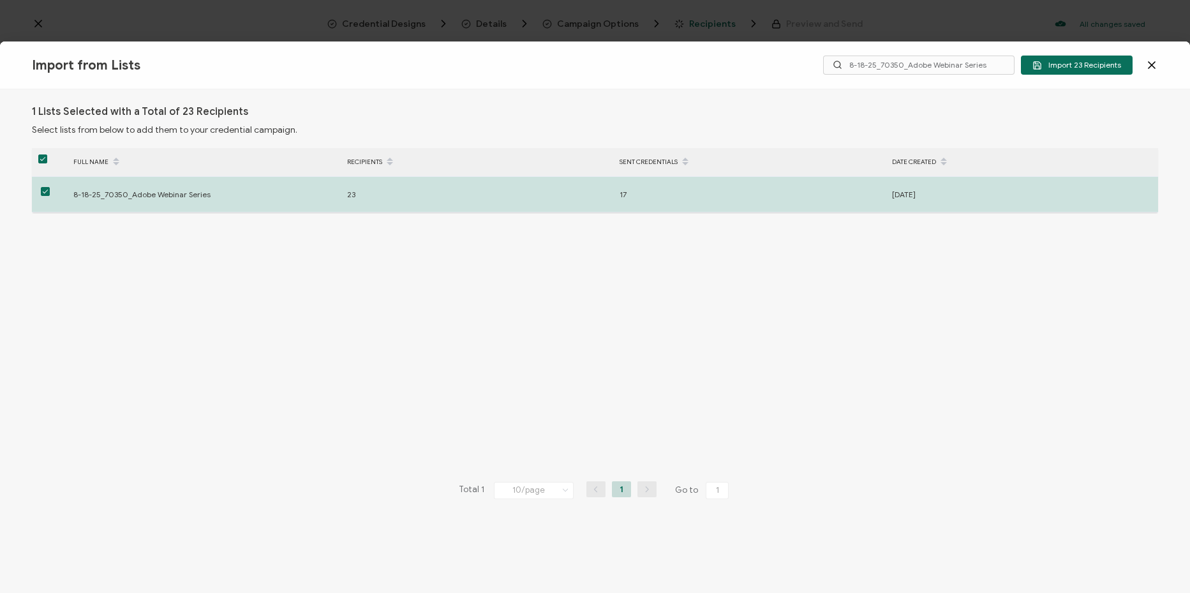
click at [547, 286] on div "> FULL NAME RECIPIENTS SENT CREDENTIALS DATE CREATED 8-18-25_70350_Adobe Webina…" at bounding box center [595, 359] width 1126 height 422
click at [1090, 68] on span "Import 23 Recipients" at bounding box center [1076, 66] width 89 height 10
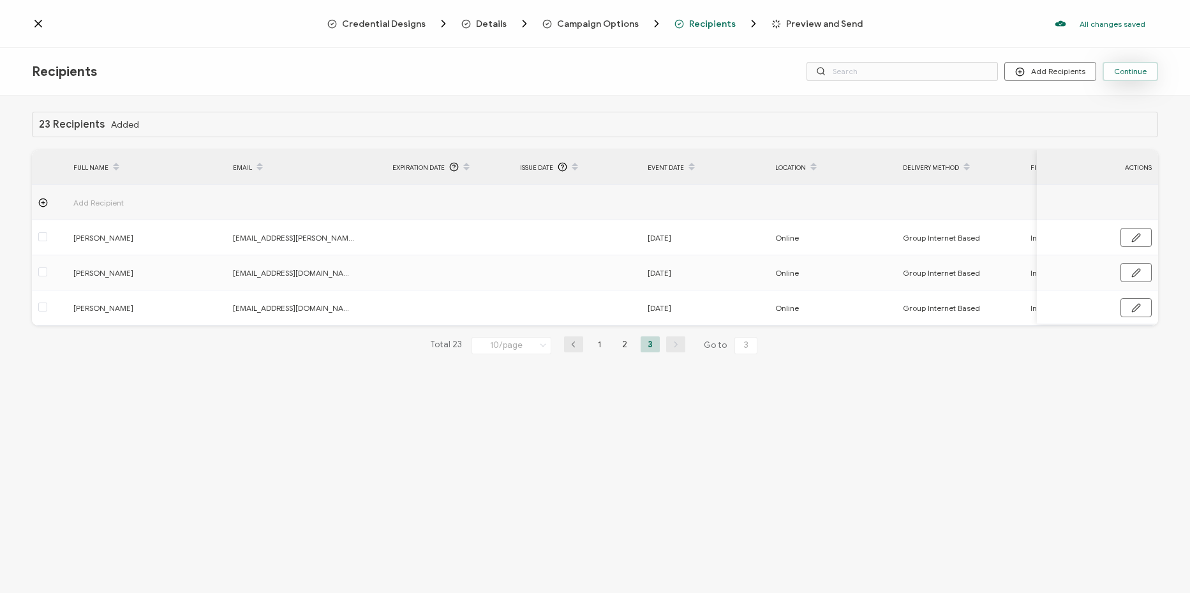
click at [1147, 71] on button "Continue" at bounding box center [1129, 71] width 55 height 19
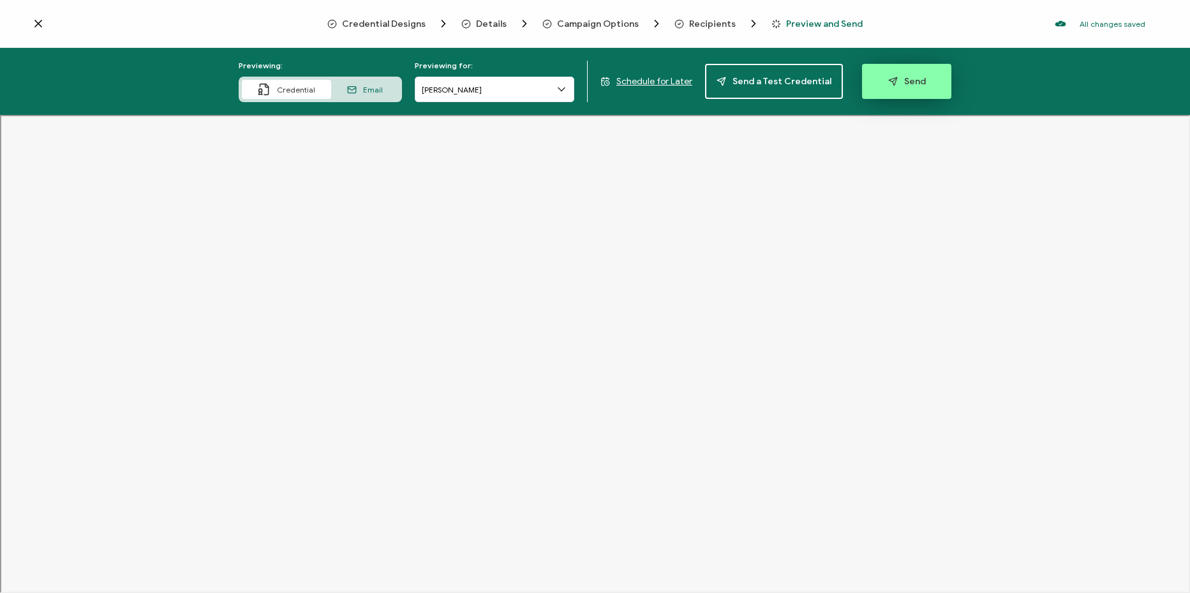
click at [929, 80] on button "Send" at bounding box center [906, 81] width 89 height 35
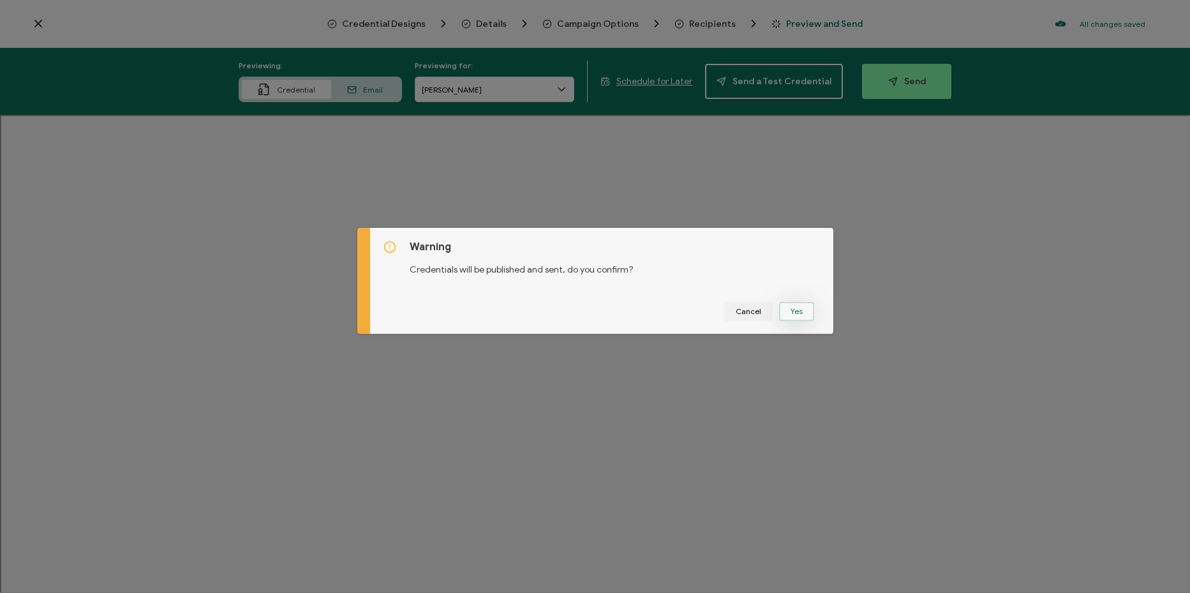
click at [793, 311] on button "Yes" at bounding box center [796, 311] width 35 height 19
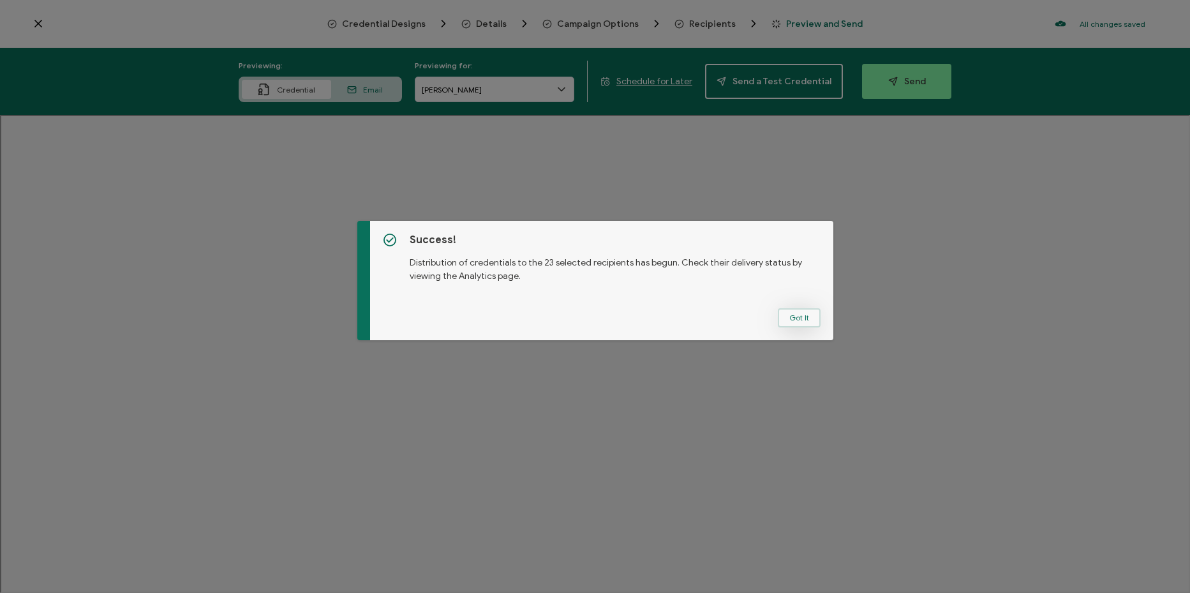
click at [786, 311] on button "Got It" at bounding box center [799, 317] width 43 height 19
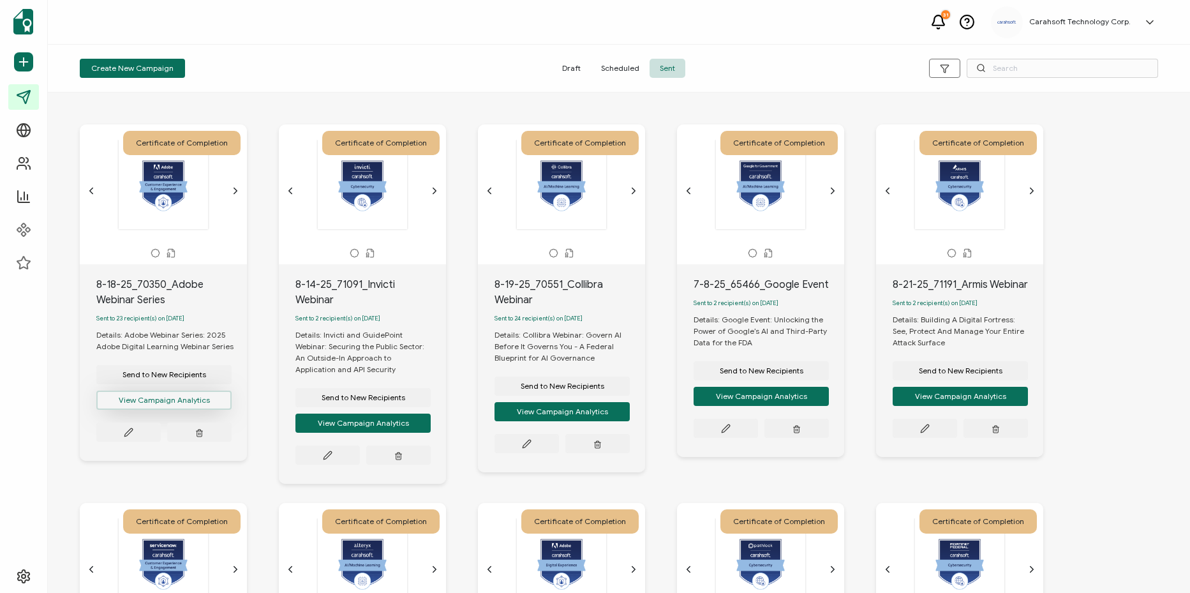
click at [184, 406] on button "View Campaign Analytics" at bounding box center [163, 399] width 135 height 19
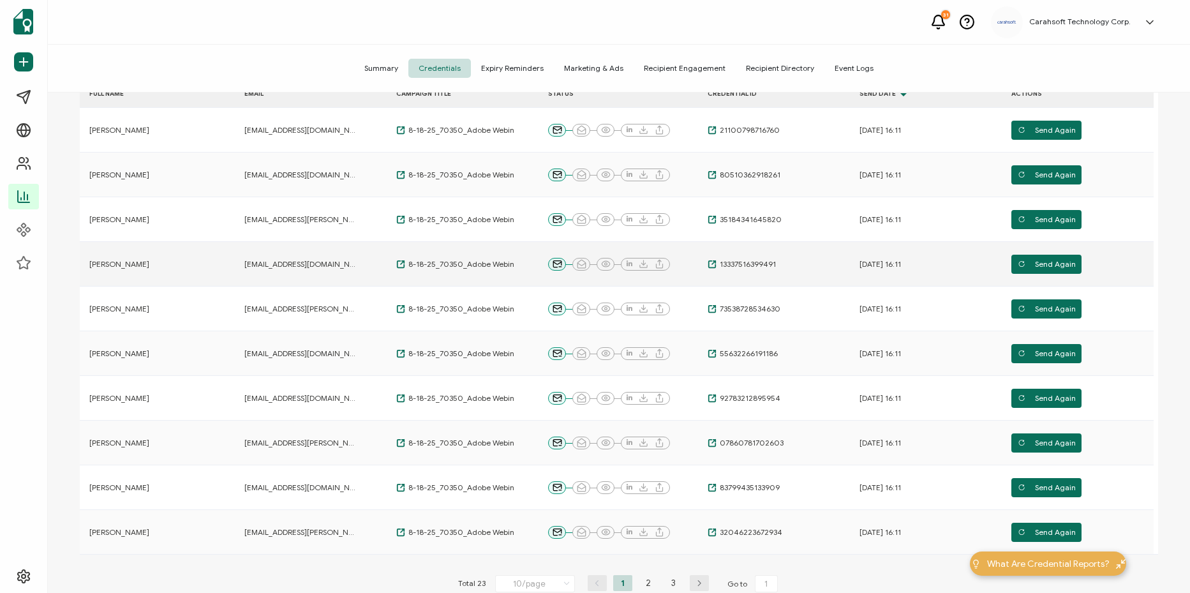
scroll to position [38, 0]
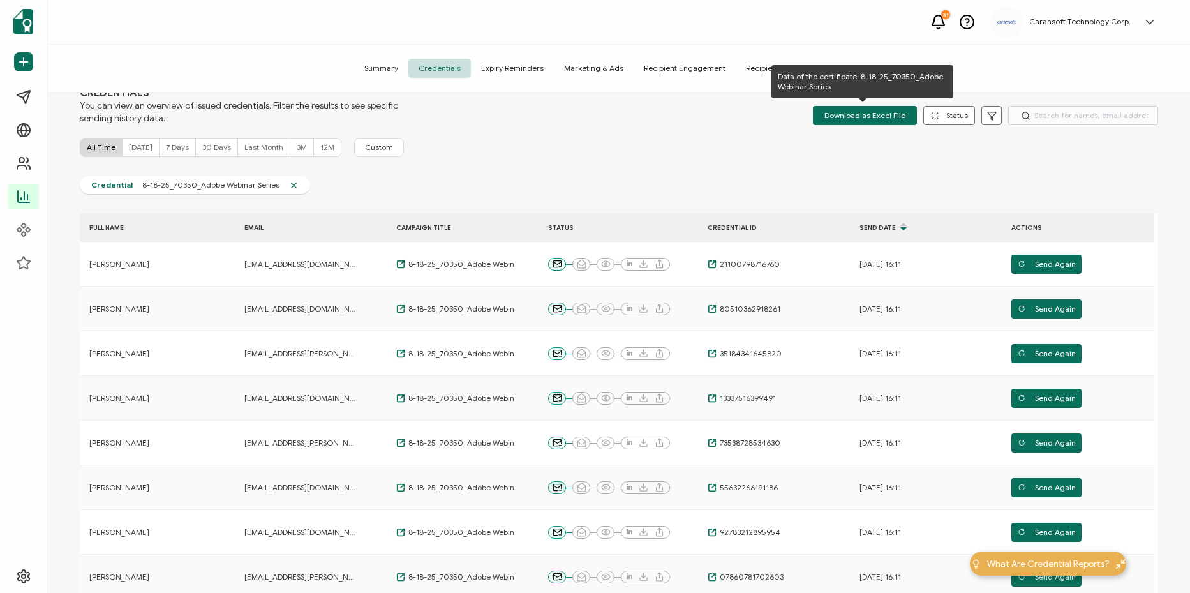
click at [883, 100] on div "CREDENTIALS You can view an overview of issued credentials. Filter the results …" at bounding box center [619, 106] width 1078 height 38
click at [883, 111] on span "Download as Excel File" at bounding box center [864, 115] width 81 height 19
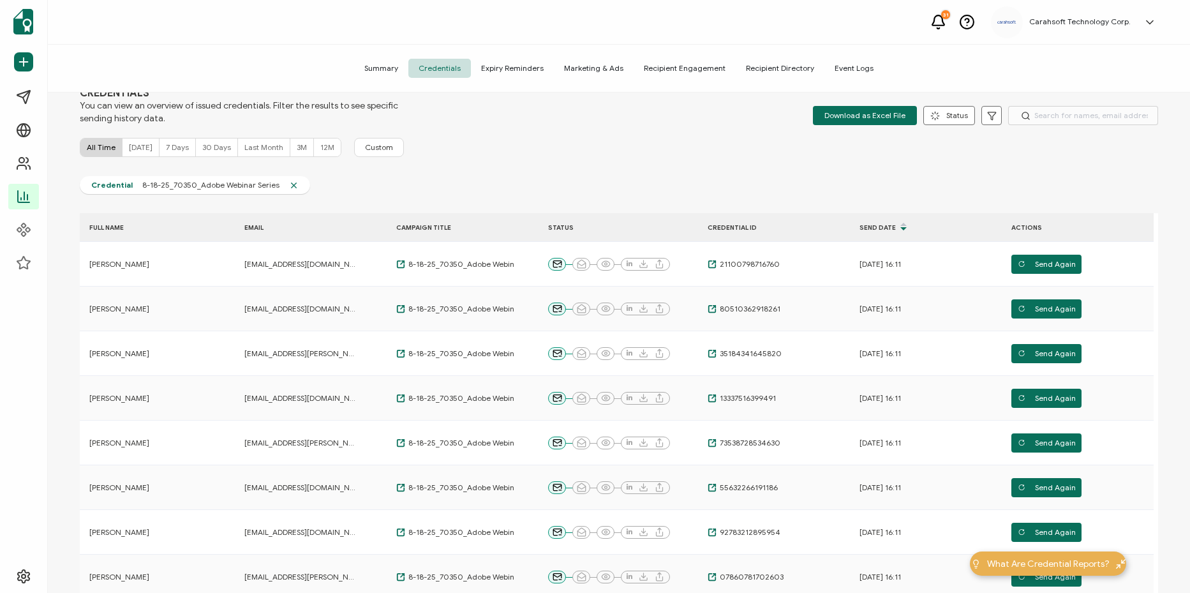
click at [570, 165] on div "CREDENTIALS You can view an overview of issued credentials. Filter the results …" at bounding box center [619, 343] width 1142 height 503
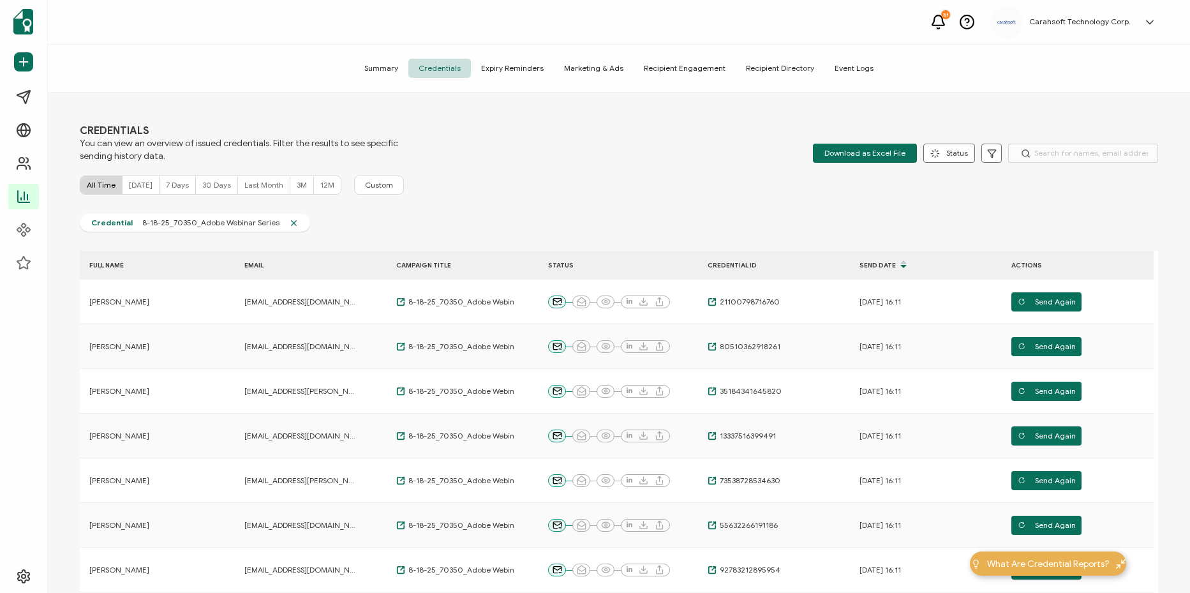
click at [671, 133] on div "CREDENTIALS You can view an overview of issued credentials. Filter the results …" at bounding box center [619, 143] width 1078 height 38
